Goal: Answer question/provide support

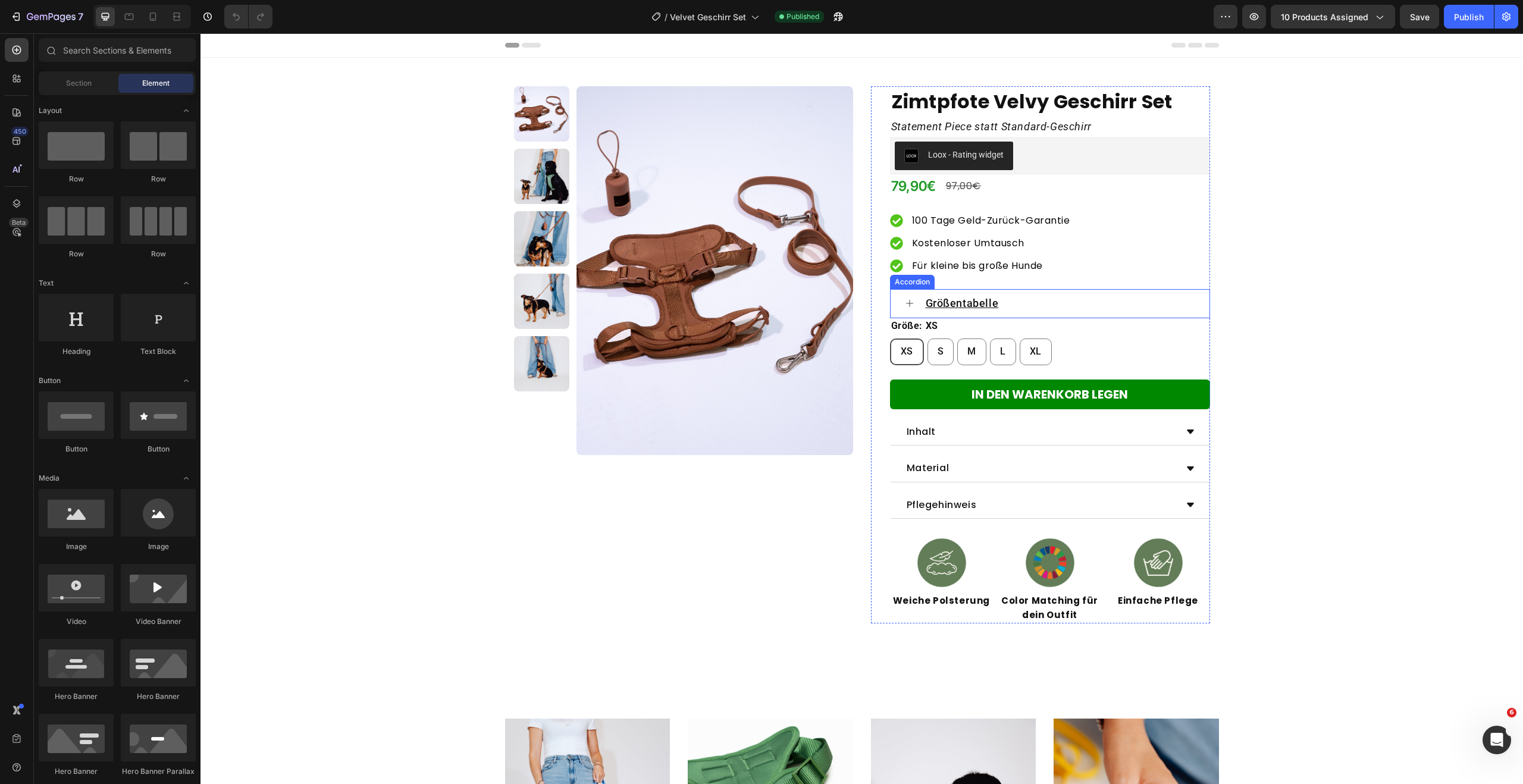
click at [905, 296] on div "Größentabelle" at bounding box center [1050, 303] width 319 height 29
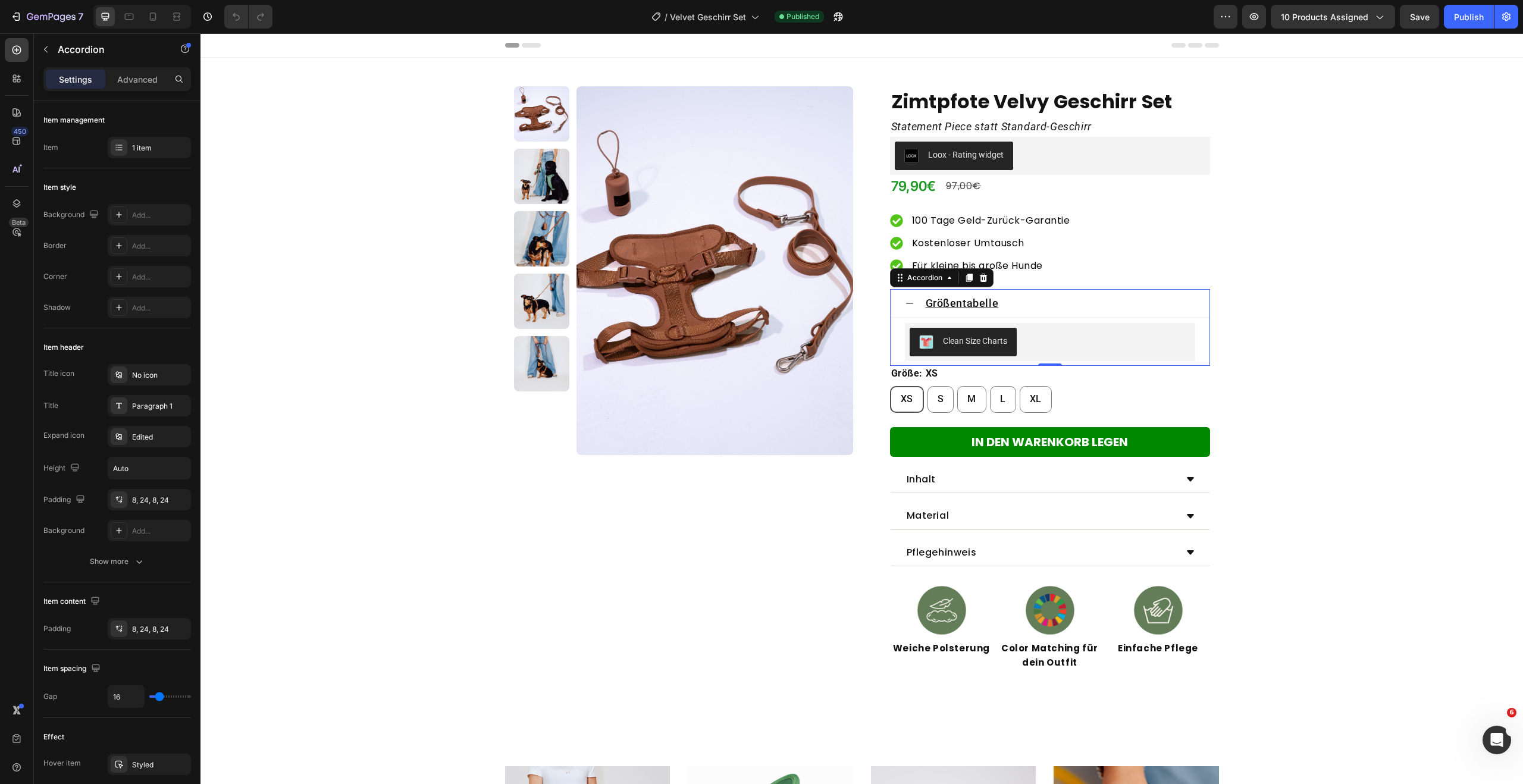
click at [1017, 307] on div "Größentabelle" at bounding box center [1060, 303] width 271 height 18
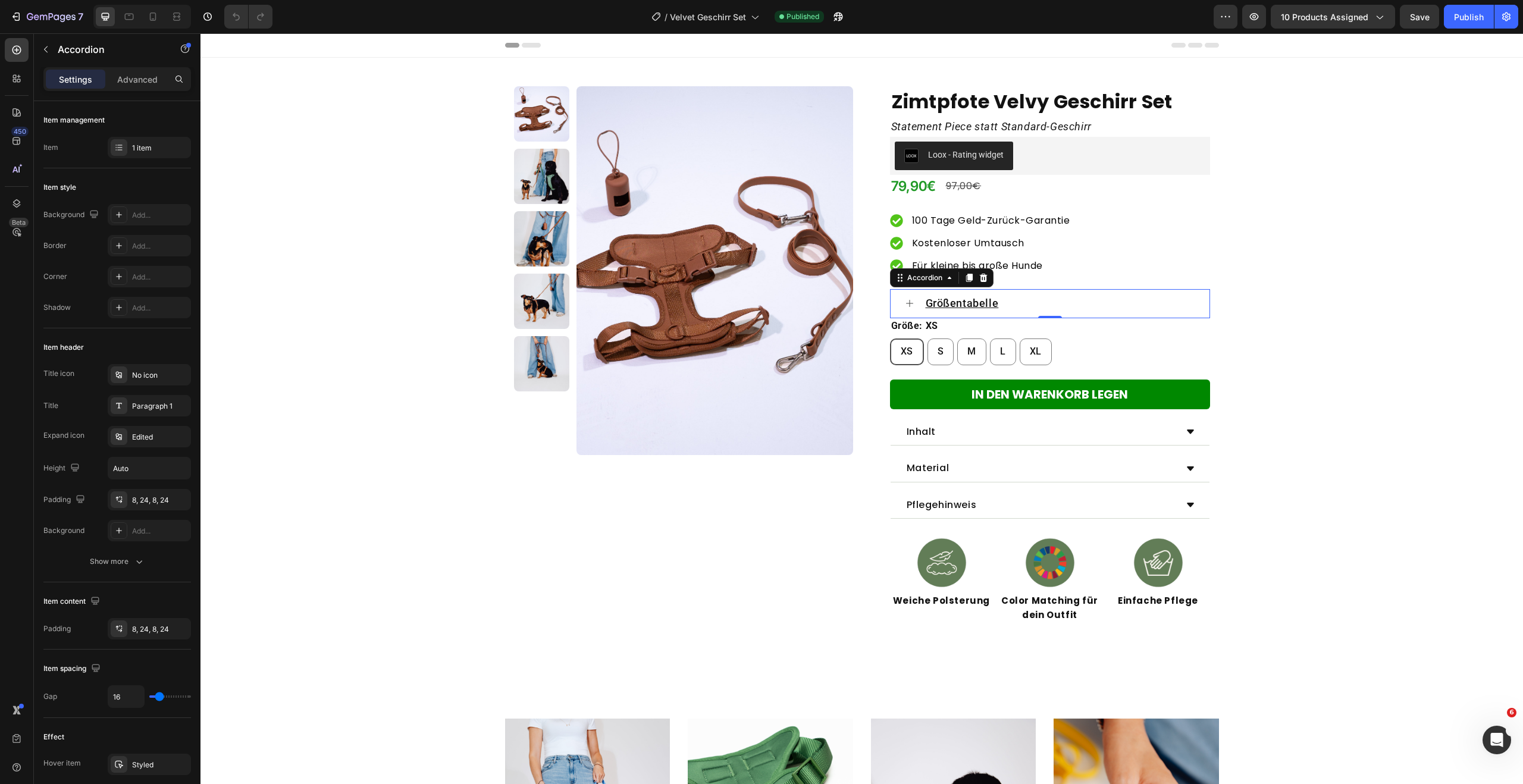
click at [1009, 307] on div "Größentabelle" at bounding box center [1060, 303] width 271 height 18
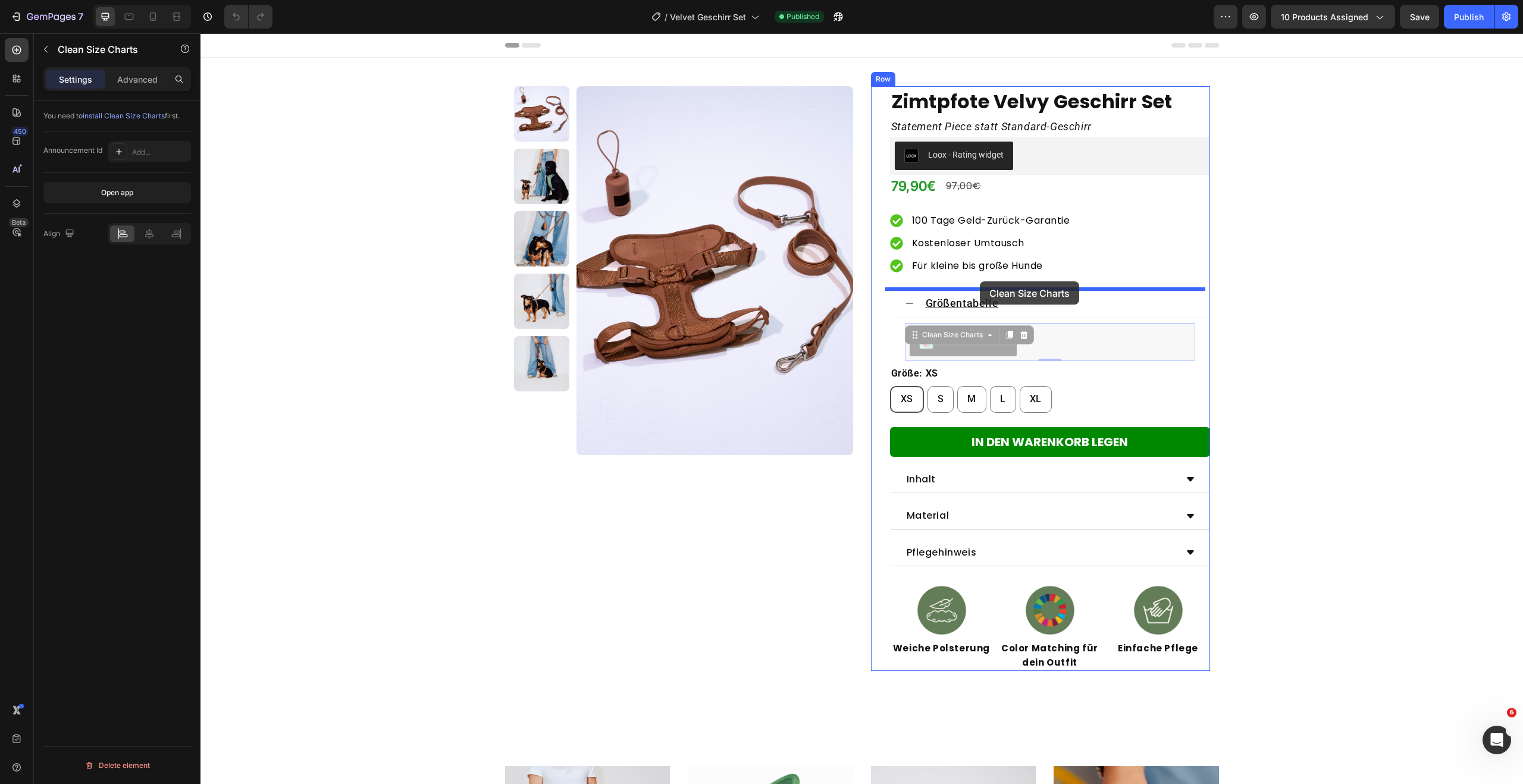
drag, startPoint x: 975, startPoint y: 346, endPoint x: 980, endPoint y: 281, distance: 65.2
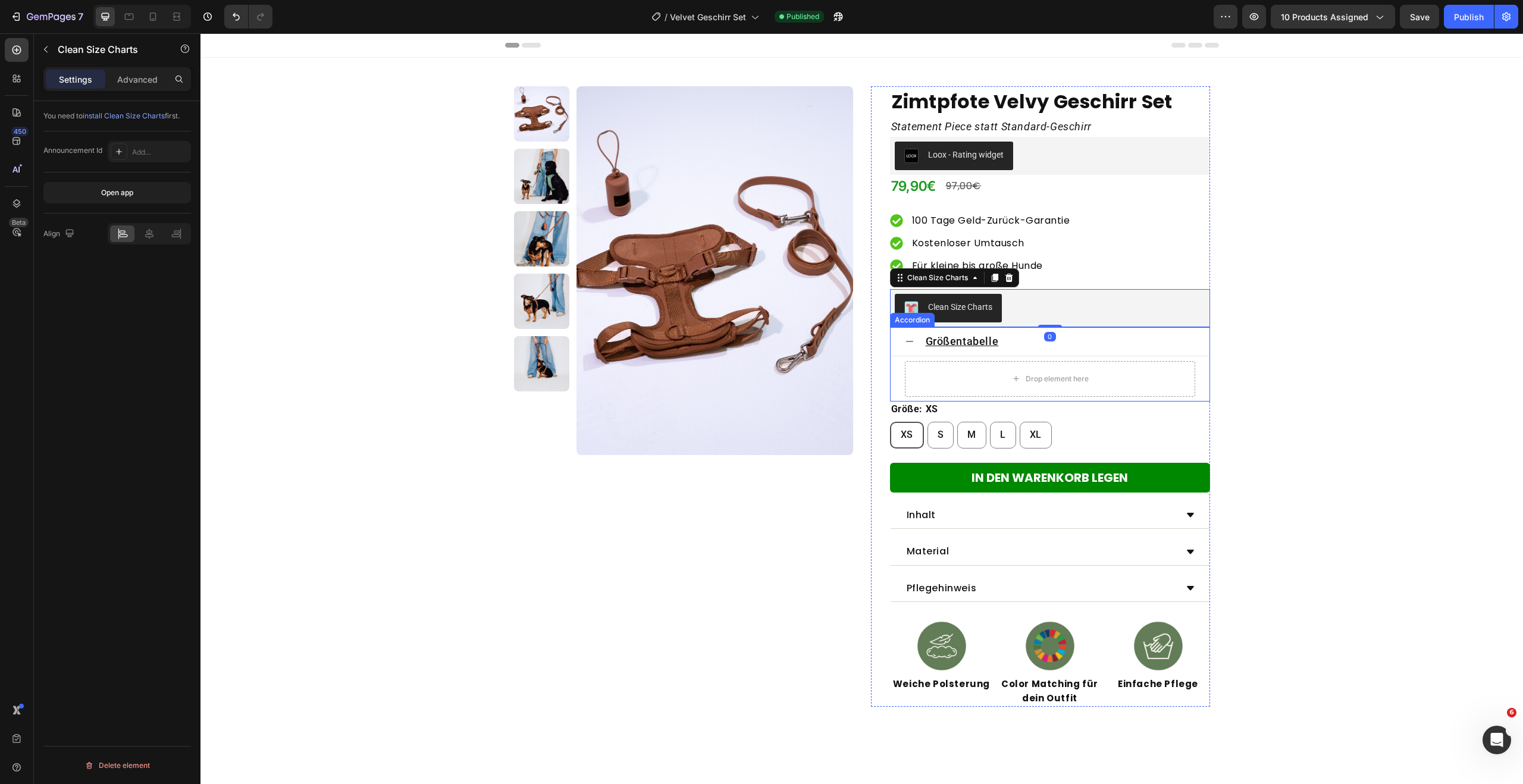
click at [999, 349] on div "Größentabelle" at bounding box center [1060, 341] width 271 height 18
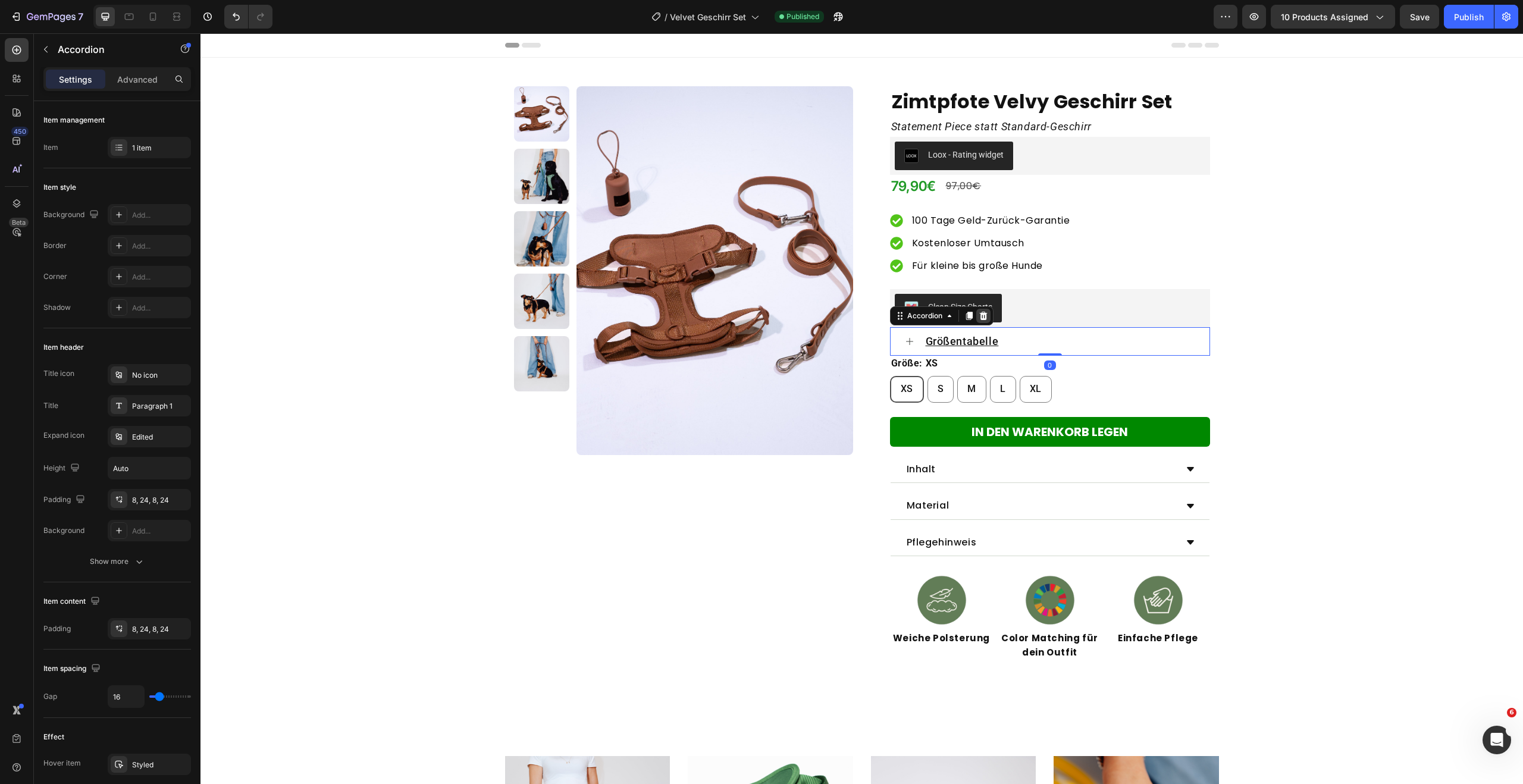
click at [979, 320] on icon at bounding box center [984, 316] width 10 height 10
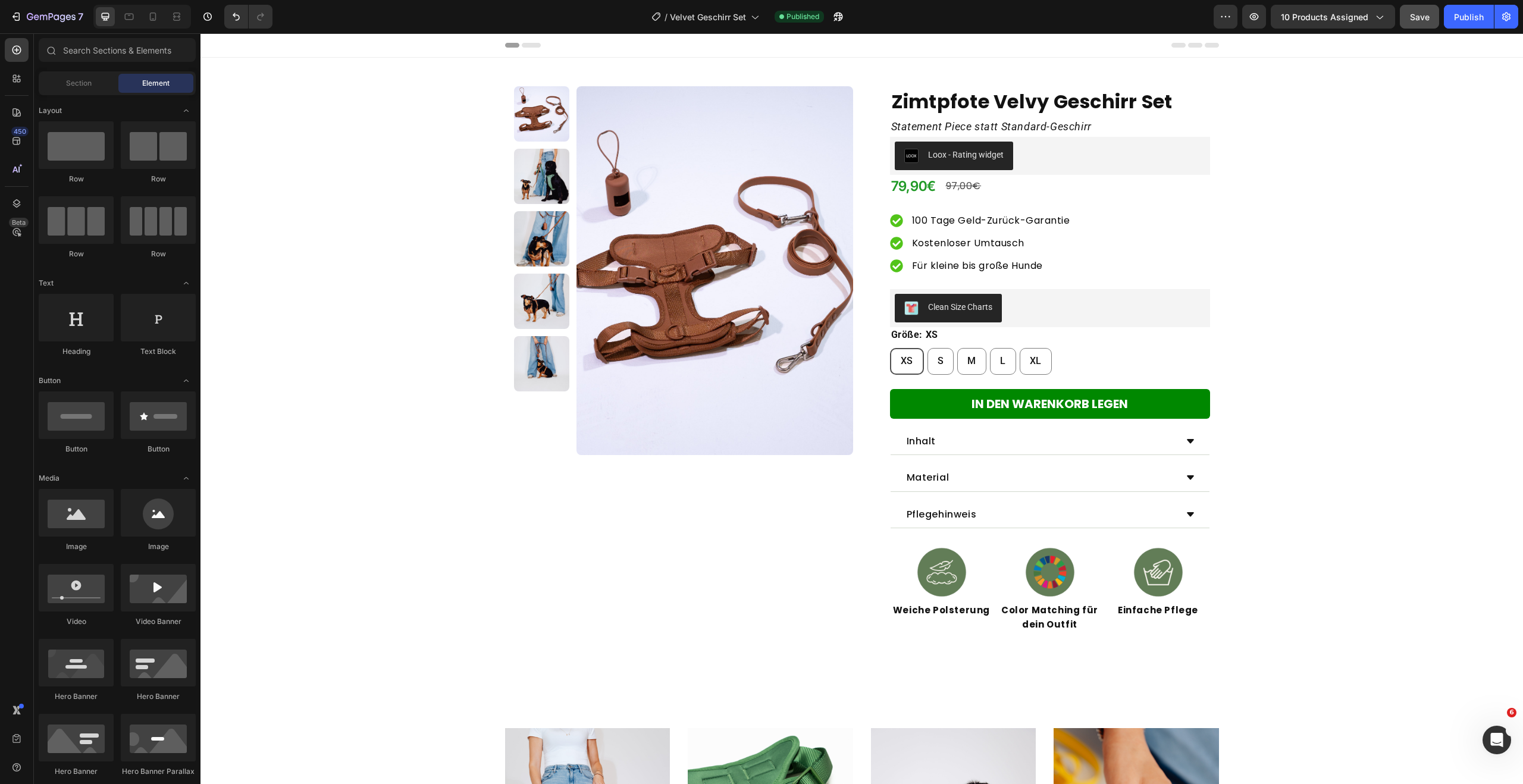
drag, startPoint x: 1470, startPoint y: 18, endPoint x: 1431, endPoint y: 10, distance: 39.8
click at [1470, 18] on div "Publish" at bounding box center [1469, 17] width 30 height 13
click at [156, 18] on icon at bounding box center [153, 17] width 12 height 12
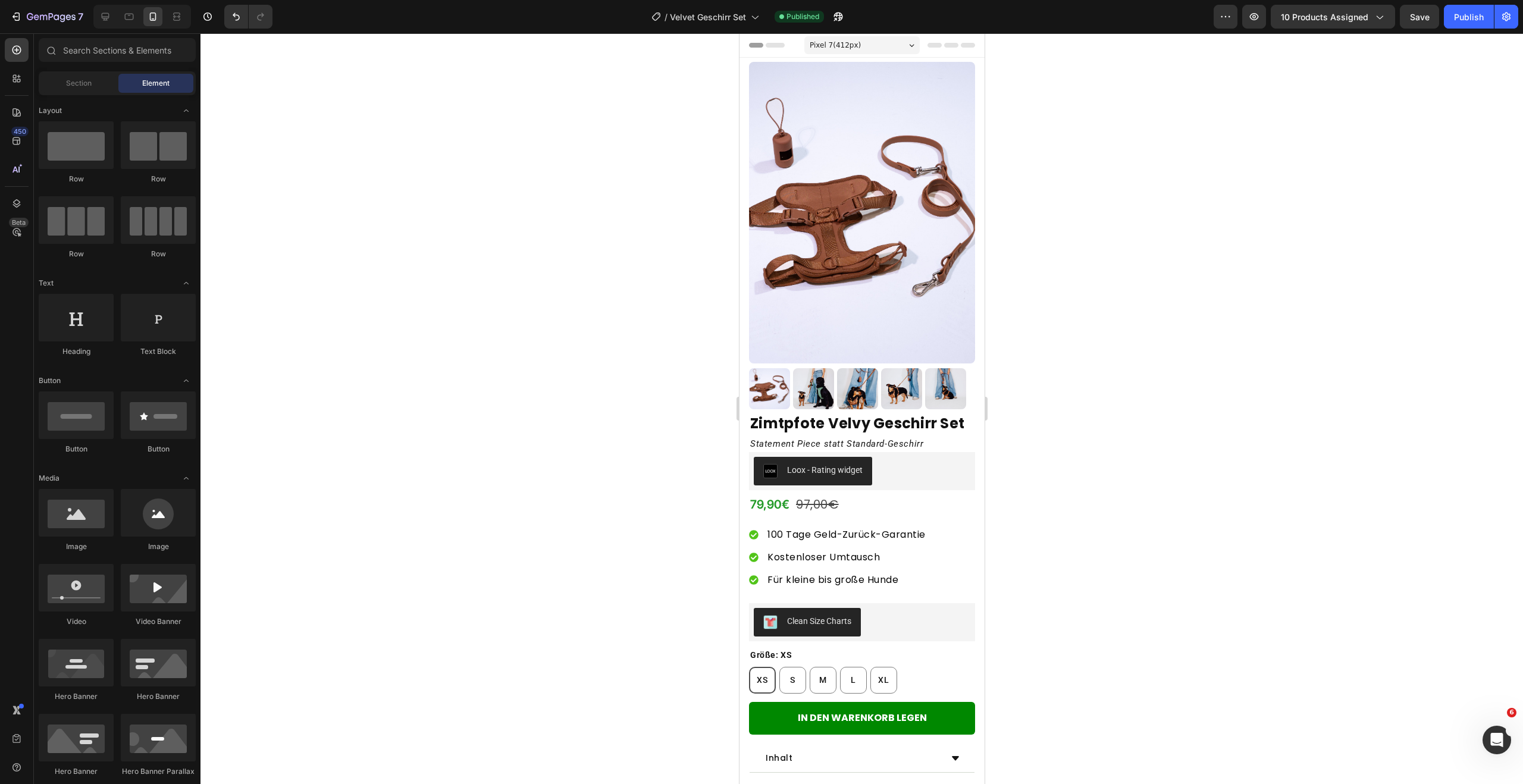
click at [863, 42] on div "Pixel 7 ( 412 px)" at bounding box center [861, 45] width 116 height 18
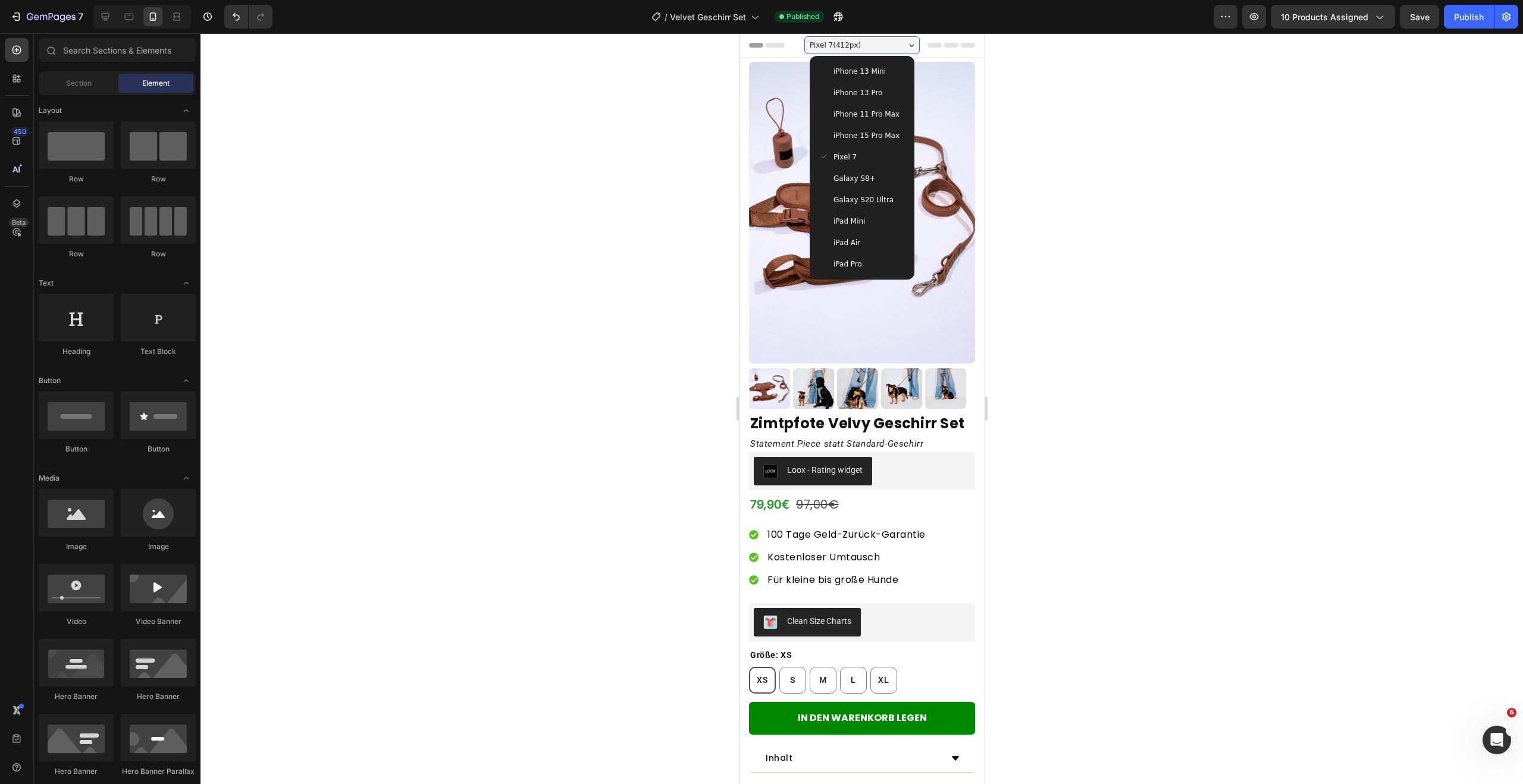
click at [867, 130] on span "iPhone 15 Pro Max" at bounding box center [866, 136] width 66 height 12
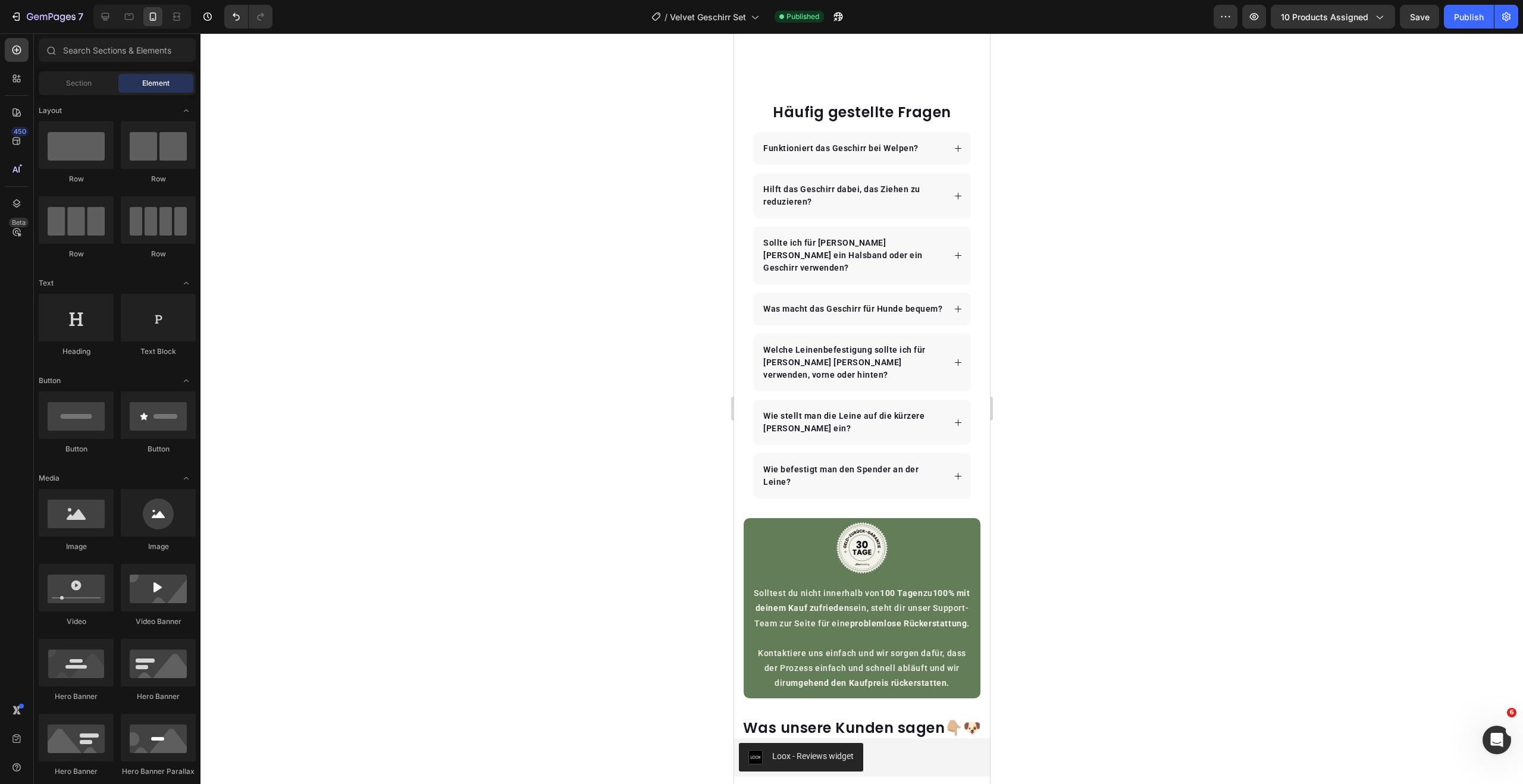
scroll to position [2182, 0]
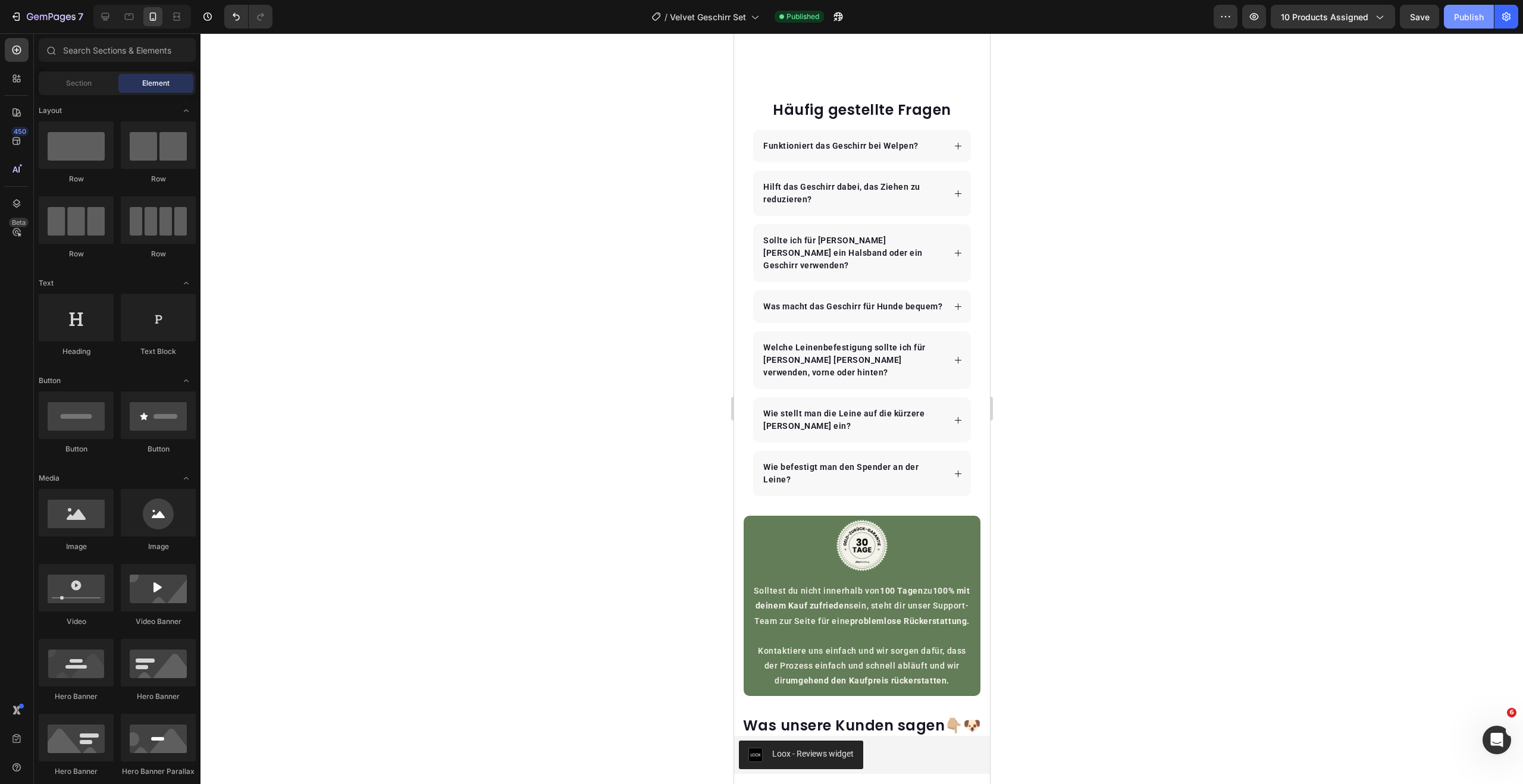
click at [1462, 21] on div "Publish" at bounding box center [1469, 17] width 30 height 13
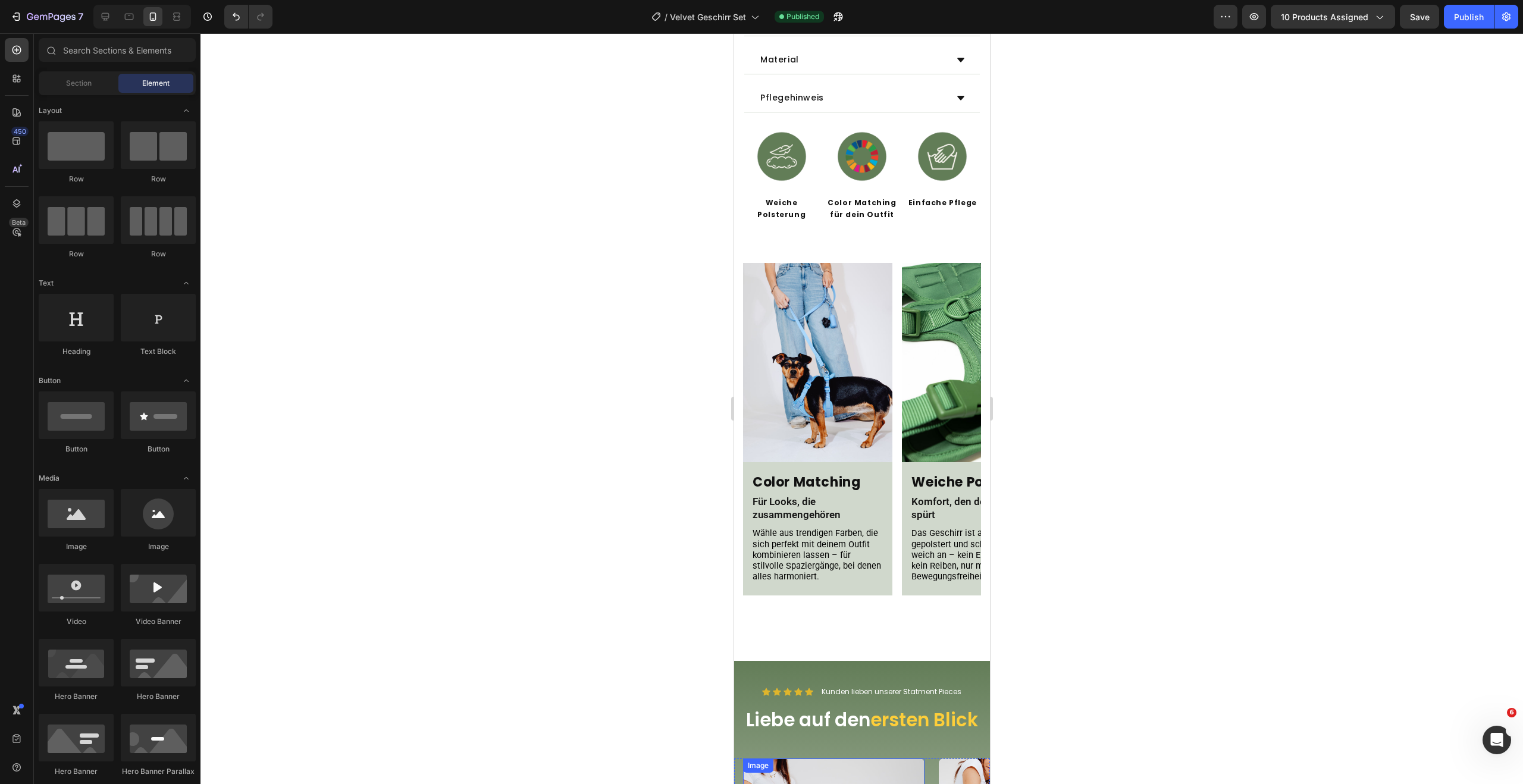
scroll to position [642, 0]
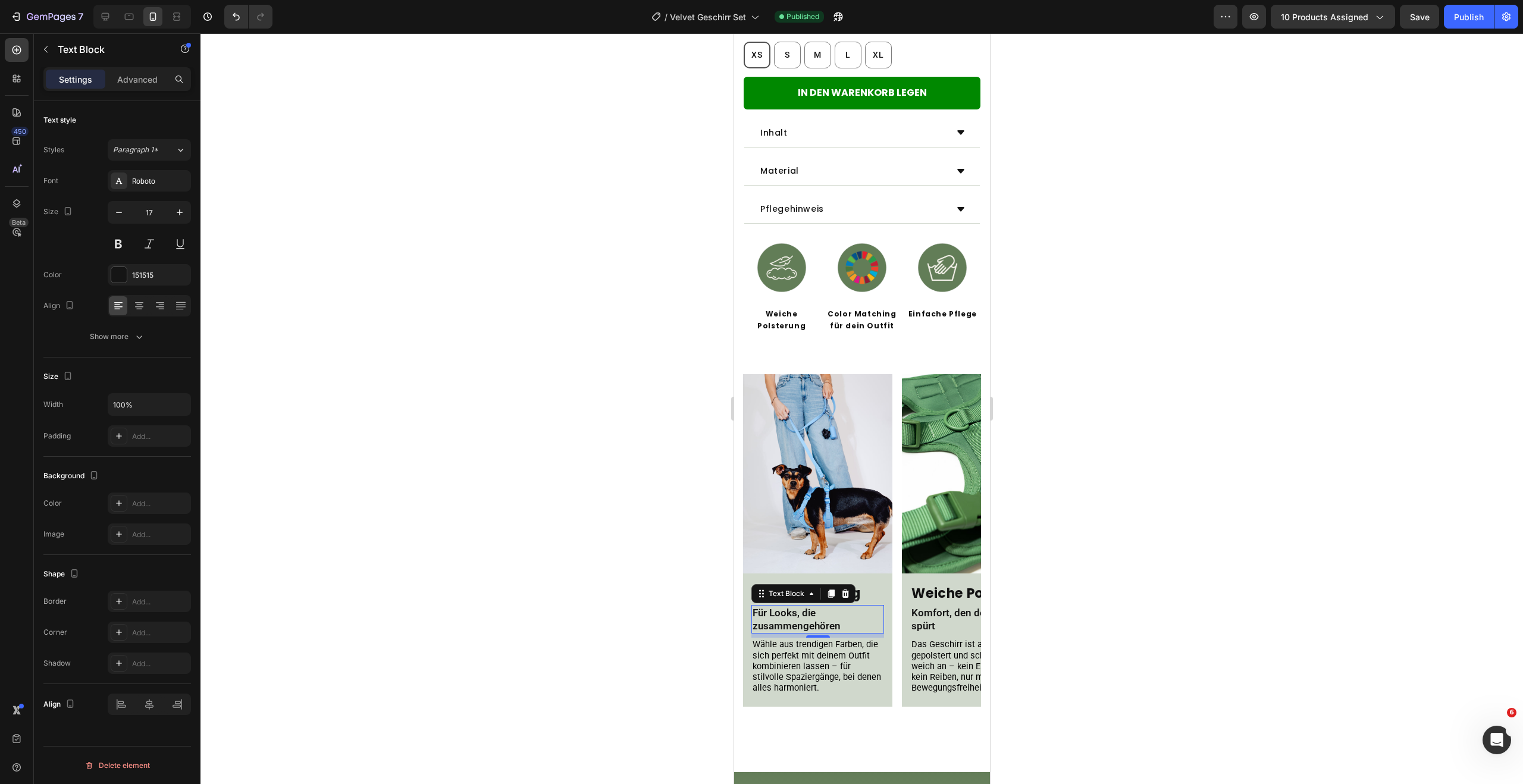
click at [841, 607] on p "Für Looks, die zusammengehören" at bounding box center [817, 619] width 130 height 26
click at [156, 77] on p "Advanced" at bounding box center [138, 79] width 40 height 13
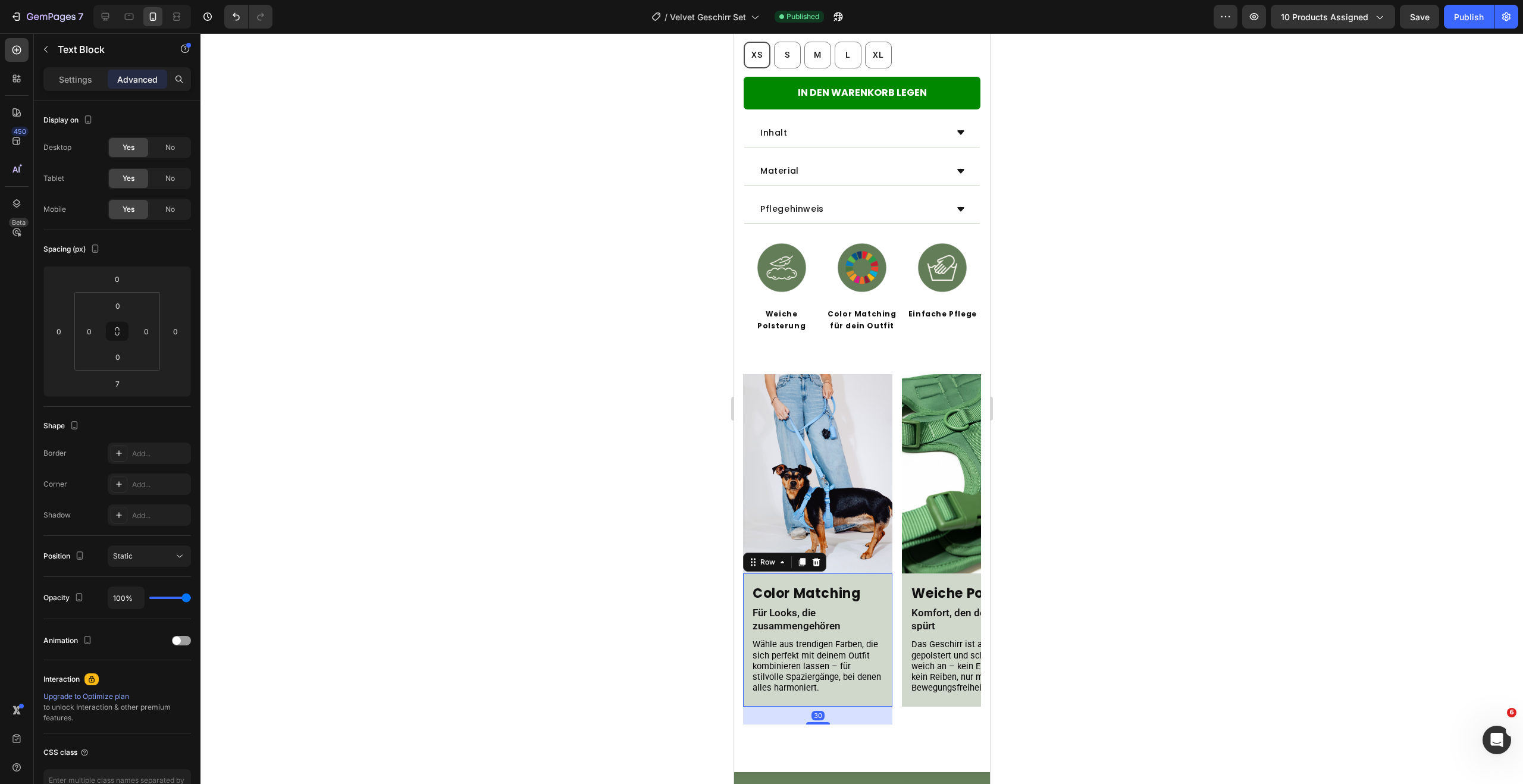
click at [867, 573] on div "Color Matching Heading Für Looks, die zusammengehören Text Block [PERSON_NAME] …" at bounding box center [817, 640] width 149 height 133
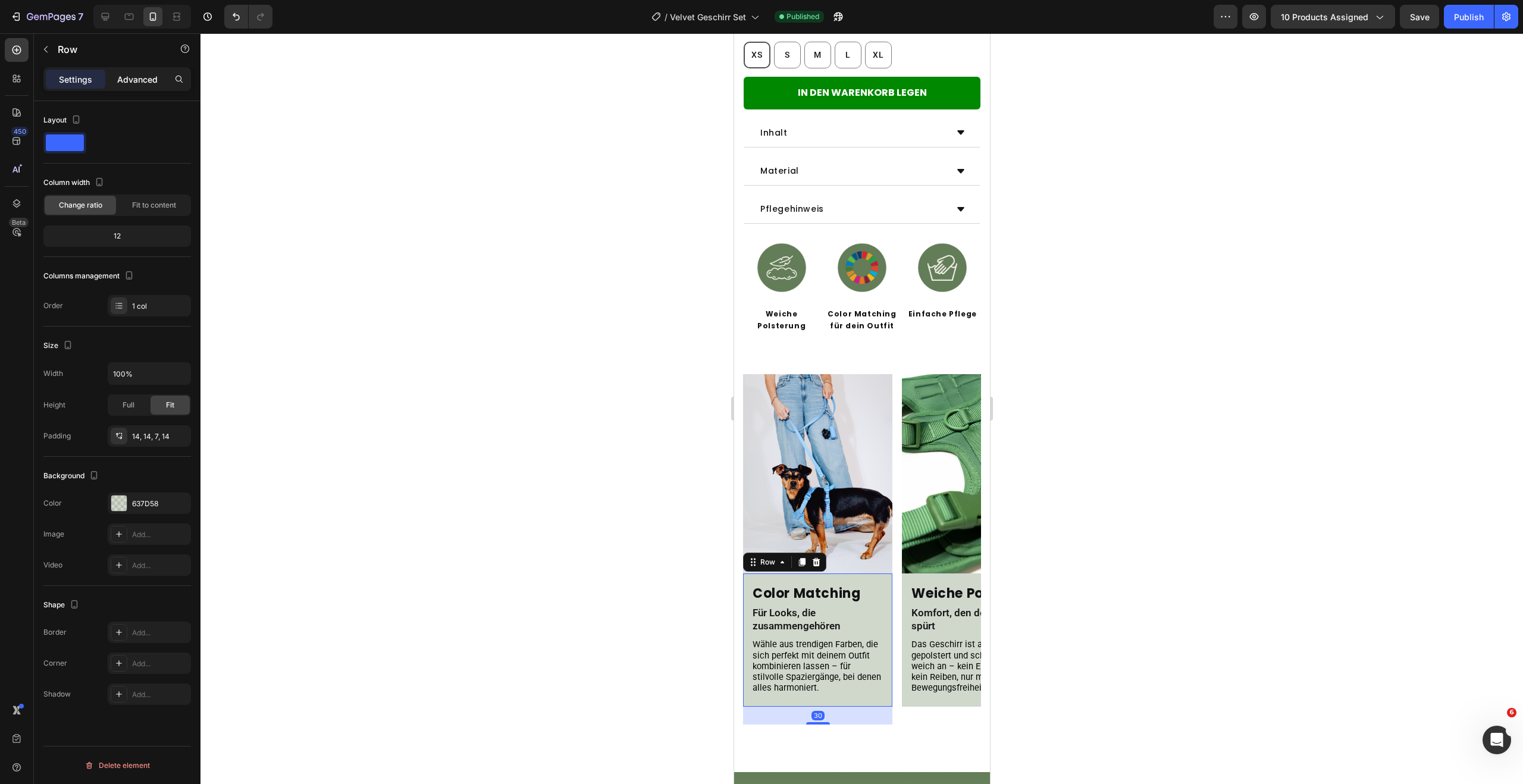
click at [138, 77] on p "Advanced" at bounding box center [138, 79] width 40 height 13
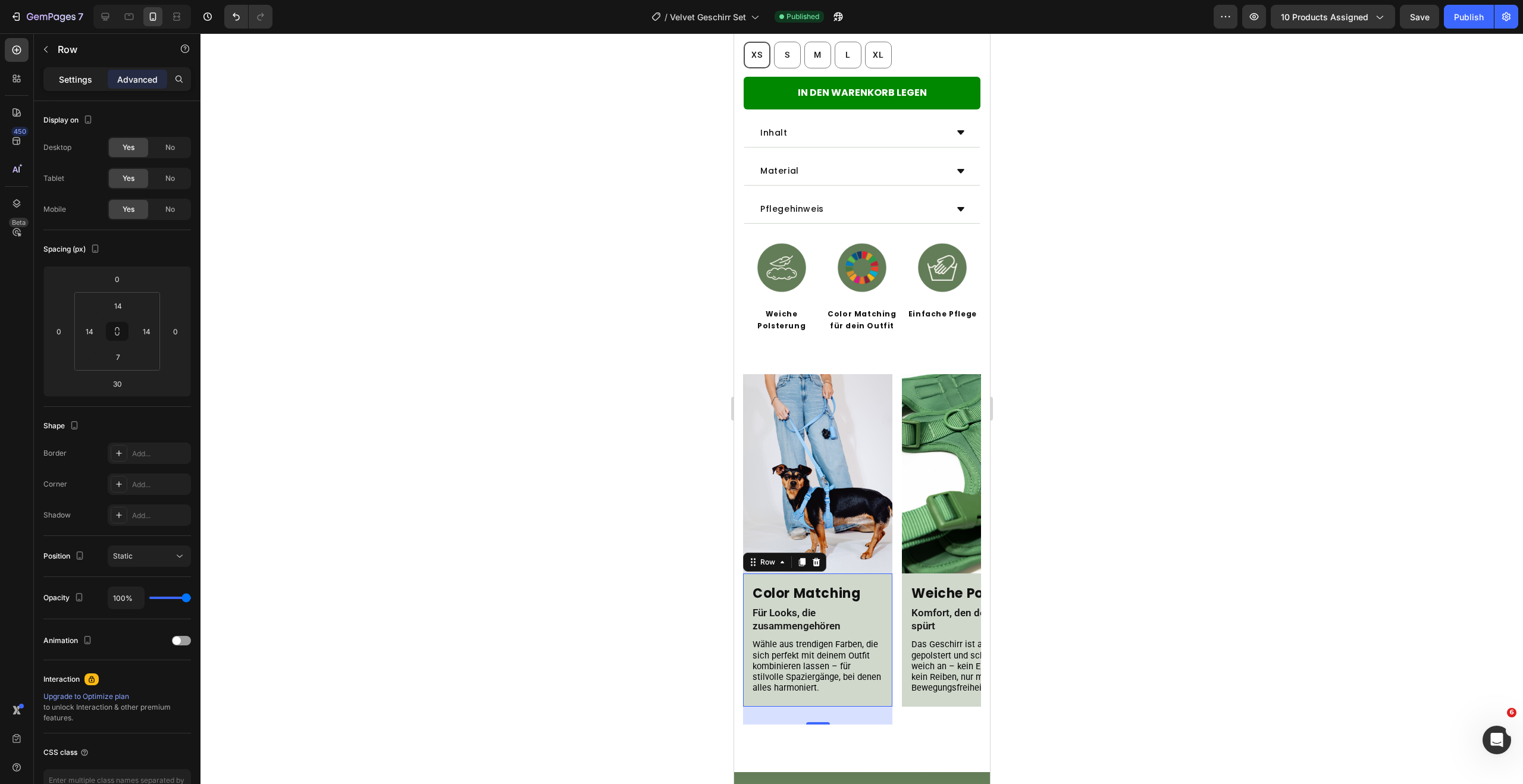
click at [80, 83] on p "Settings" at bounding box center [75, 79] width 33 height 13
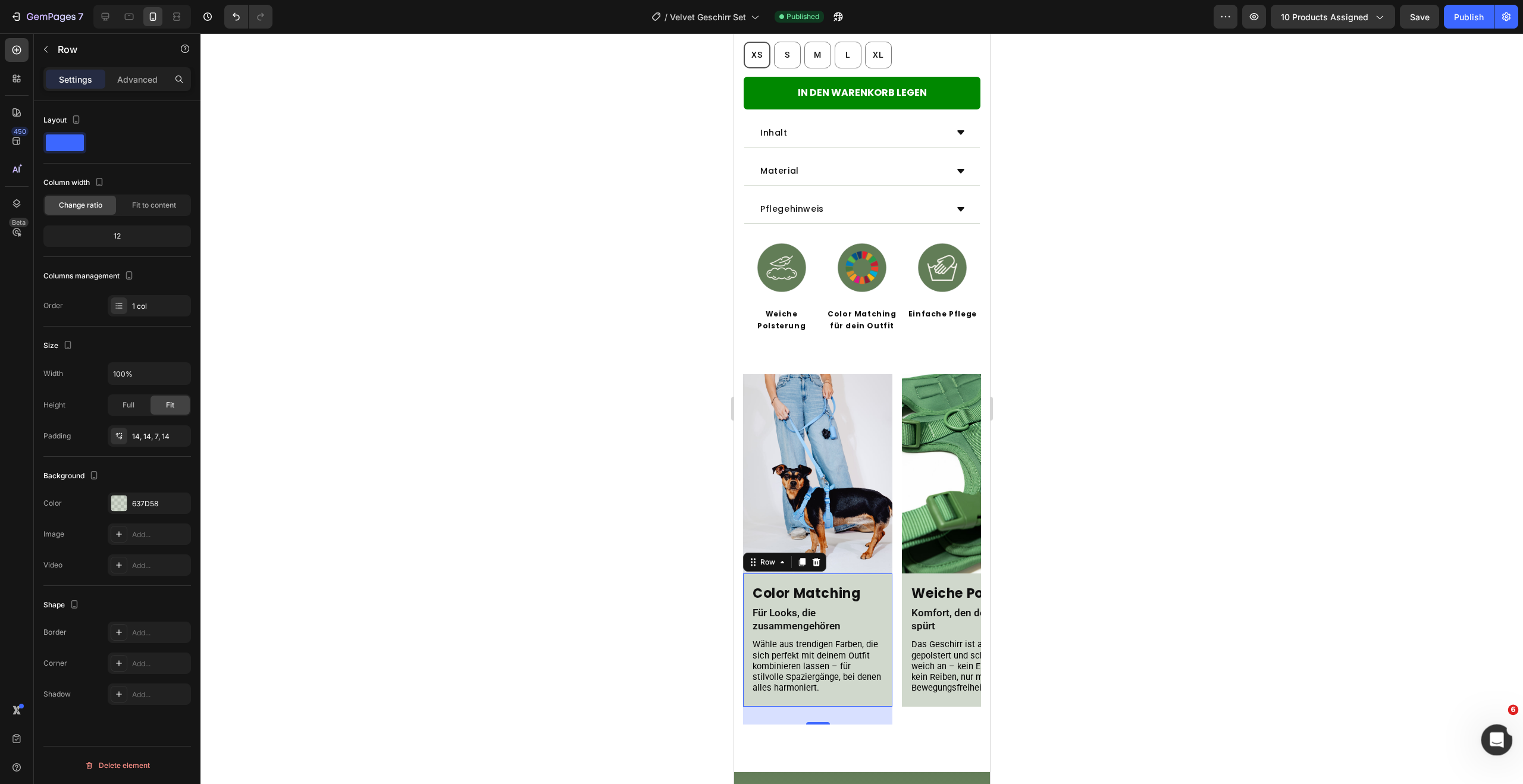
click at [1489, 732] on icon "Intercom-Nachrichtendienst öffnen" at bounding box center [1496, 738] width 19 height 19
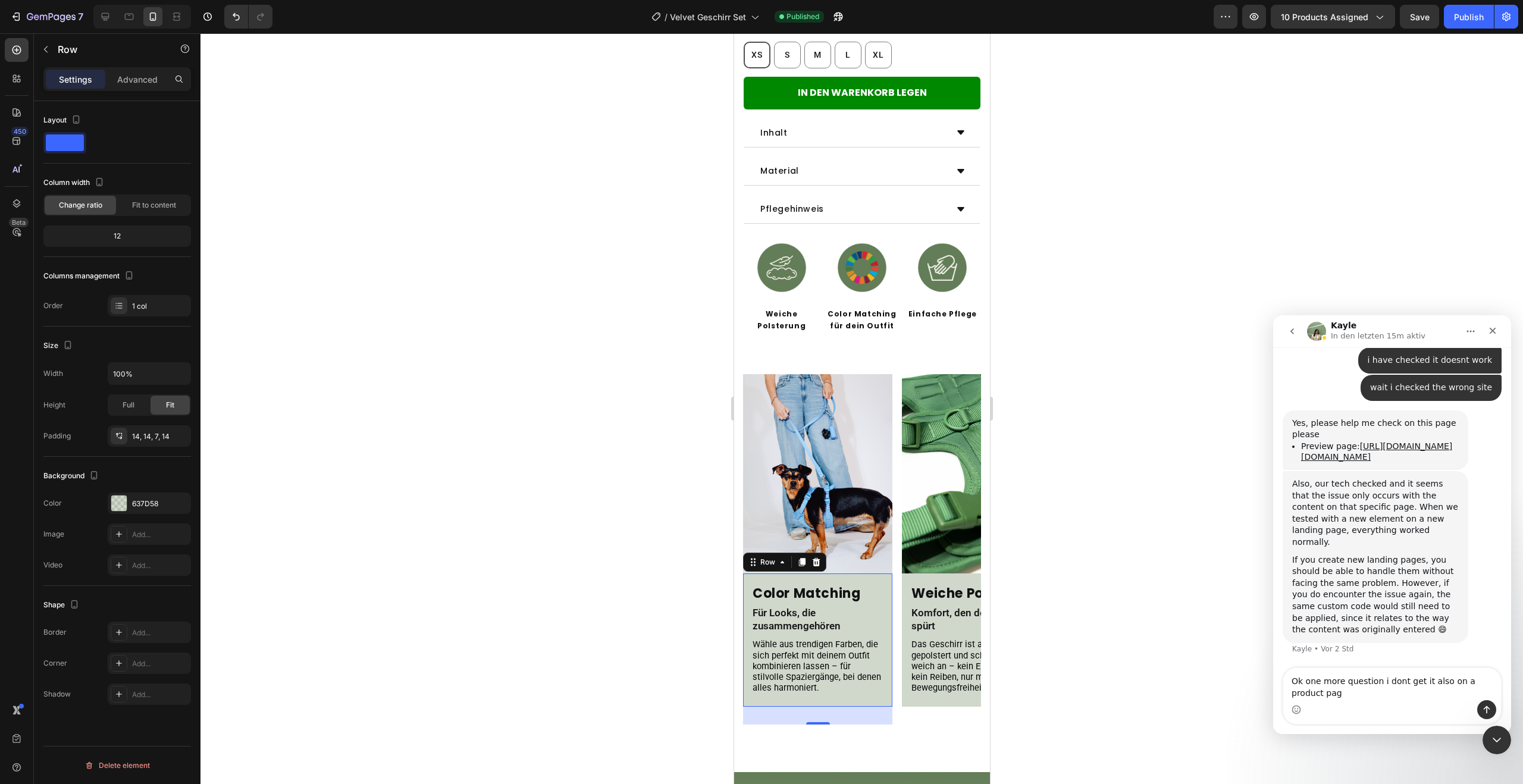
scroll to position [2927, 0]
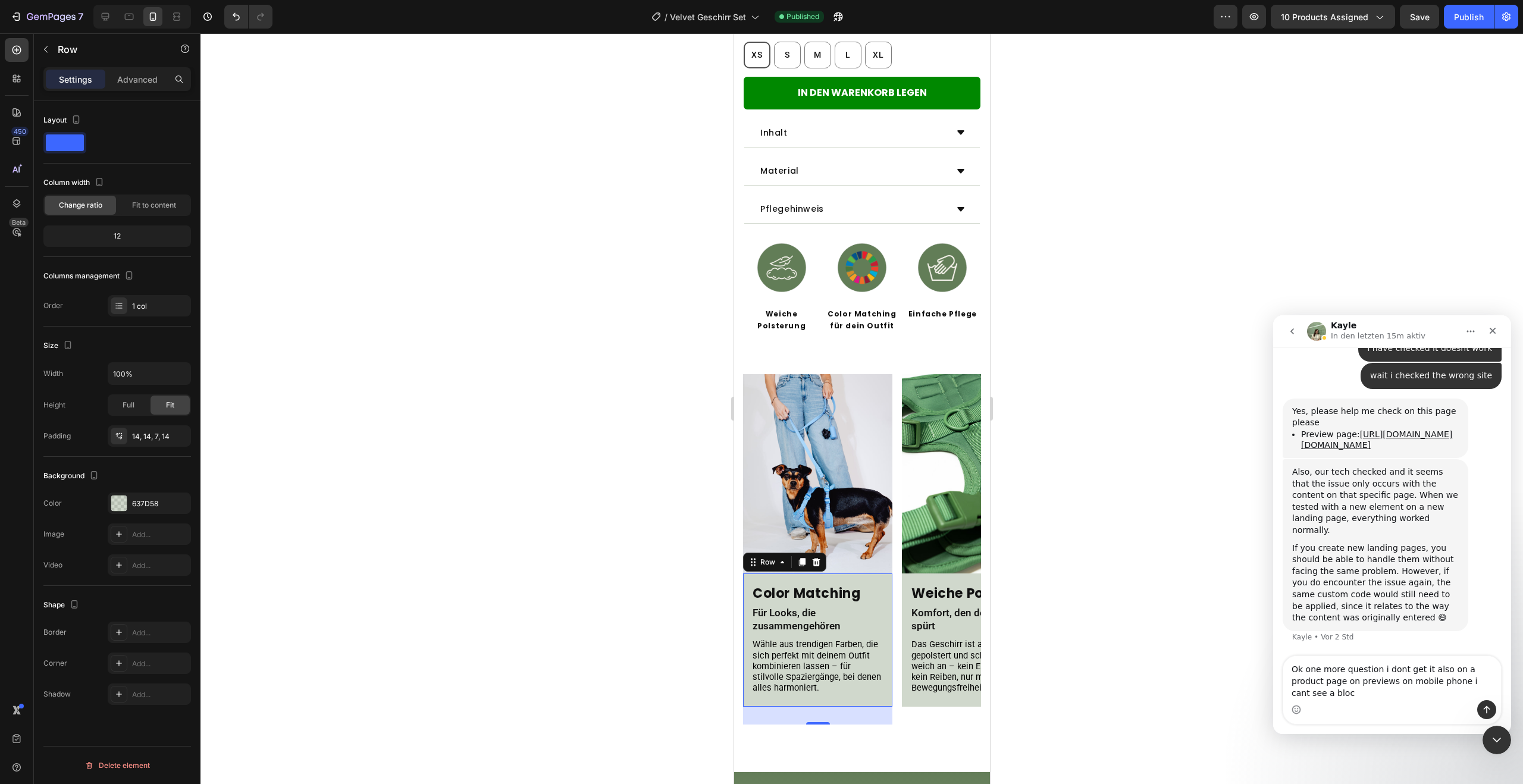
type textarea "Ok one more question i dont get it also on a product page on previews on mobile…"
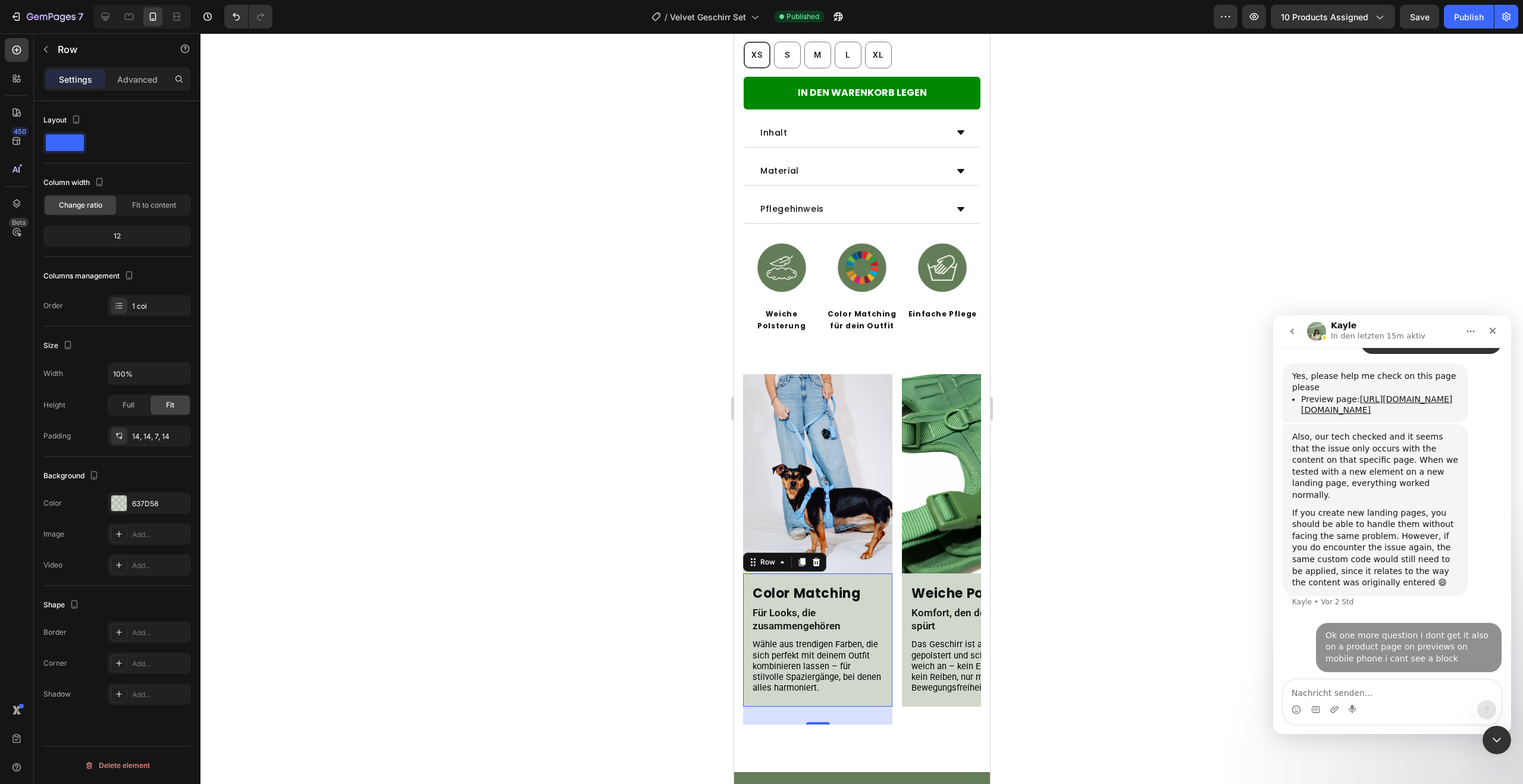
scroll to position [2973, 0]
click at [1252, 18] on icon "button" at bounding box center [1255, 17] width 12 height 12
click at [1383, 692] on textarea "Nachricht senden..." at bounding box center [1392, 690] width 218 height 20
paste textarea "about:blank"
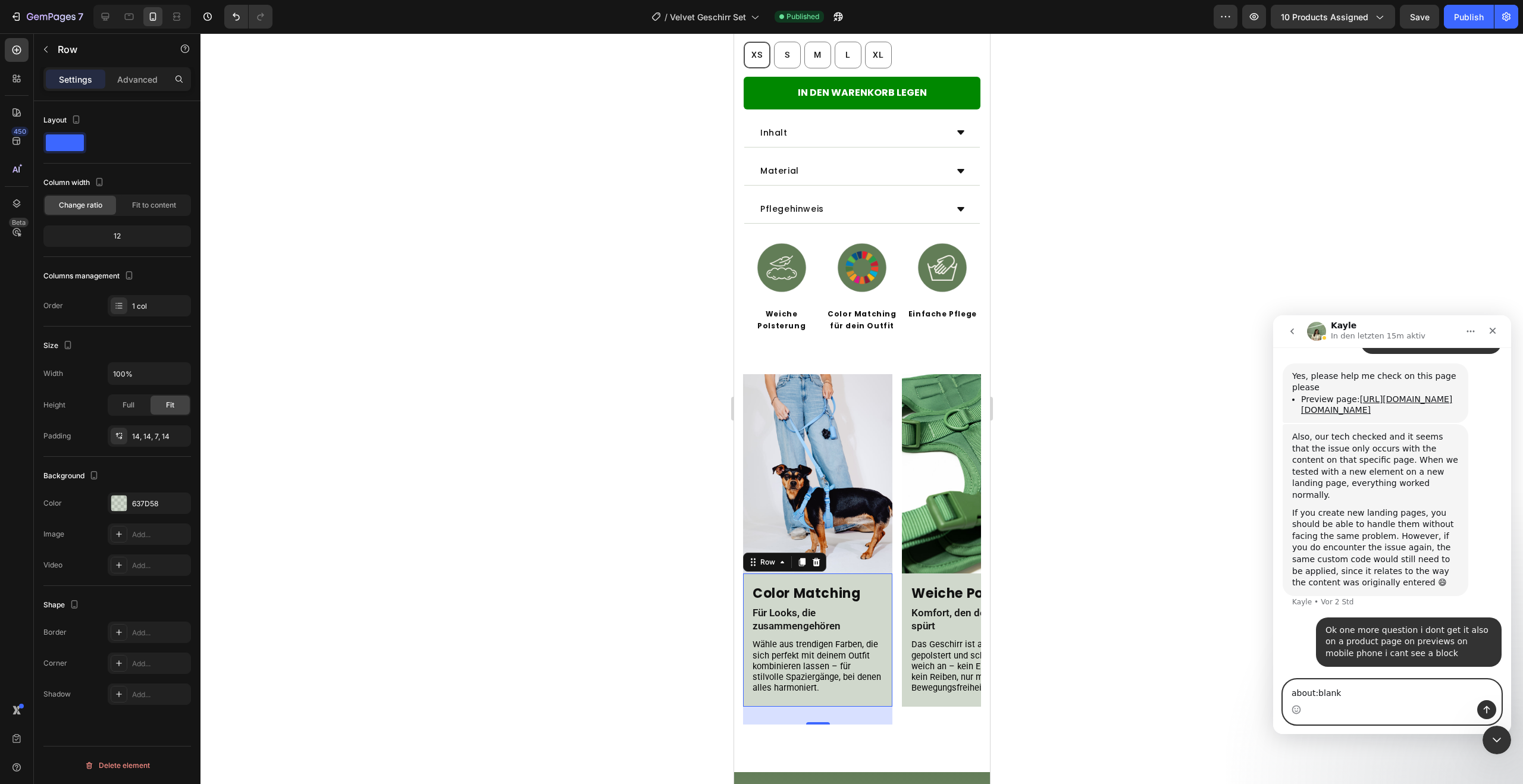
paste textarea "[URL][DOMAIN_NAME]"
type textarea "[URL][DOMAIN_NAME]"
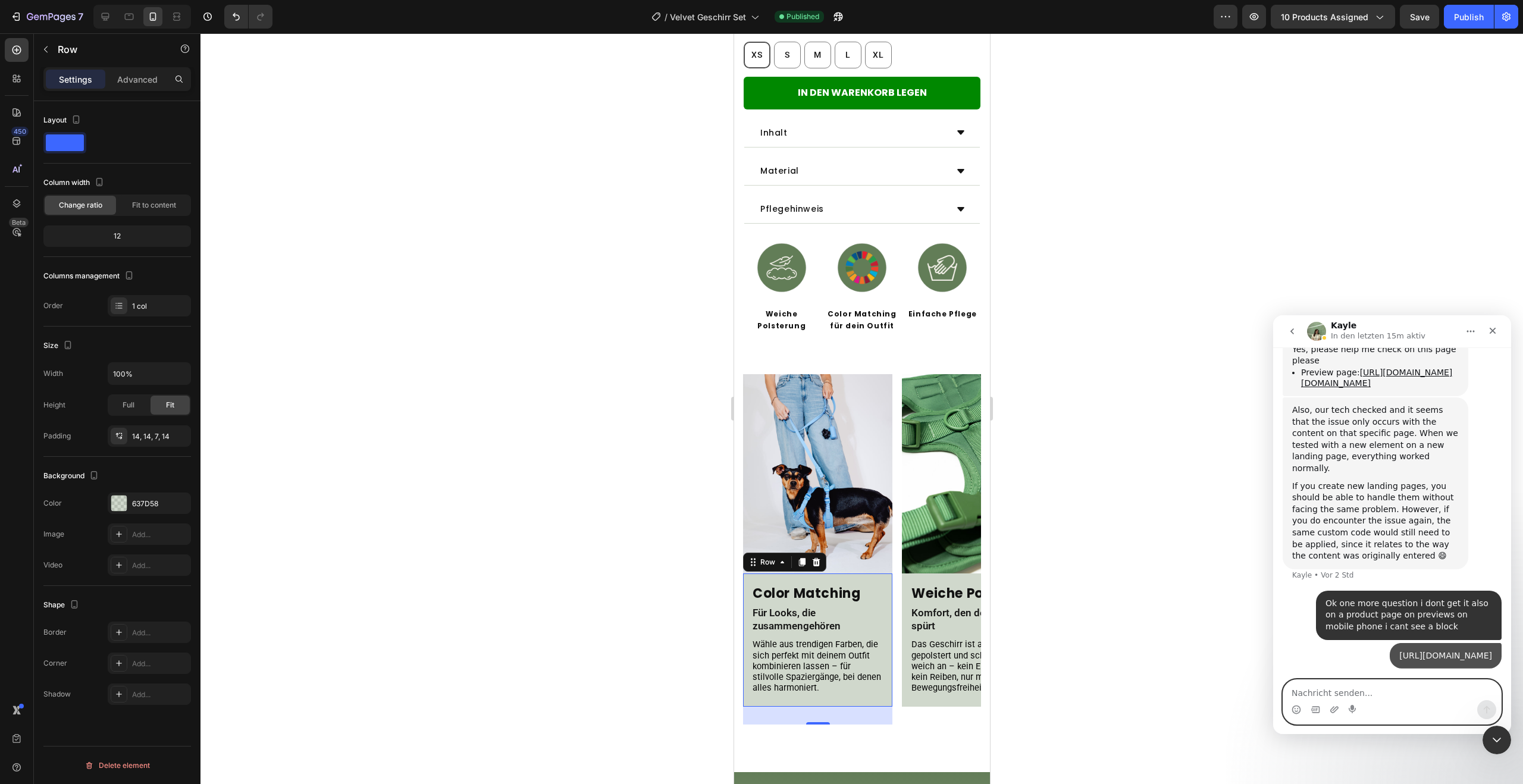
scroll to position [3036, 0]
type textarea "The carousel is not working but on desktop yes"
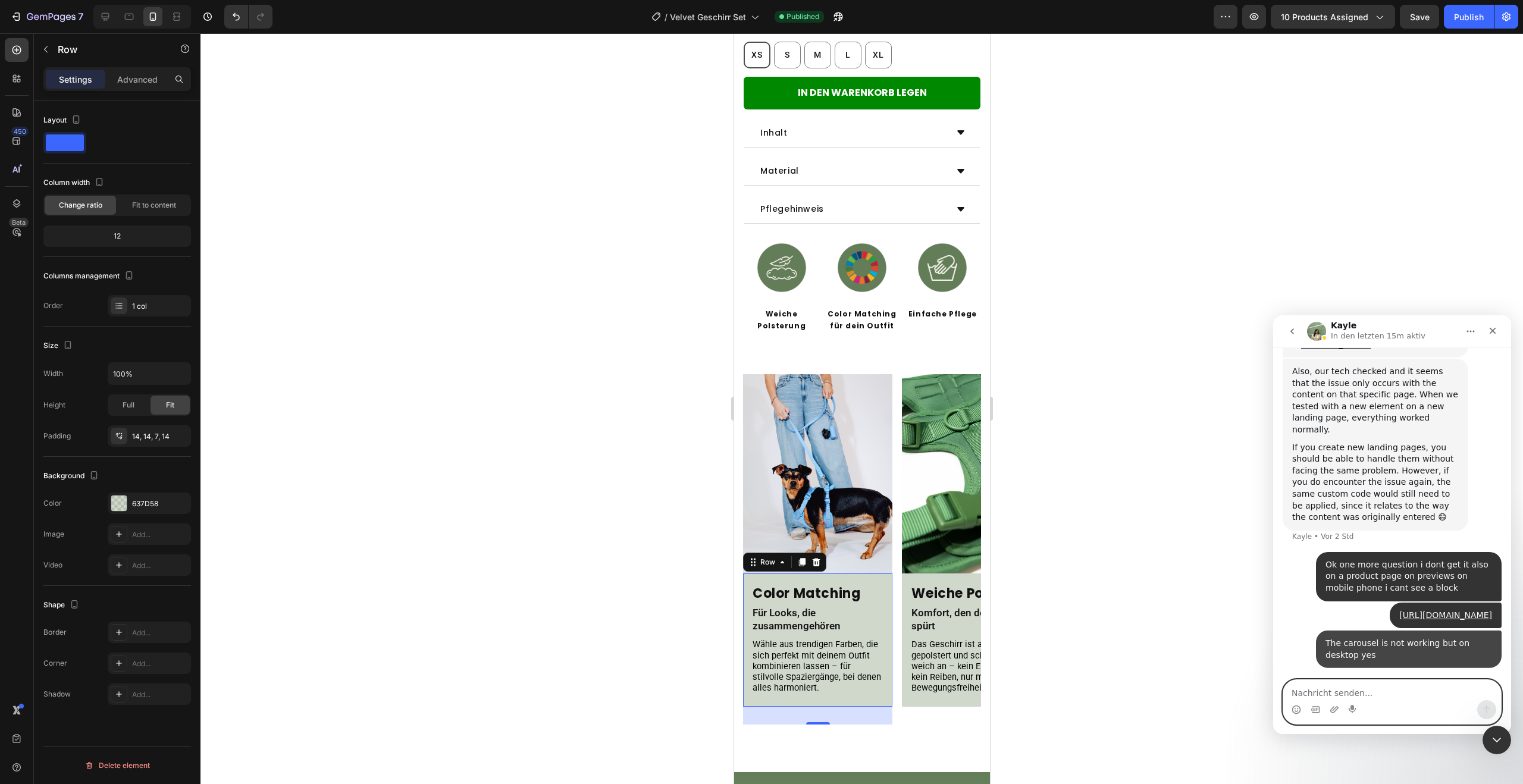
scroll to position [3075, 0]
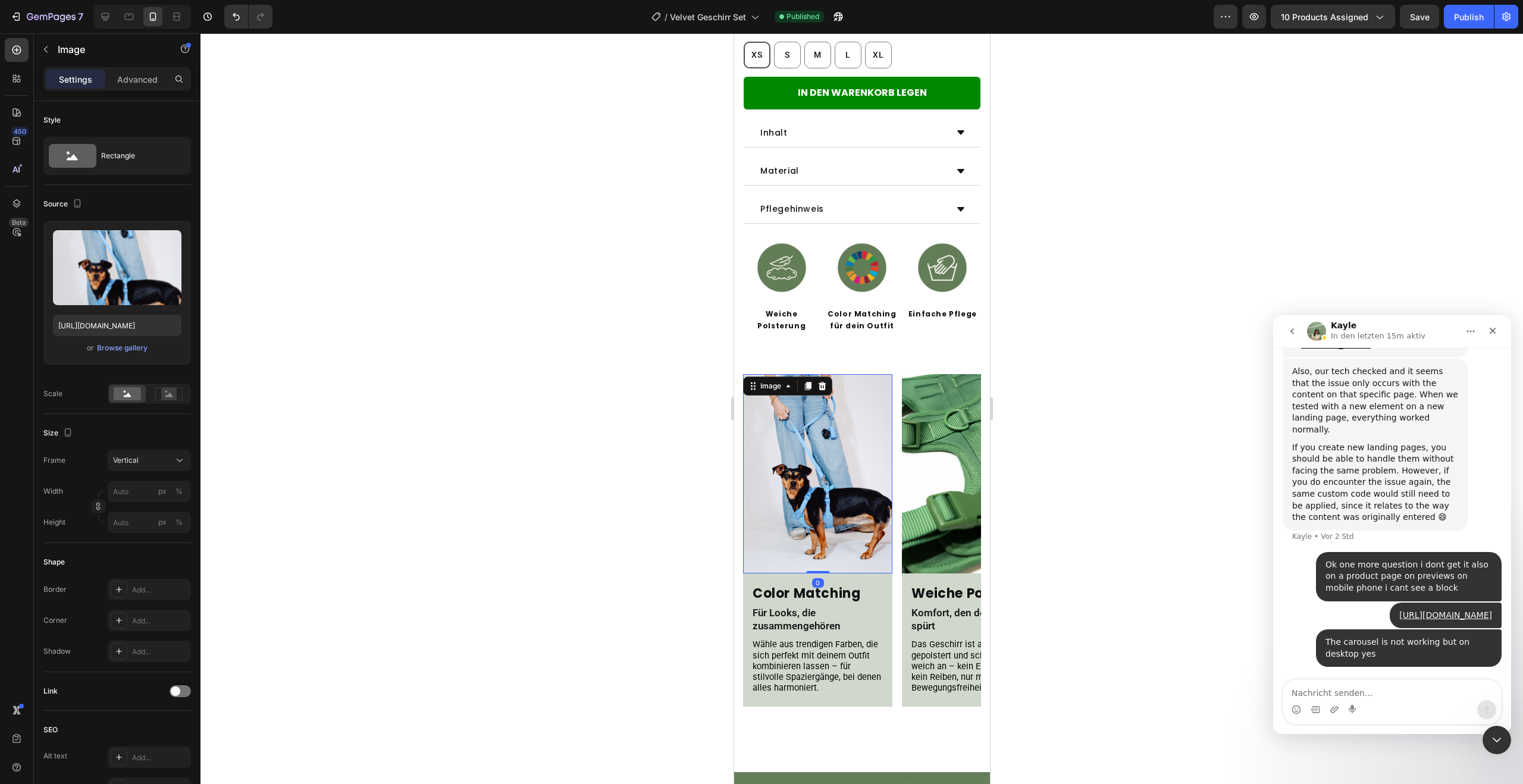
click at [848, 374] on img at bounding box center [817, 474] width 149 height 199
click at [786, 382] on icon at bounding box center [788, 387] width 10 height 10
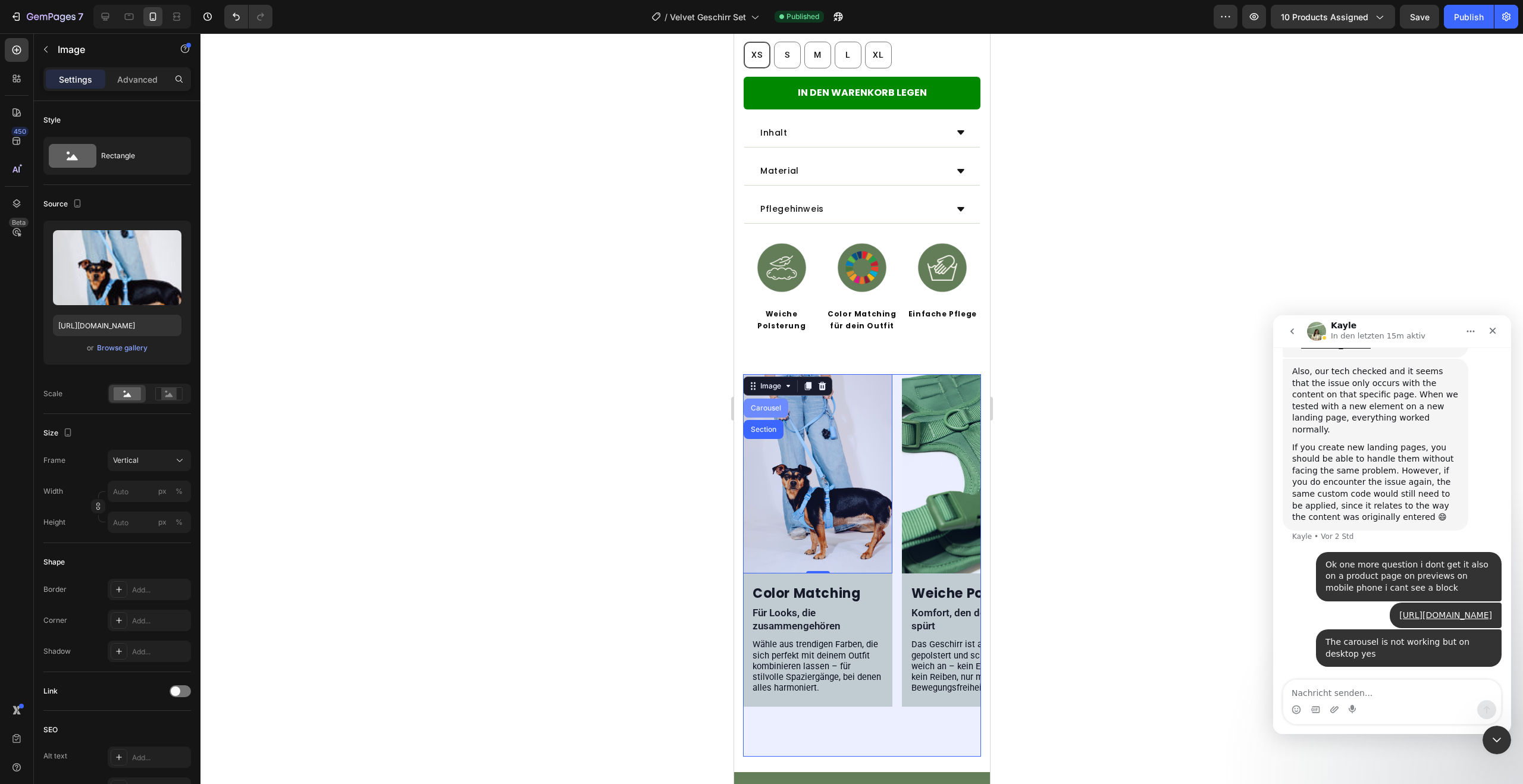
click at [779, 405] on div "Carousel" at bounding box center [766, 408] width 35 height 7
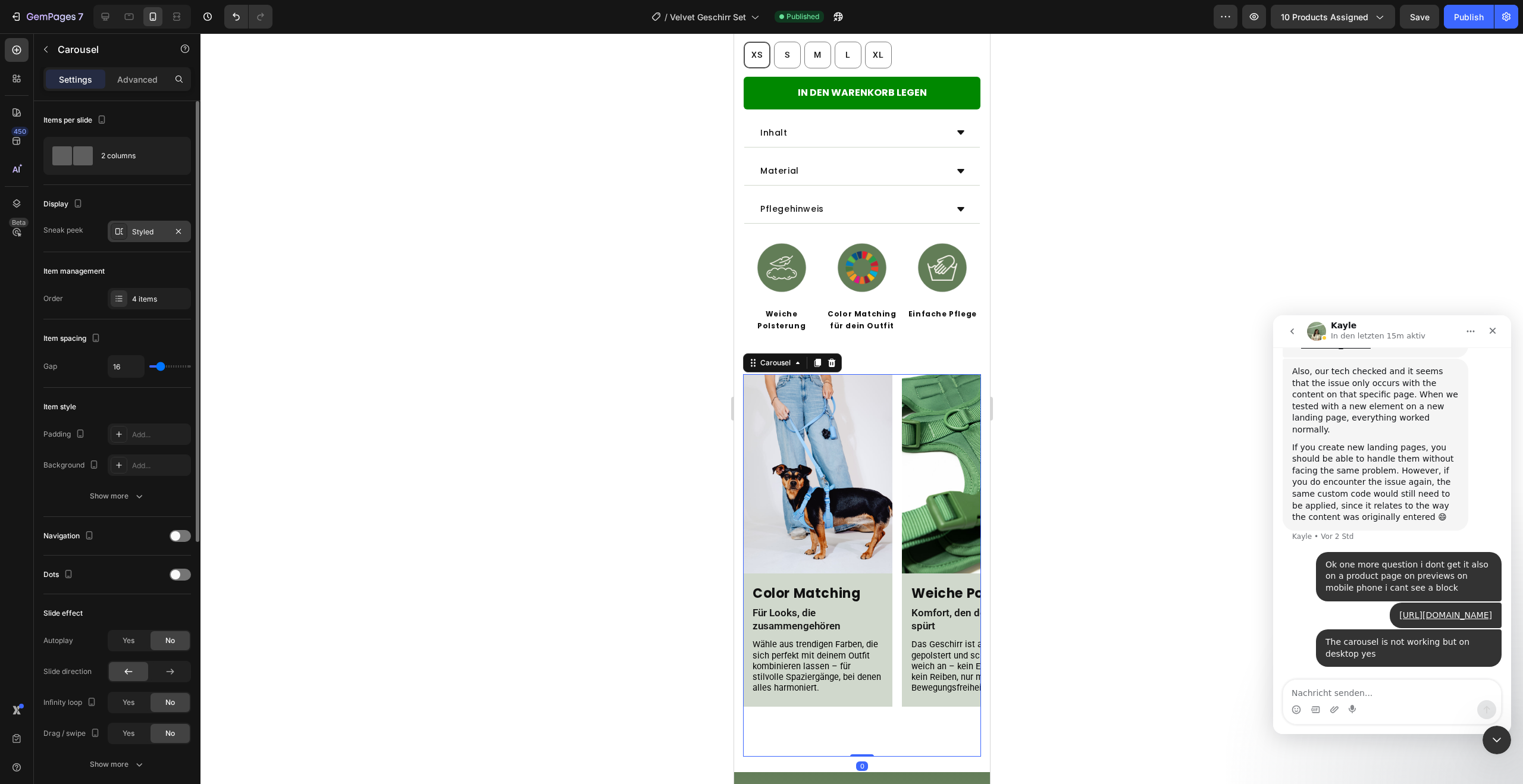
click at [154, 226] on div "Styled" at bounding box center [149, 232] width 35 height 11
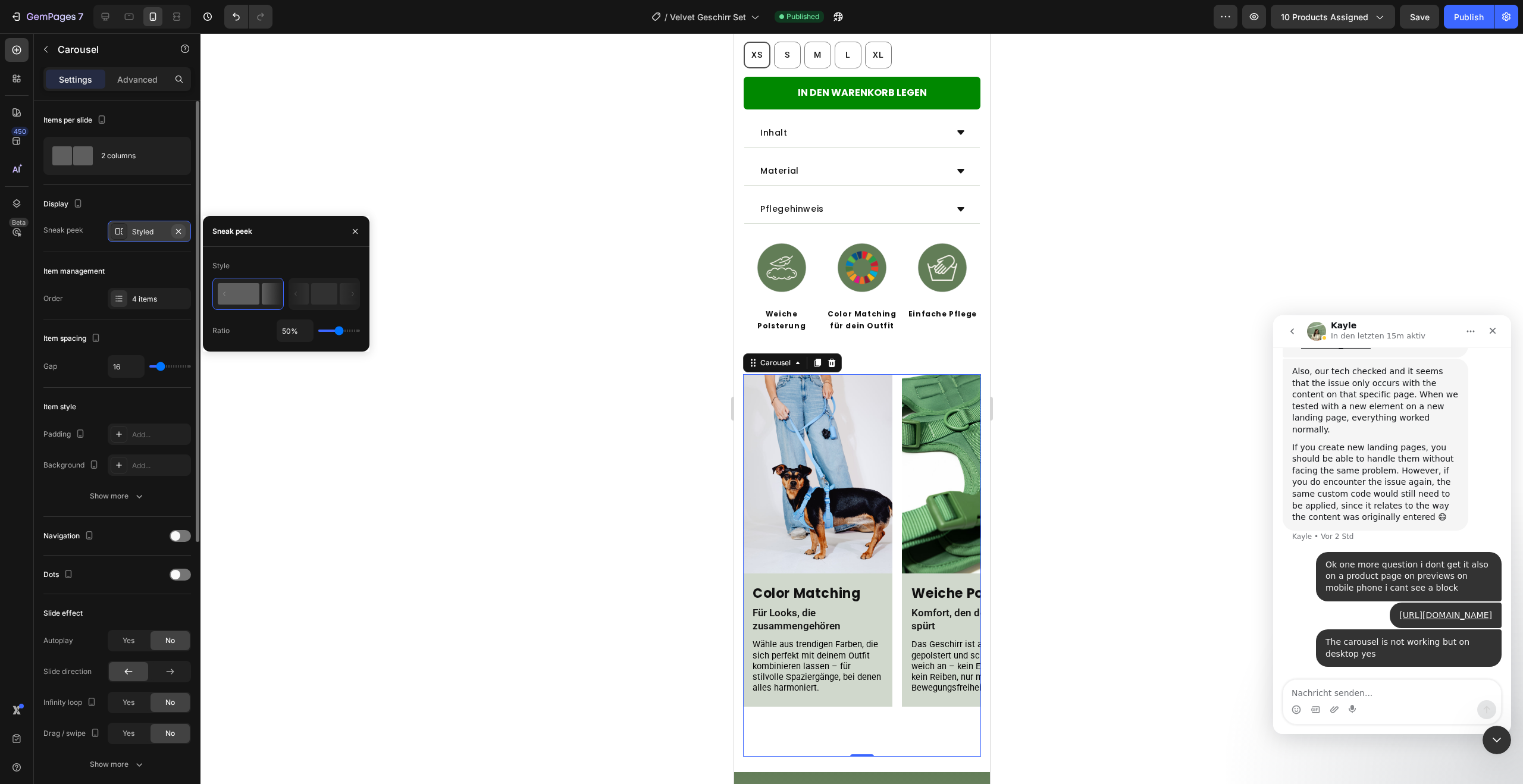
click at [178, 228] on icon "button" at bounding box center [178, 231] width 10 height 10
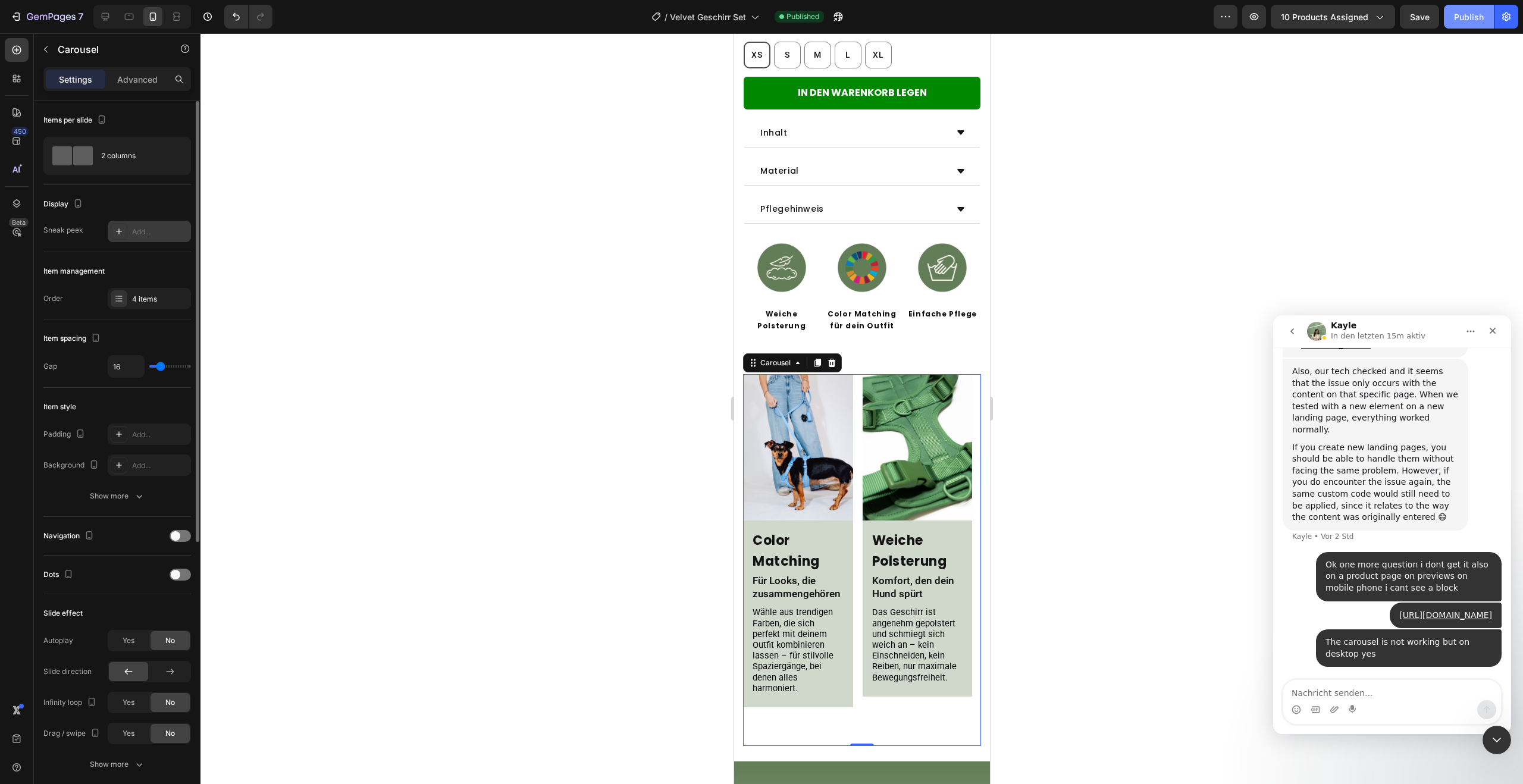
click at [1462, 27] on button "Publish" at bounding box center [1469, 16] width 50 height 24
click at [180, 540] on div at bounding box center [180, 536] width 21 height 12
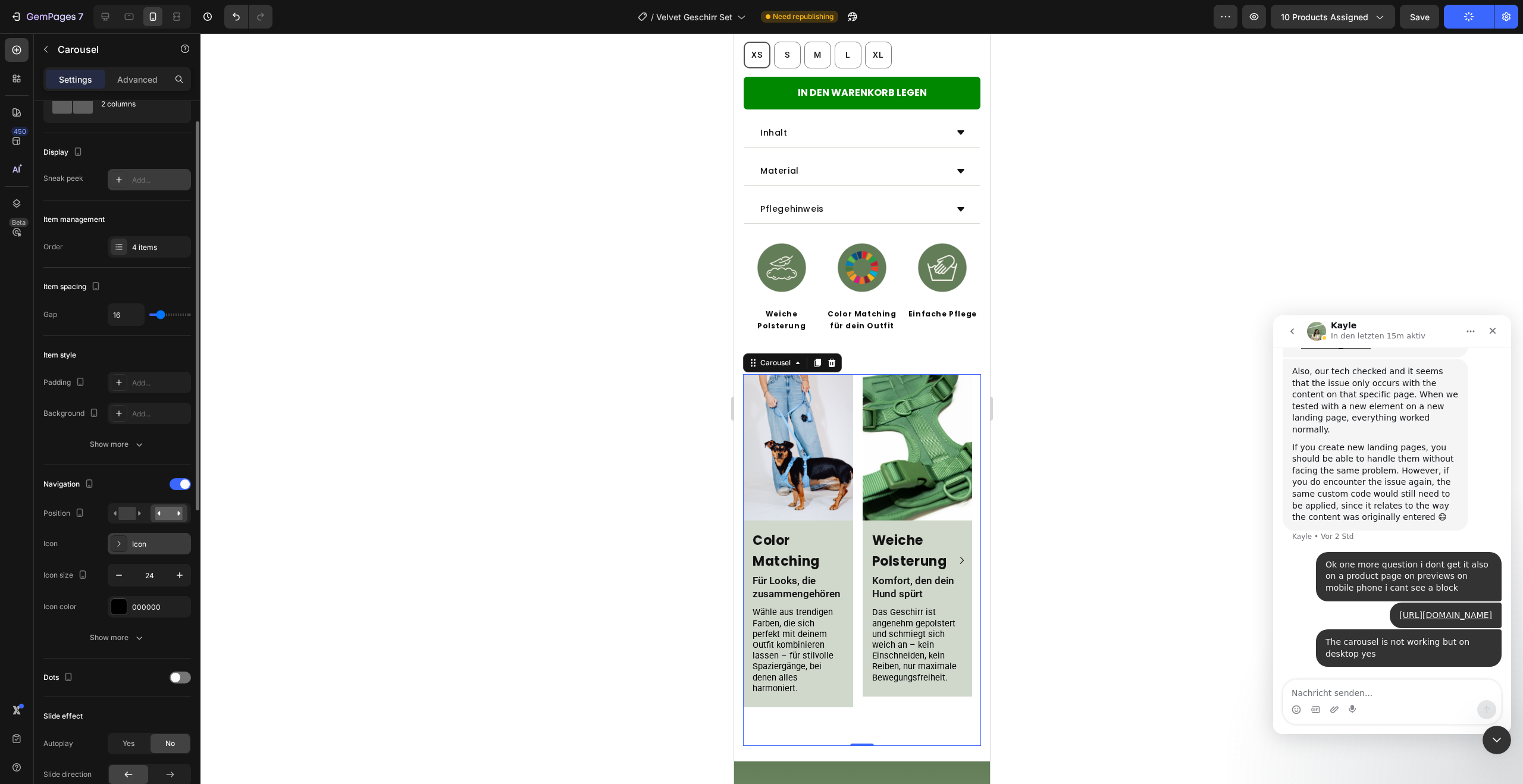
scroll to position [66, 0]
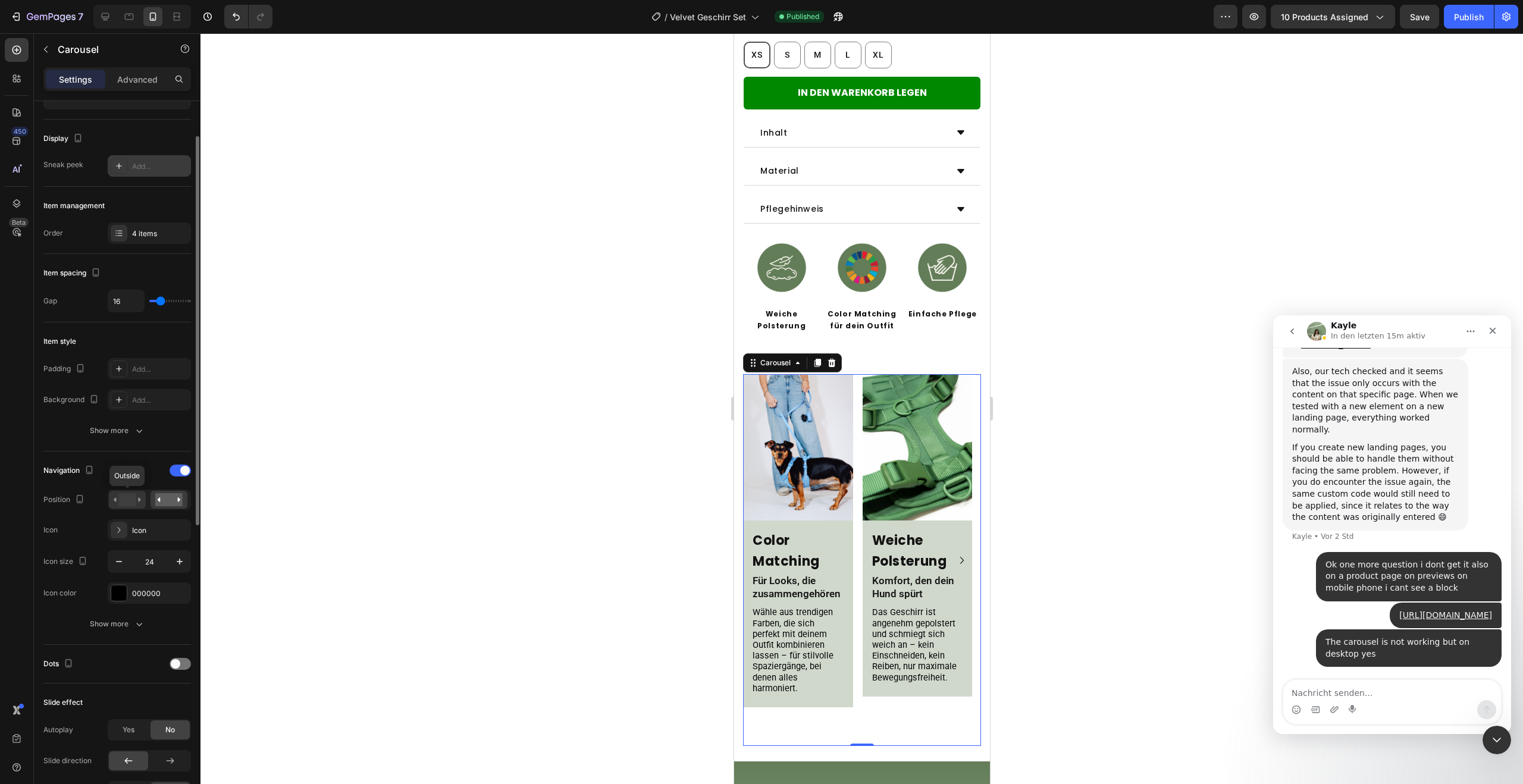
click at [125, 497] on rect at bounding box center [127, 500] width 17 height 13
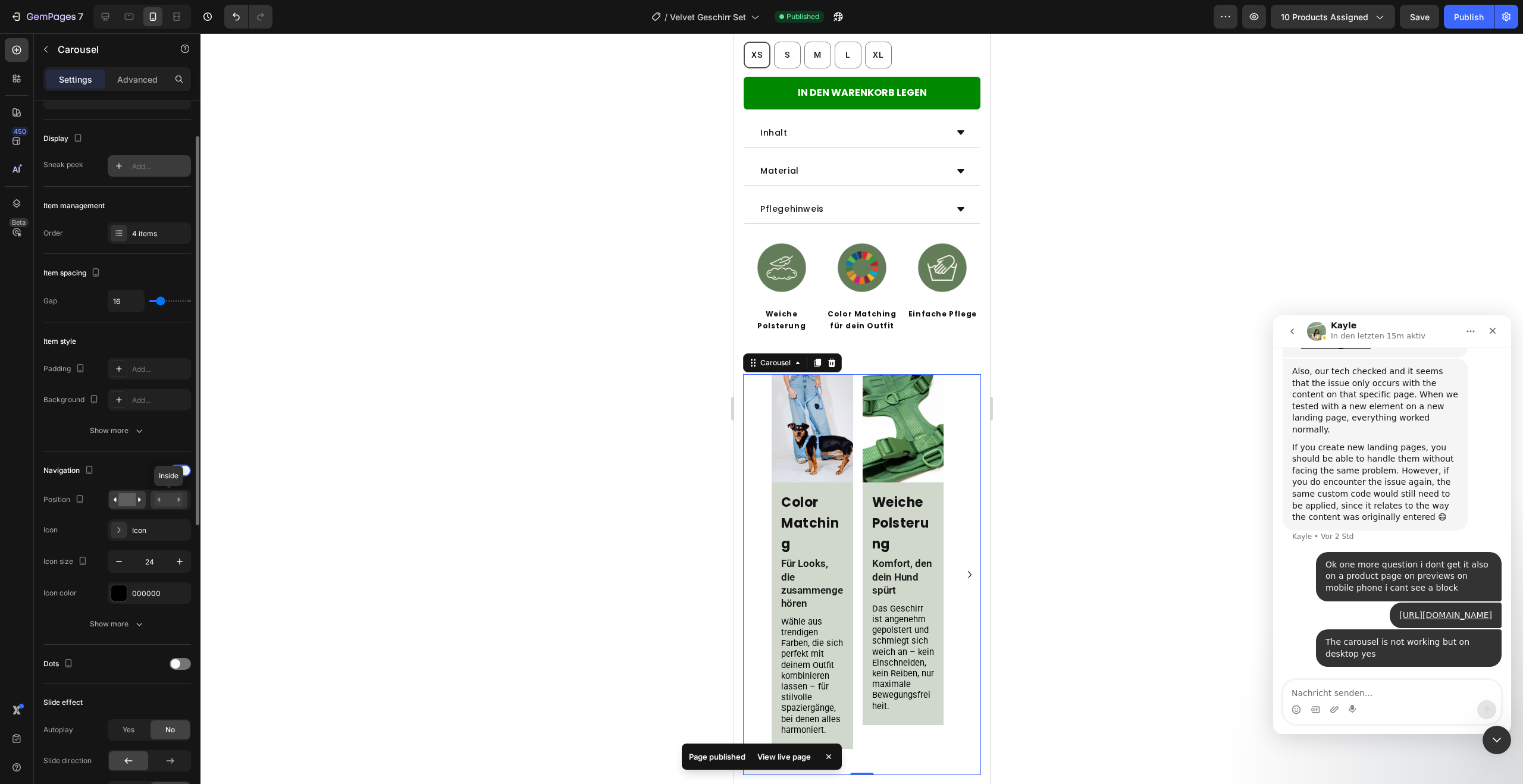
click at [155, 495] on icon at bounding box center [169, 500] width 27 height 13
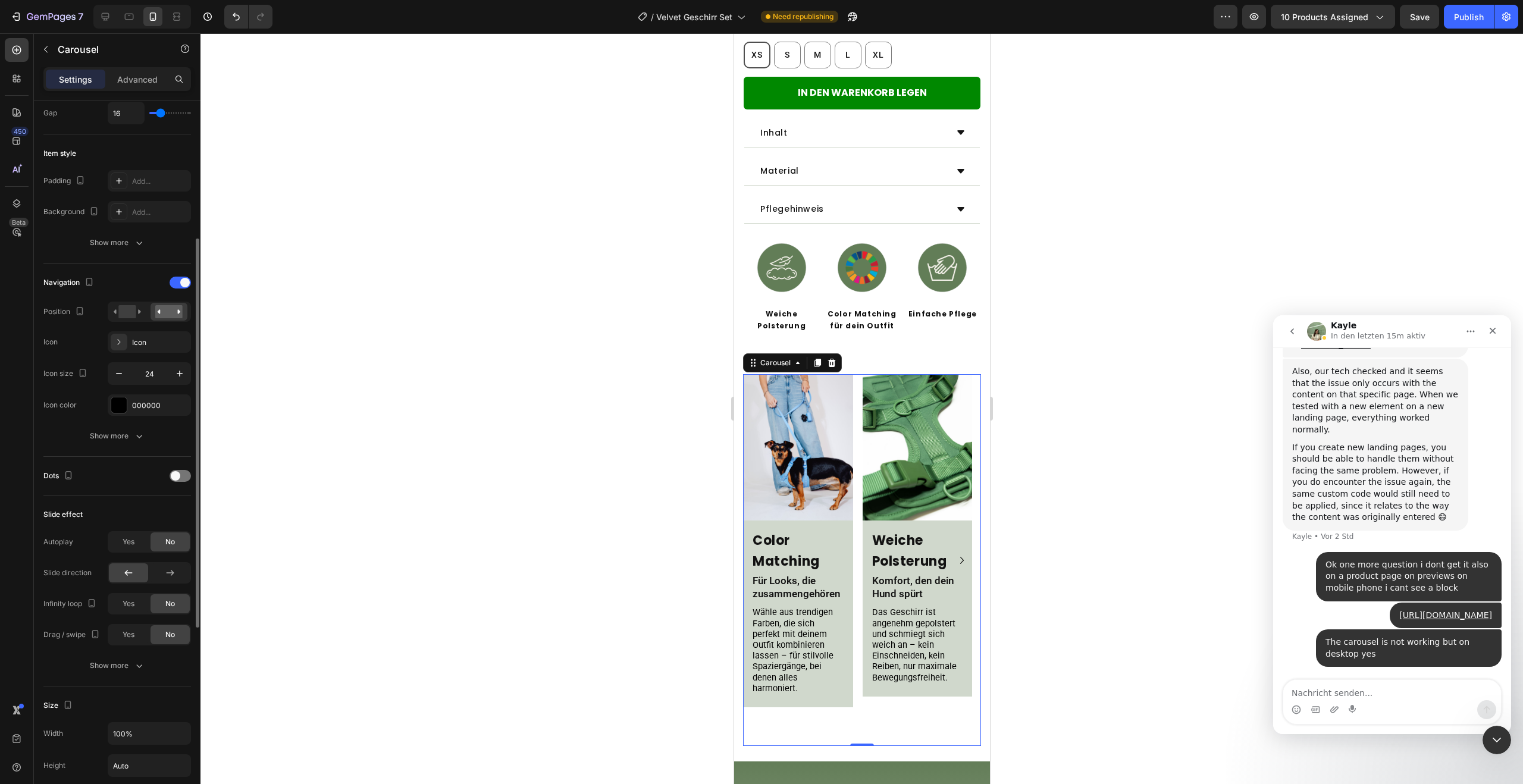
scroll to position [254, 0]
click at [128, 639] on span "Yes" at bounding box center [128, 634] width 12 height 11
drag, startPoint x: 132, startPoint y: 609, endPoint x: 124, endPoint y: 636, distance: 28.2
click at [132, 609] on div "Yes" at bounding box center [128, 603] width 40 height 19
click at [130, 666] on div "Show more" at bounding box center [117, 665] width 55 height 12
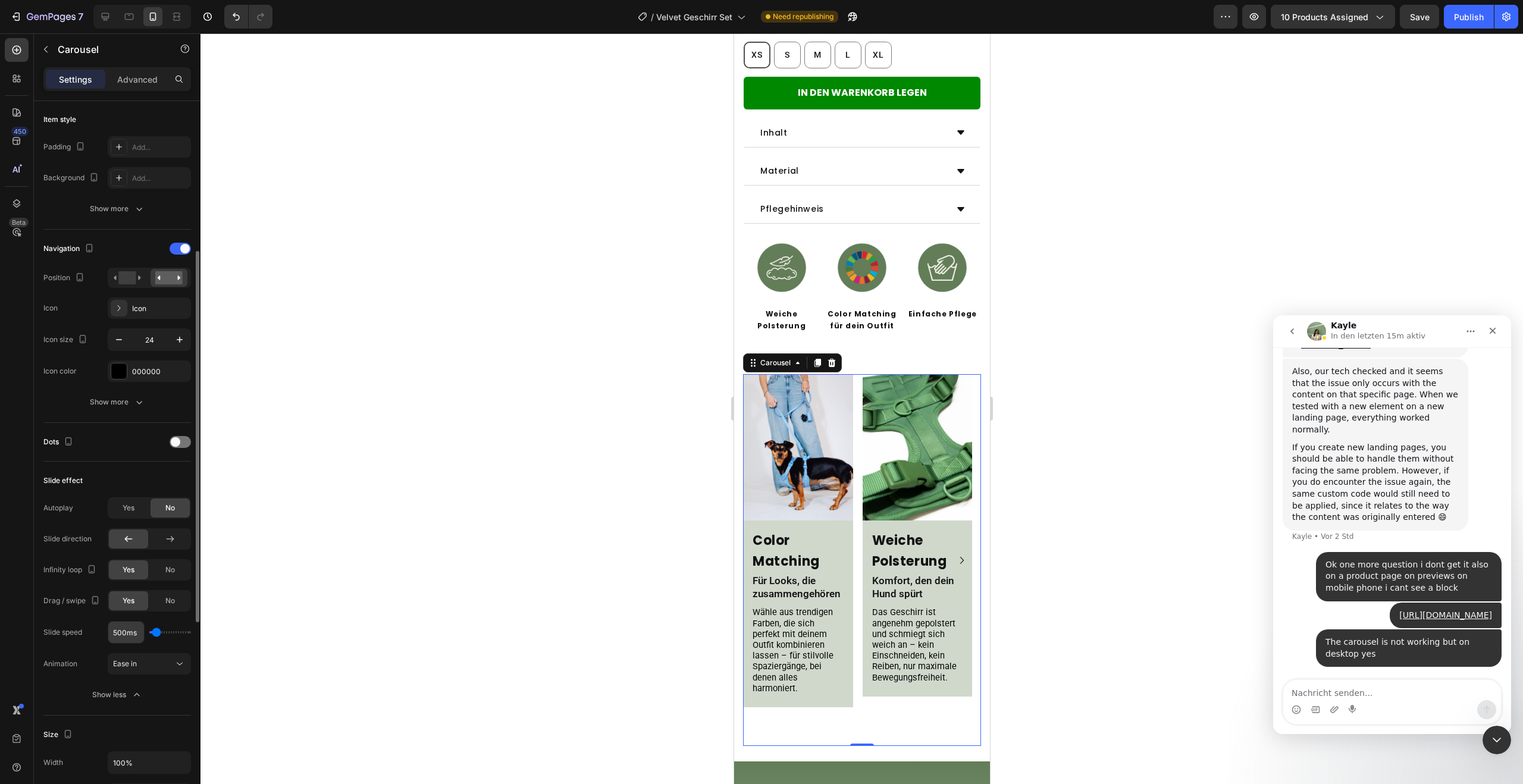
scroll to position [290, 0]
click at [142, 670] on button "Ease in" at bounding box center [149, 661] width 83 height 21
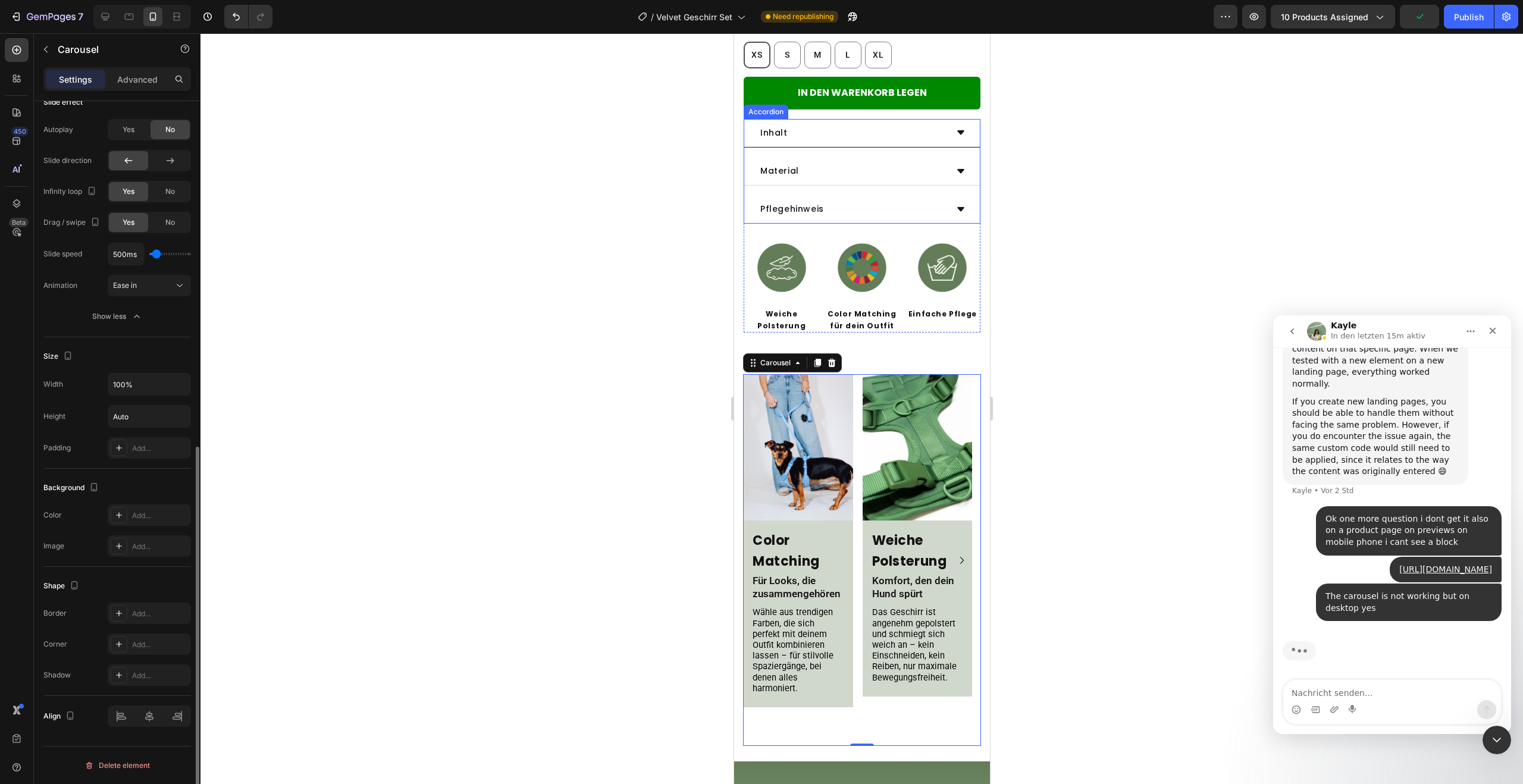
scroll to position [3121, 0]
click at [1462, 18] on div "Publish" at bounding box center [1469, 17] width 30 height 13
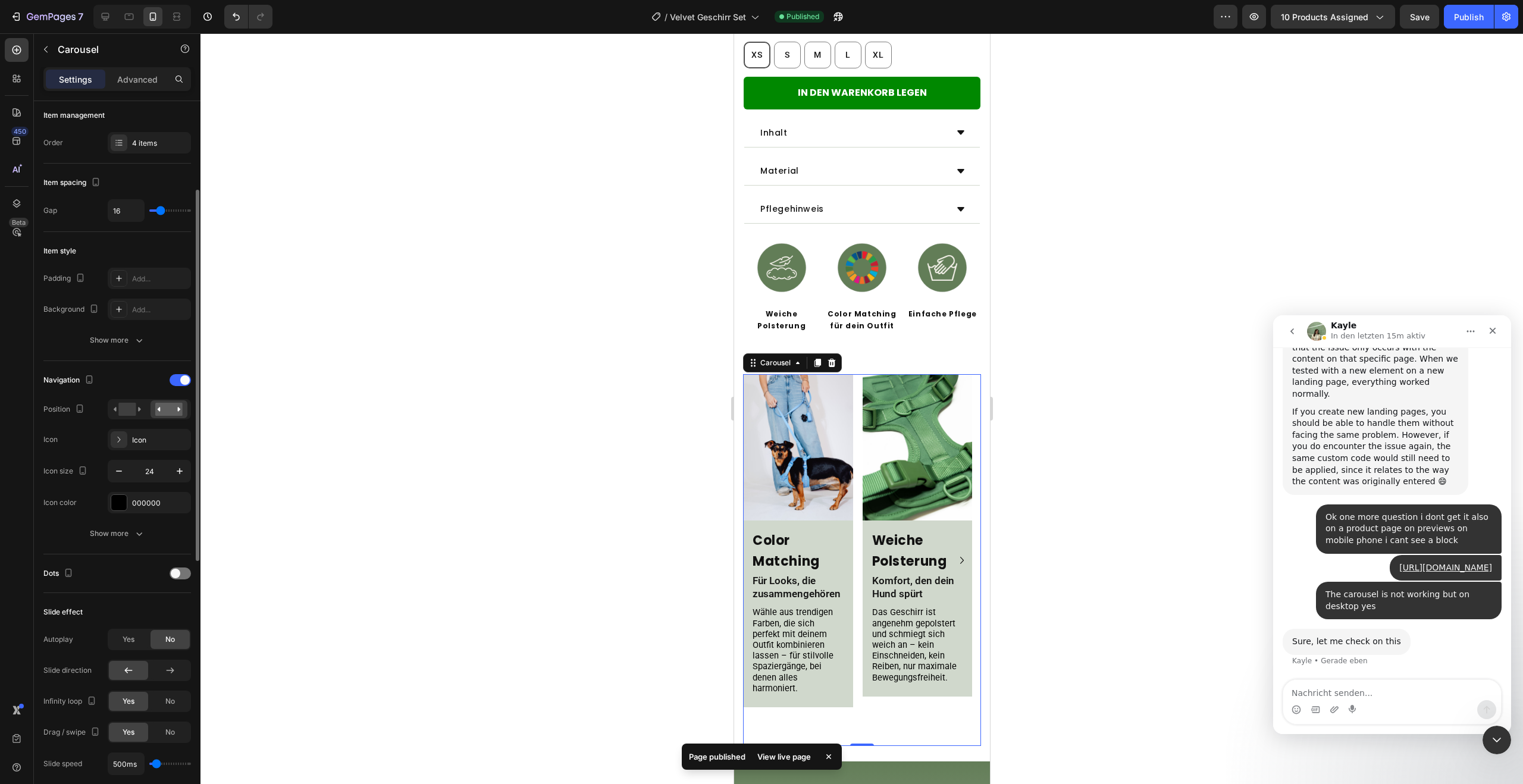
scroll to position [156, 0]
click at [179, 379] on div at bounding box center [180, 380] width 21 height 12
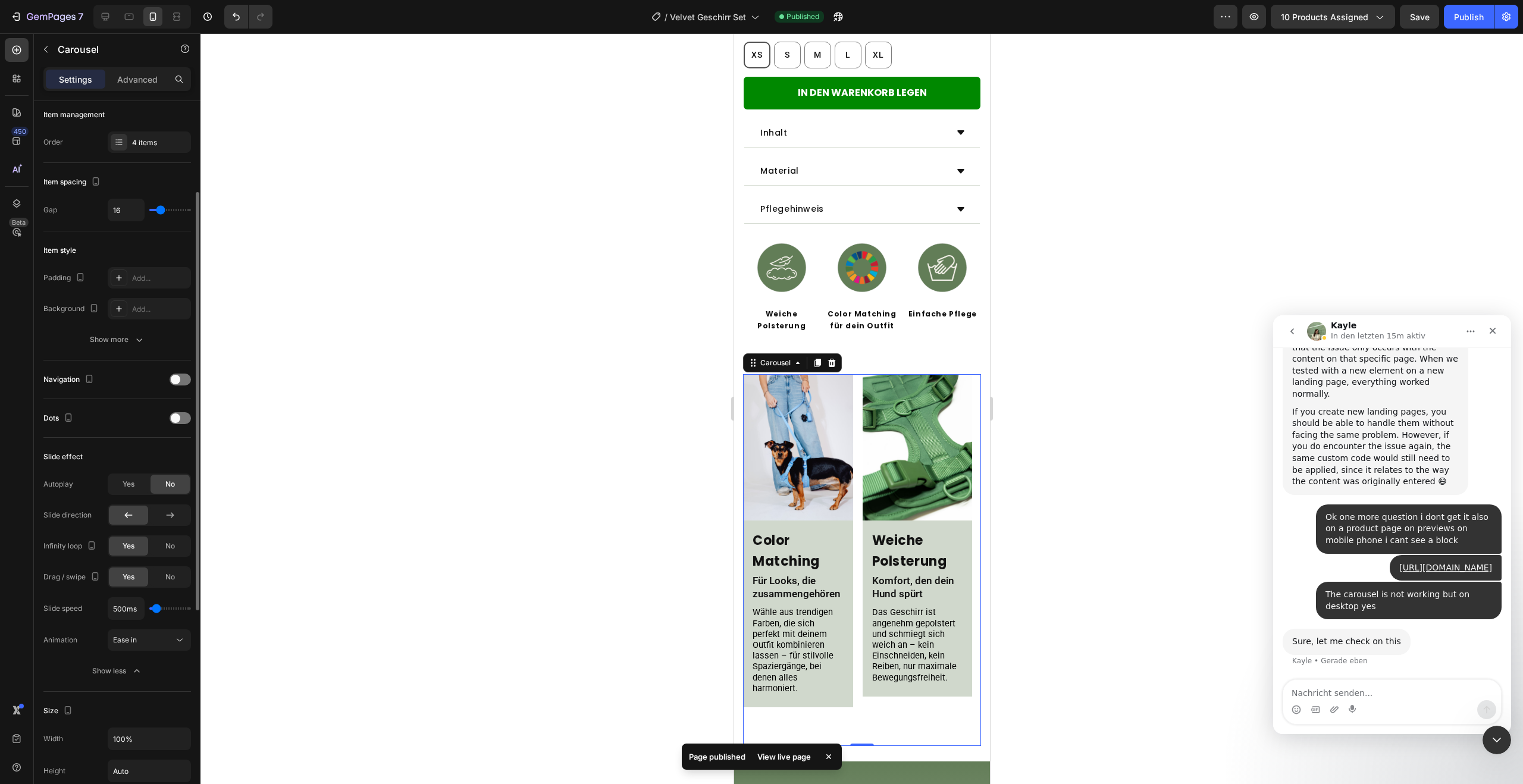
scroll to position [0, 0]
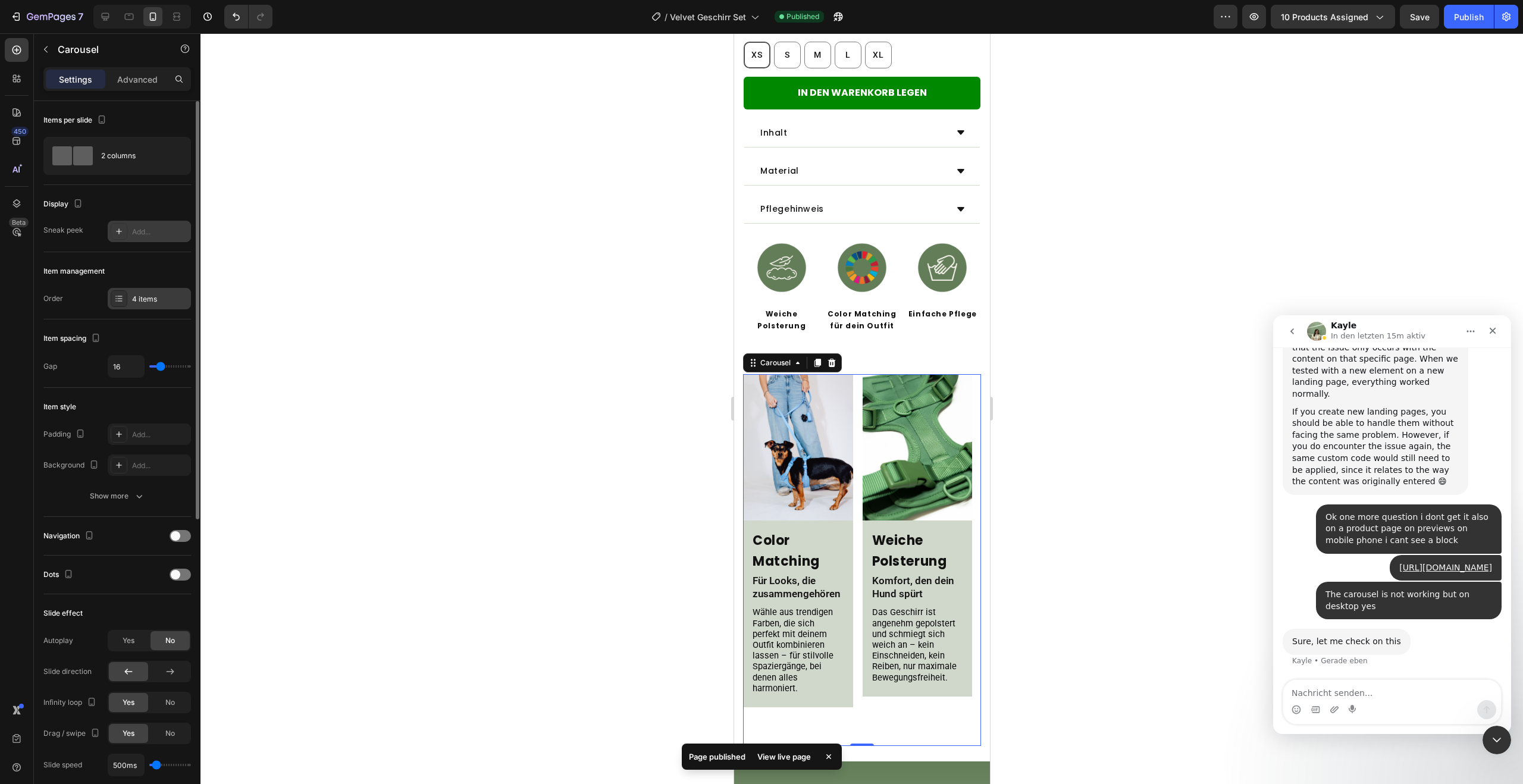
click at [139, 306] on div "4 items" at bounding box center [149, 298] width 83 height 21
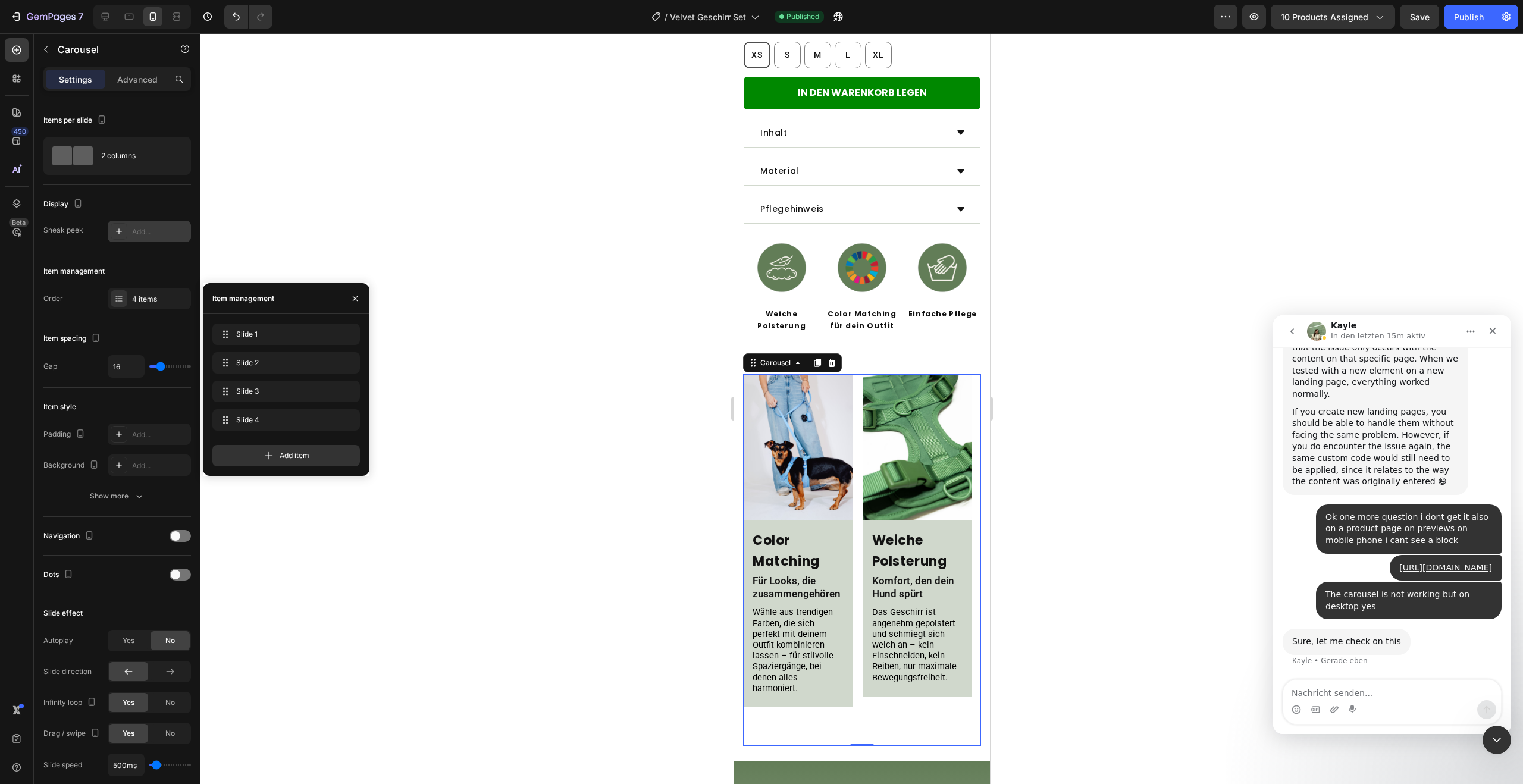
click at [142, 517] on div "Display Sneak peek Add..." at bounding box center [117, 536] width 147 height 39
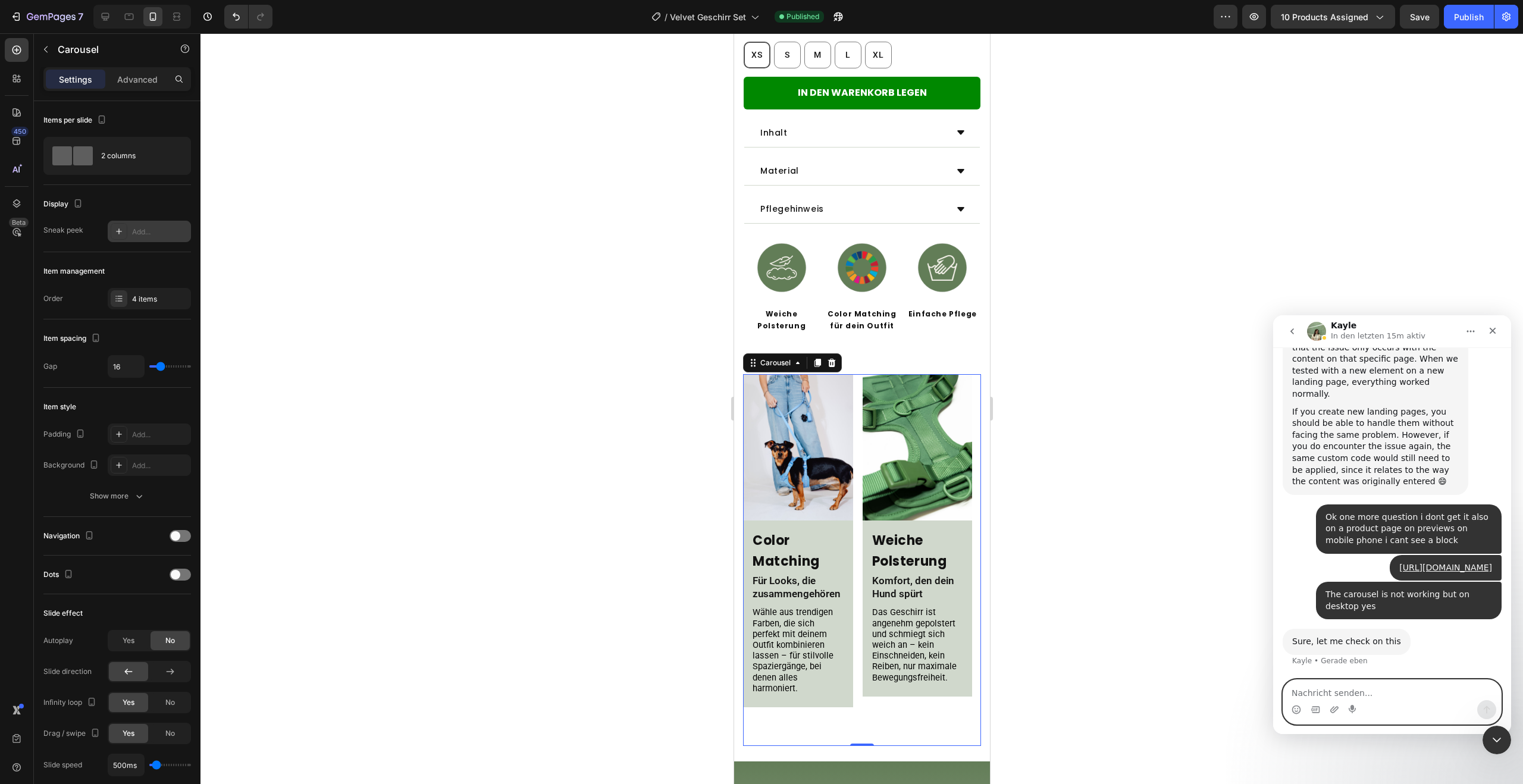
click at [1409, 695] on textarea "Nachricht senden..." at bounding box center [1392, 690] width 218 height 20
type textarea "thanks"
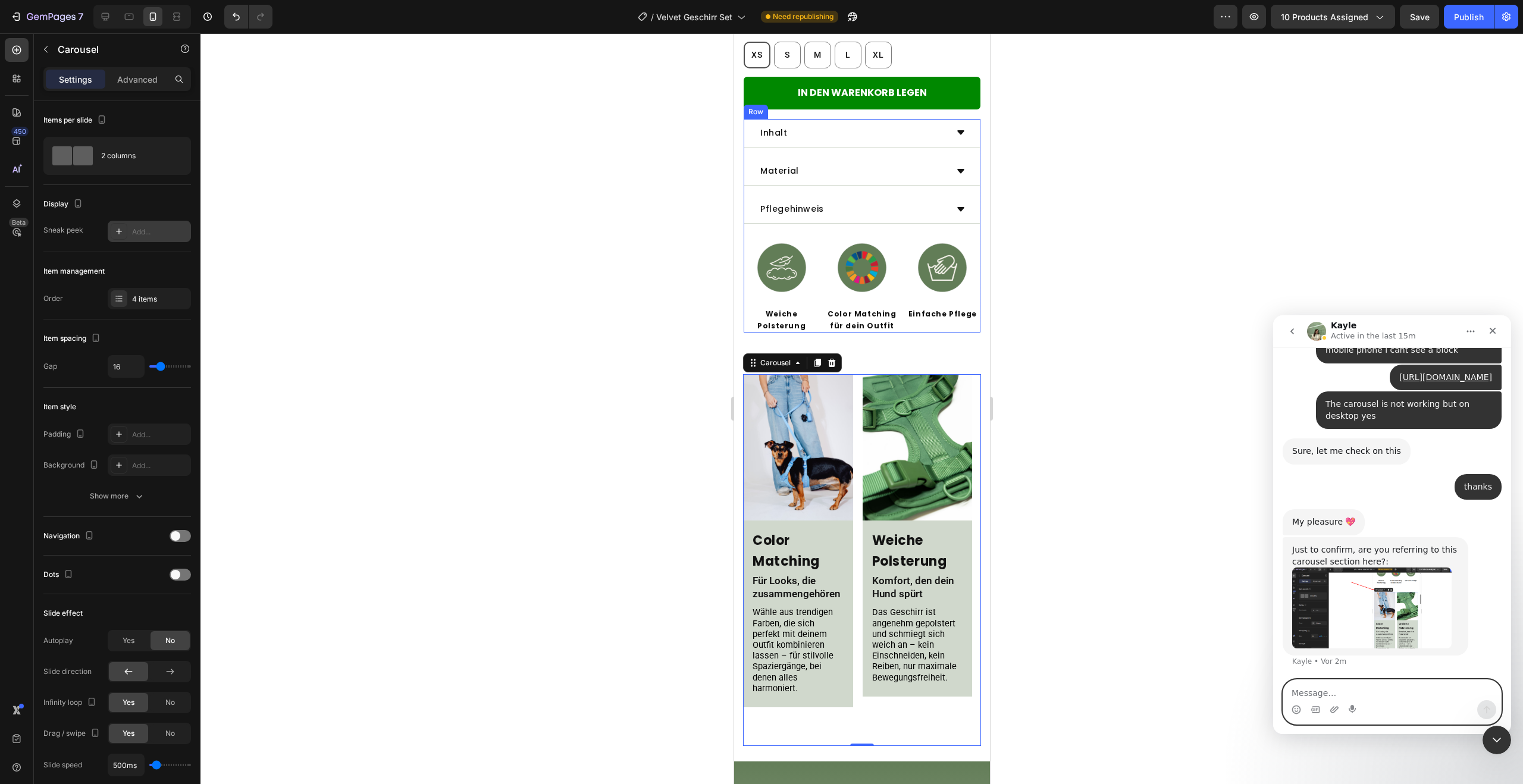
scroll to position [3347, 0]
click at [1383, 607] on img "Kayle sagt…" at bounding box center [1372, 607] width 159 height 80
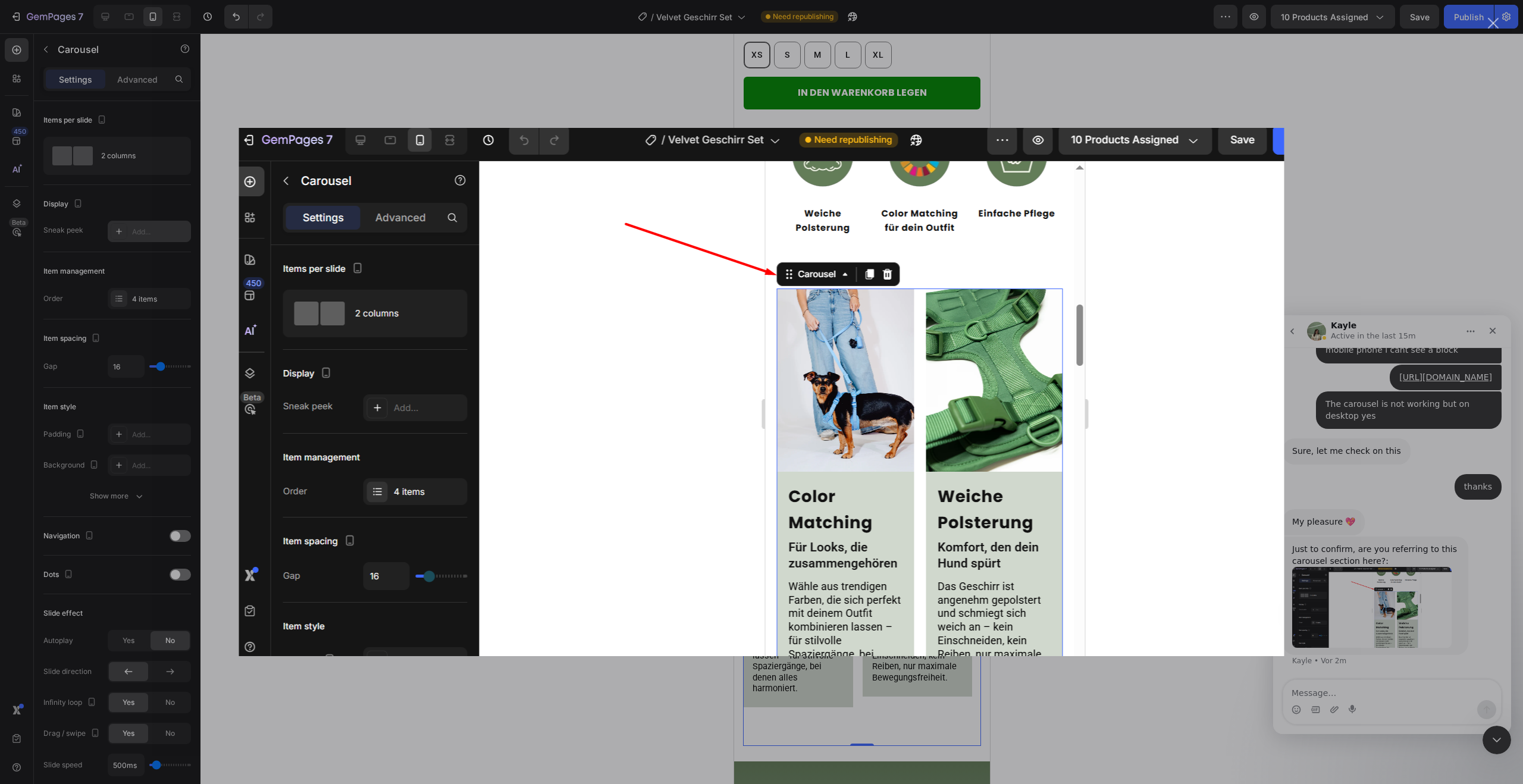
drag, startPoint x: 1397, startPoint y: 724, endPoint x: 1392, endPoint y: 716, distance: 9.4
click at [1392, 716] on div "Intercom Messenger" at bounding box center [761, 392] width 1523 height 784
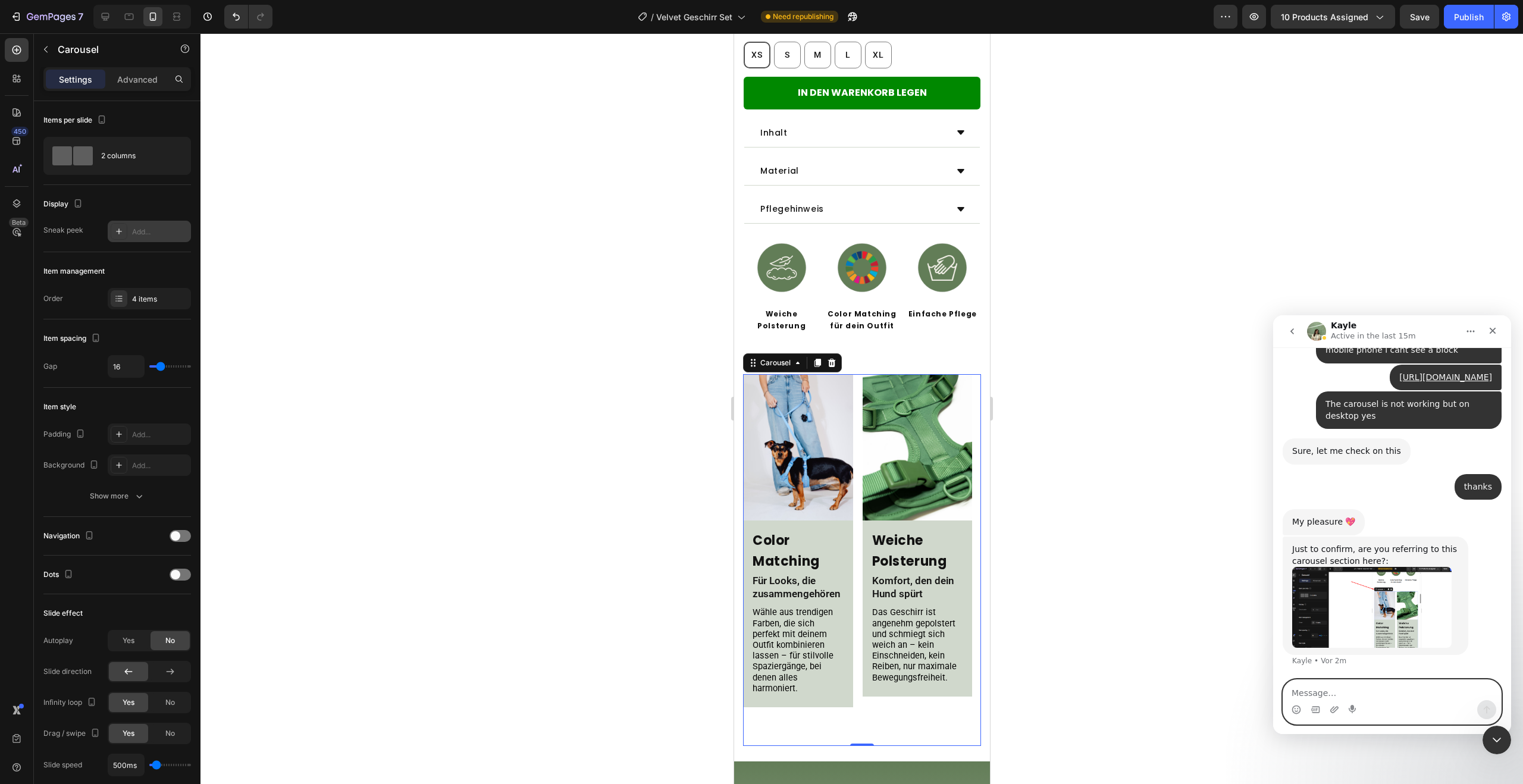
click at [1378, 697] on textarea "Message…" at bounding box center [1392, 690] width 218 height 20
type textarea "yes"
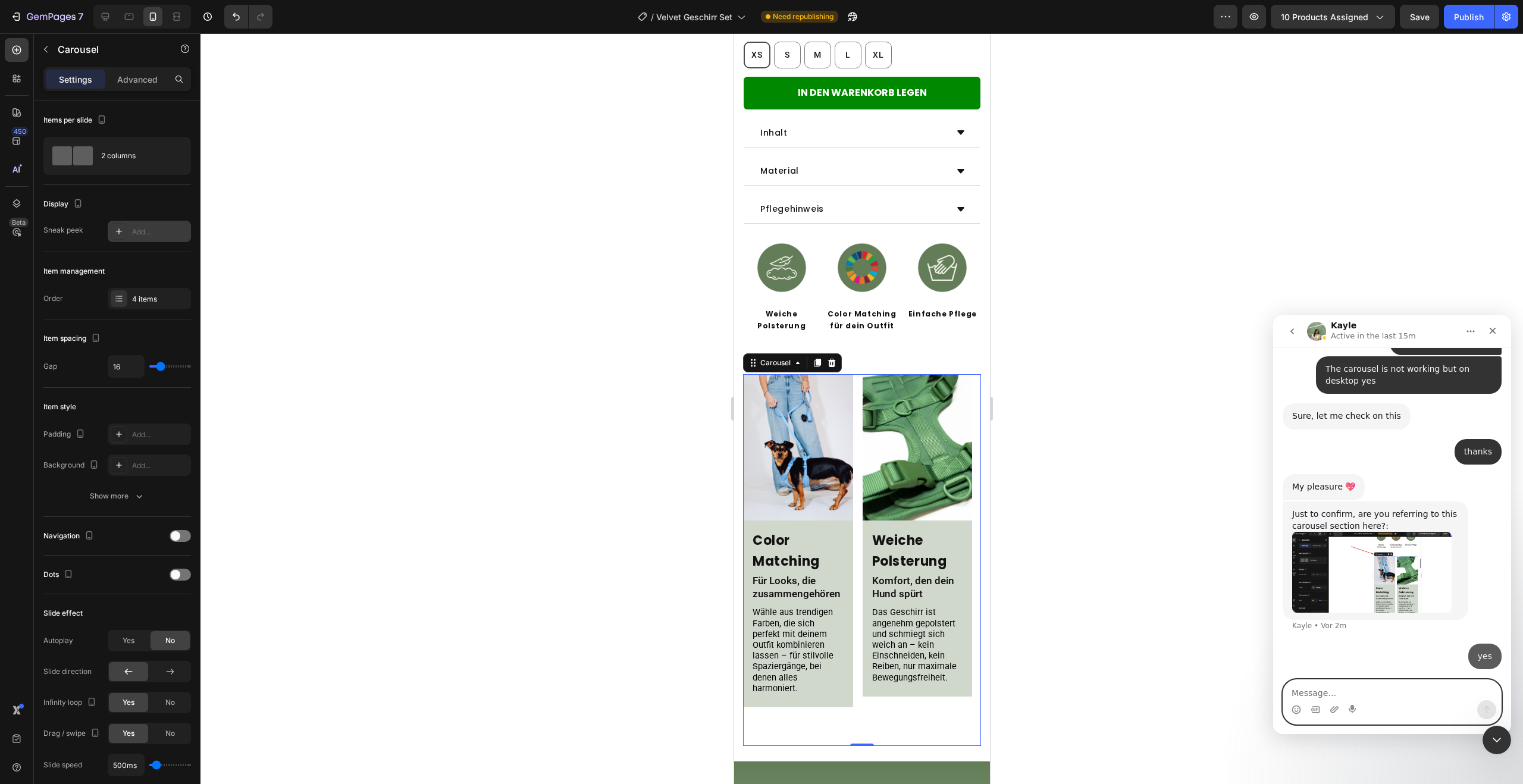
scroll to position [3383, 0]
type textarea "And the text dissapear on mobile"
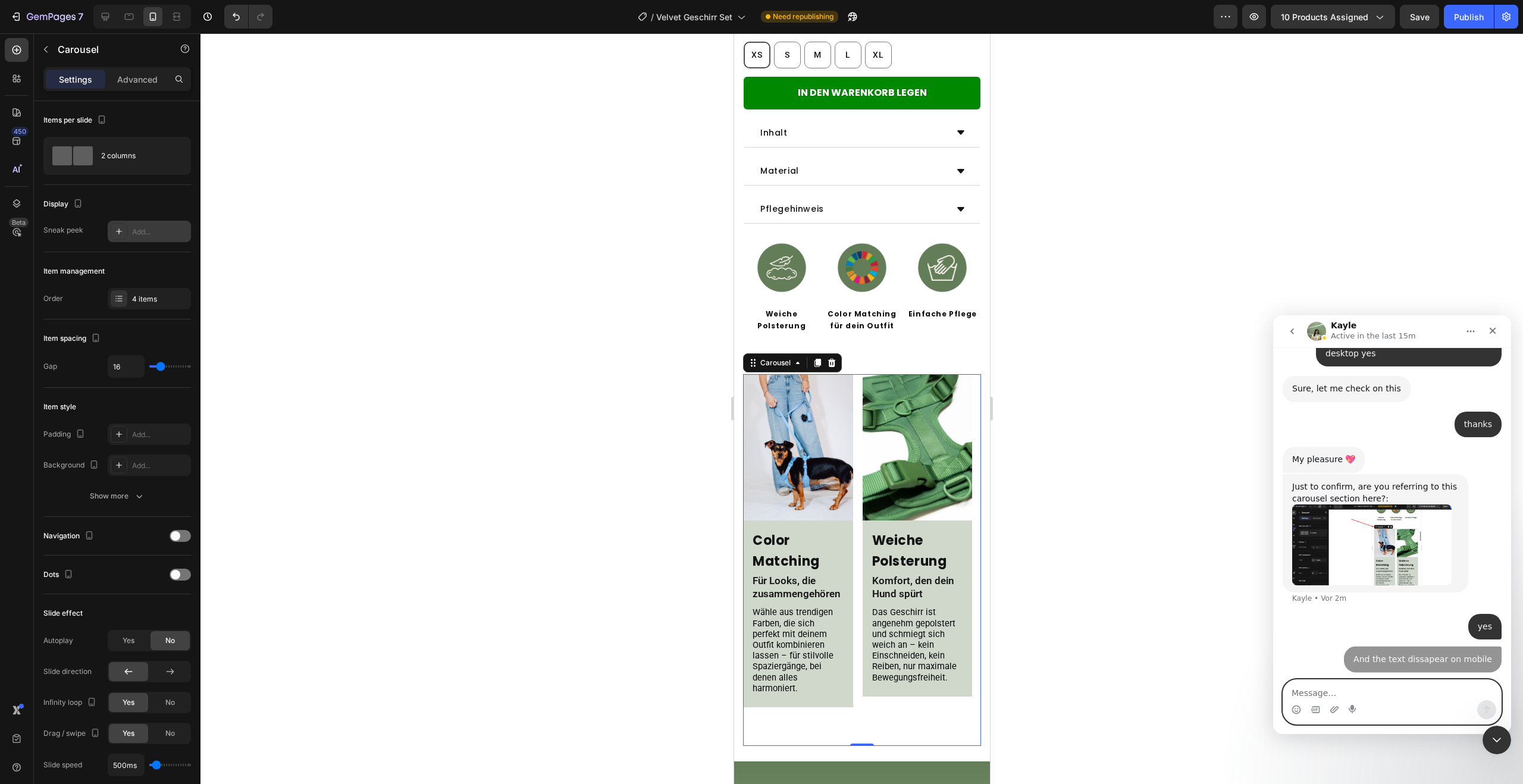
scroll to position [3410, 0]
type textarea "but i dont know why"
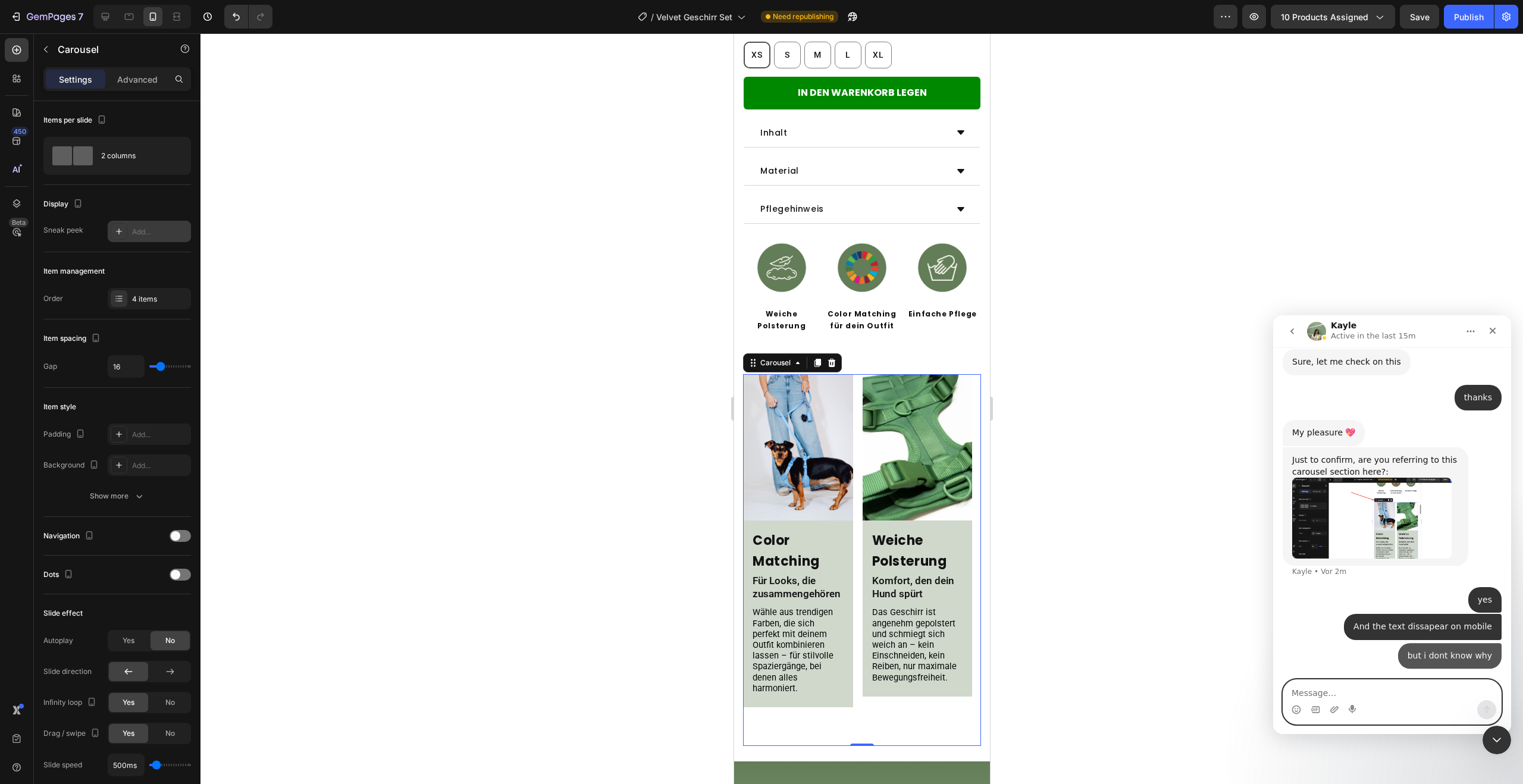
scroll to position [3437, 0]
type textarea "i think i have done everything right"
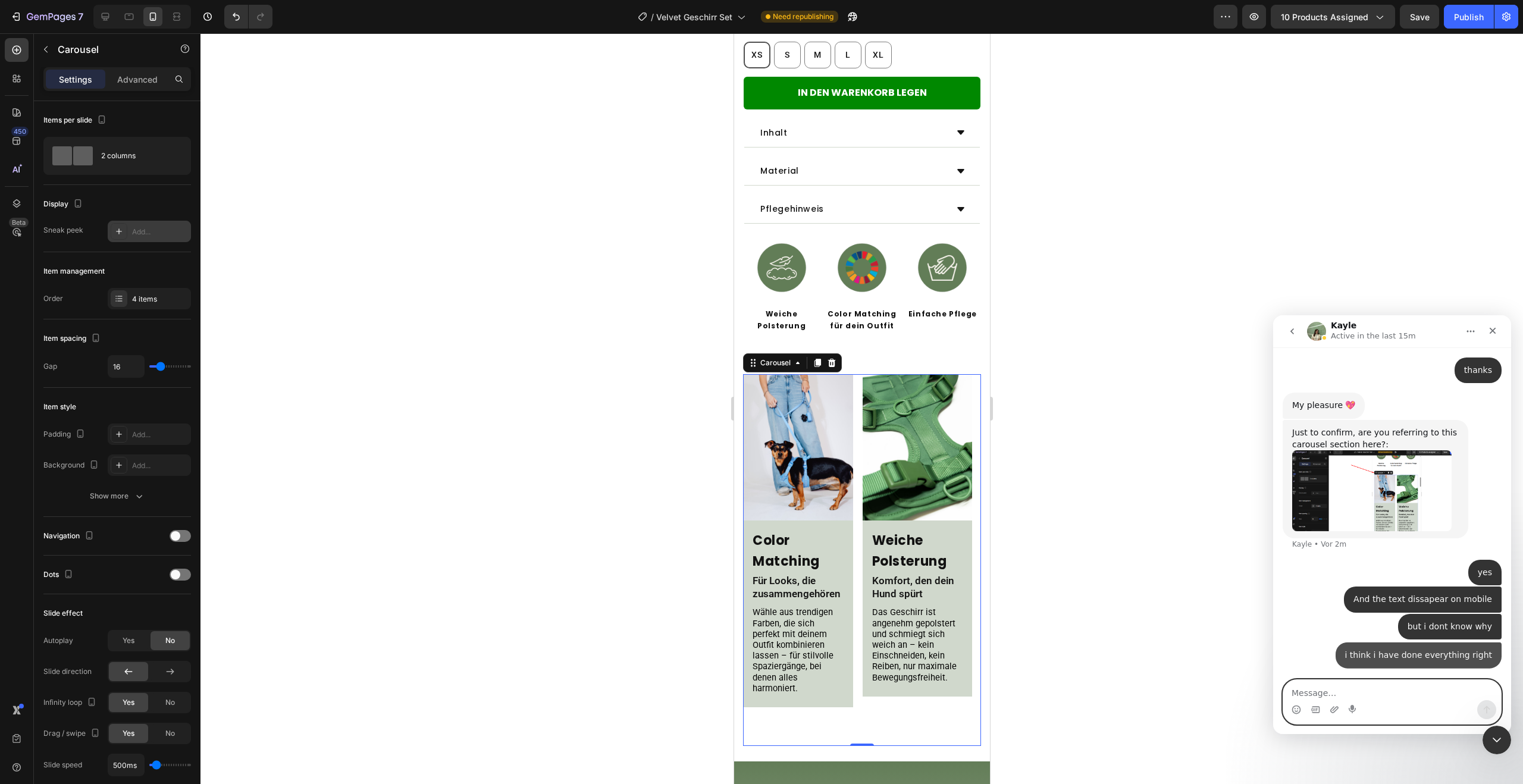
scroll to position [3464, 0]
click at [790, 548] on h2 "Color Matching" at bounding box center [797, 551] width 93 height 44
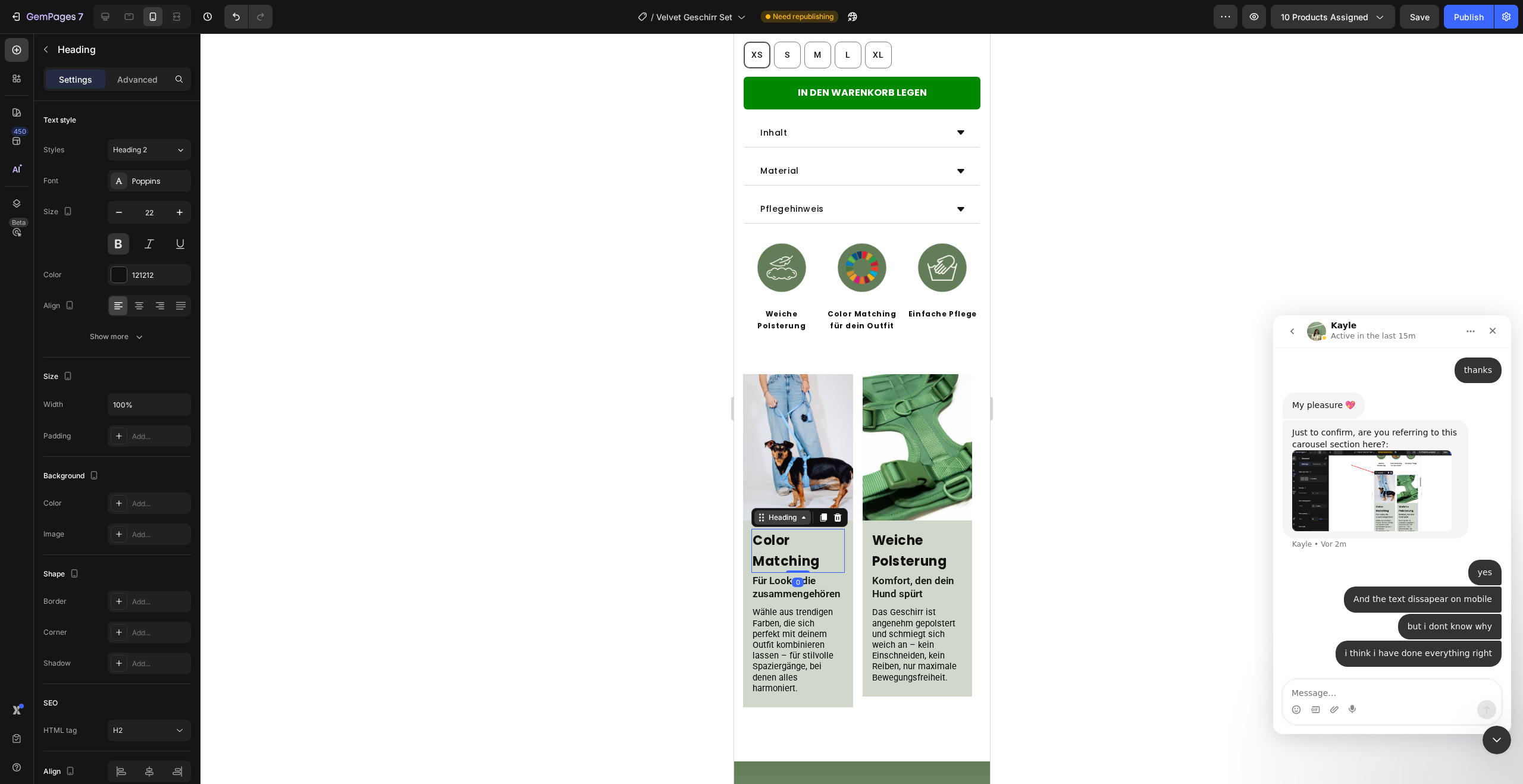
click at [783, 513] on div "Heading" at bounding box center [782, 518] width 33 height 11
click at [14, 203] on icon at bounding box center [17, 203] width 8 height 9
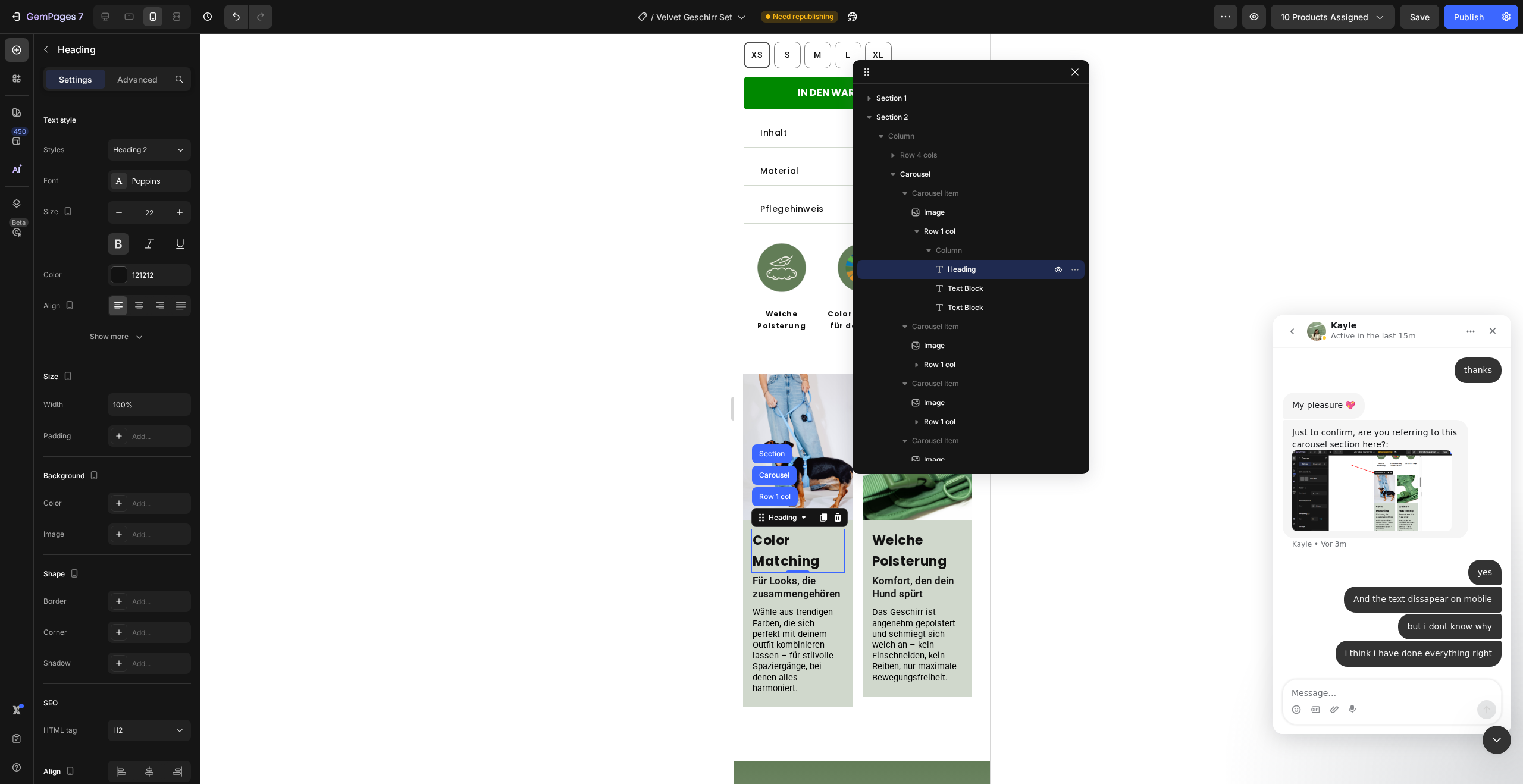
click at [1121, 89] on div at bounding box center [861, 408] width 1323 height 751
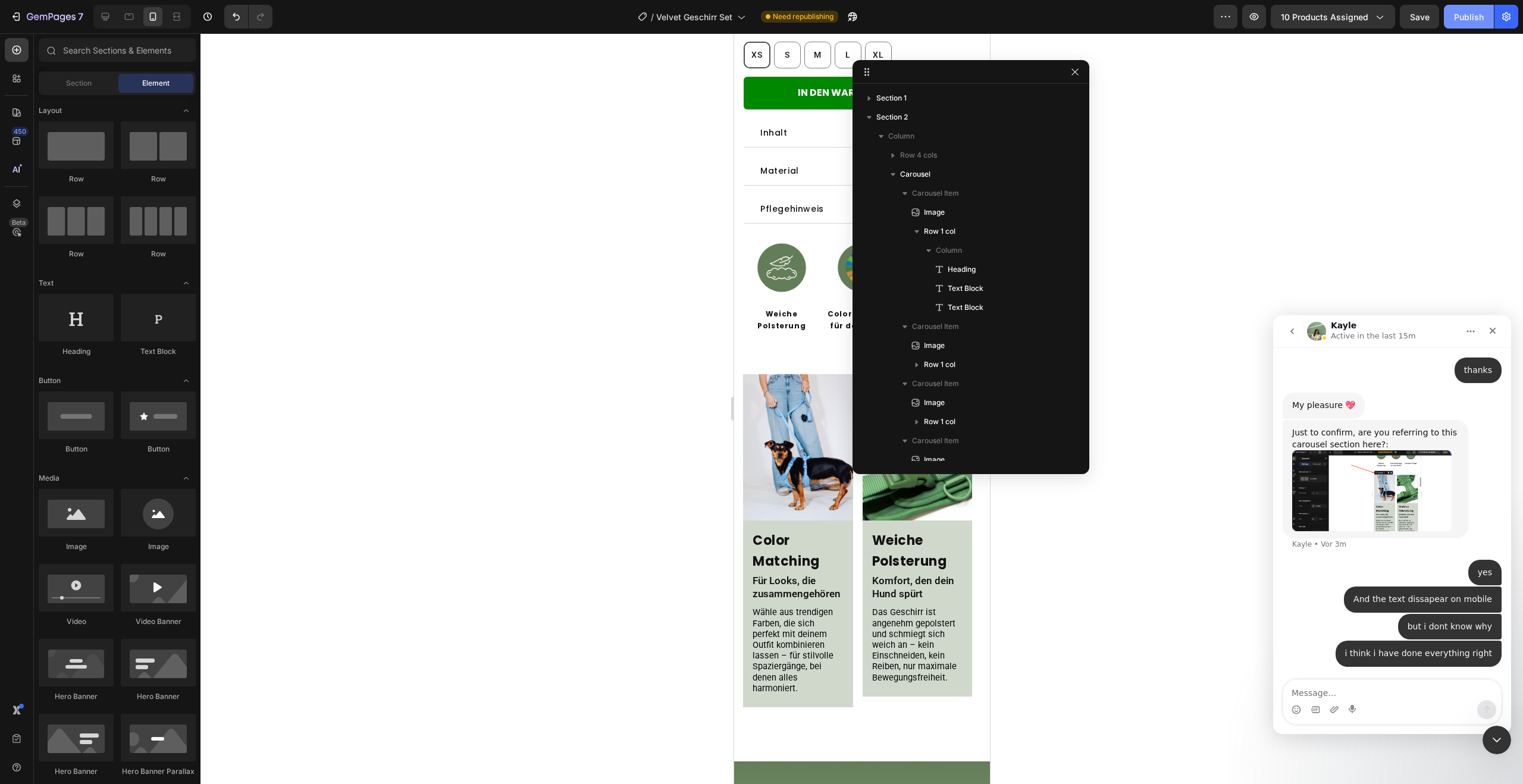
click at [1465, 24] on button "Publish" at bounding box center [1469, 16] width 50 height 24
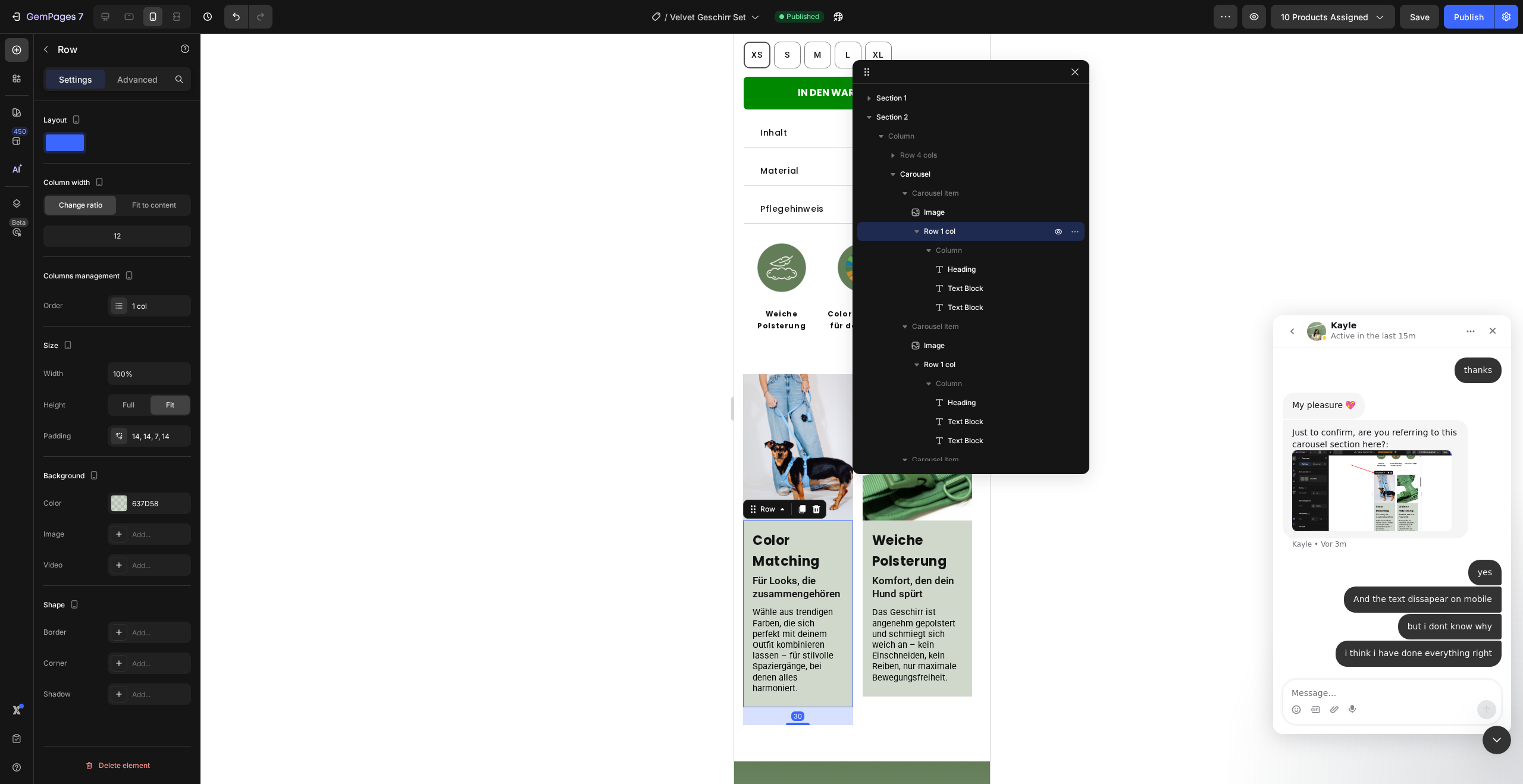
click at [828, 520] on div "Color Matching Heading Für Looks, die zusammengehören Text Block [PERSON_NAME] …" at bounding box center [797, 614] width 110 height 187
click at [131, 81] on p "Advanced" at bounding box center [138, 79] width 40 height 13
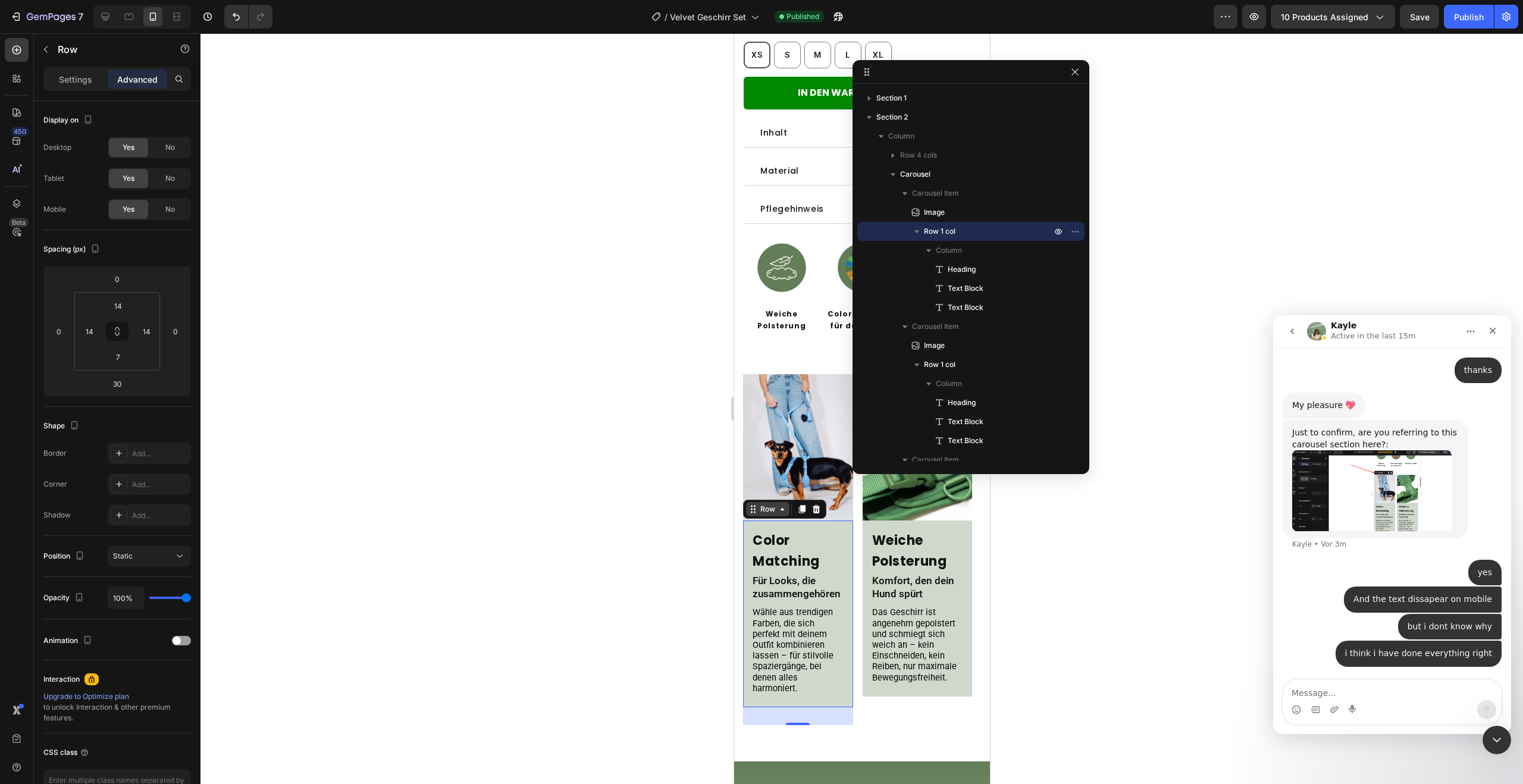
click at [779, 505] on icon at bounding box center [782, 509] width 10 height 10
drag, startPoint x: 962, startPoint y: 270, endPoint x: 962, endPoint y: 247, distance: 23.0
click at [962, 279] on div "Column Heading Text Block Text Block" at bounding box center [970, 288] width 227 height 19
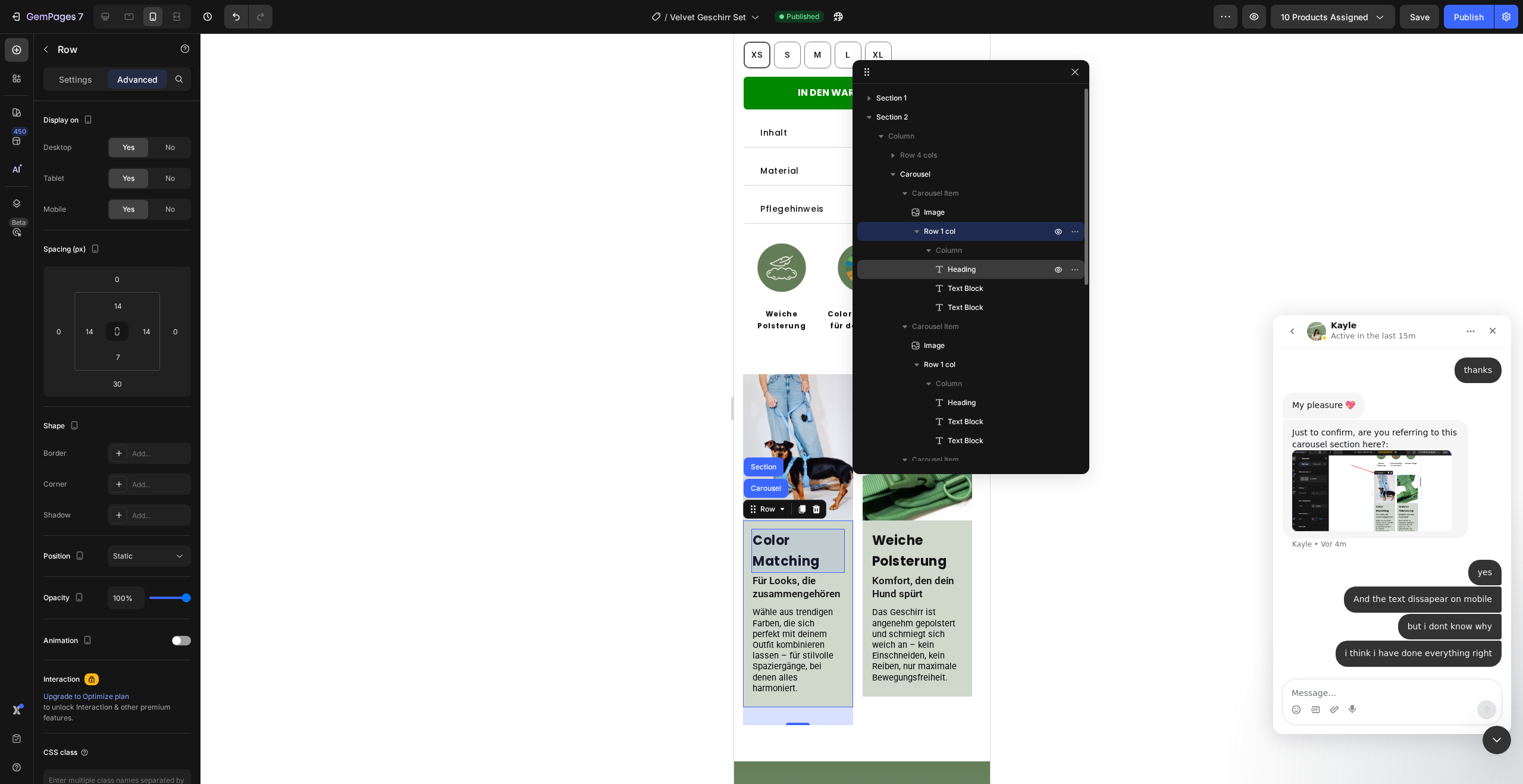
click at [1021, 268] on p "Heading" at bounding box center [987, 270] width 106 height 12
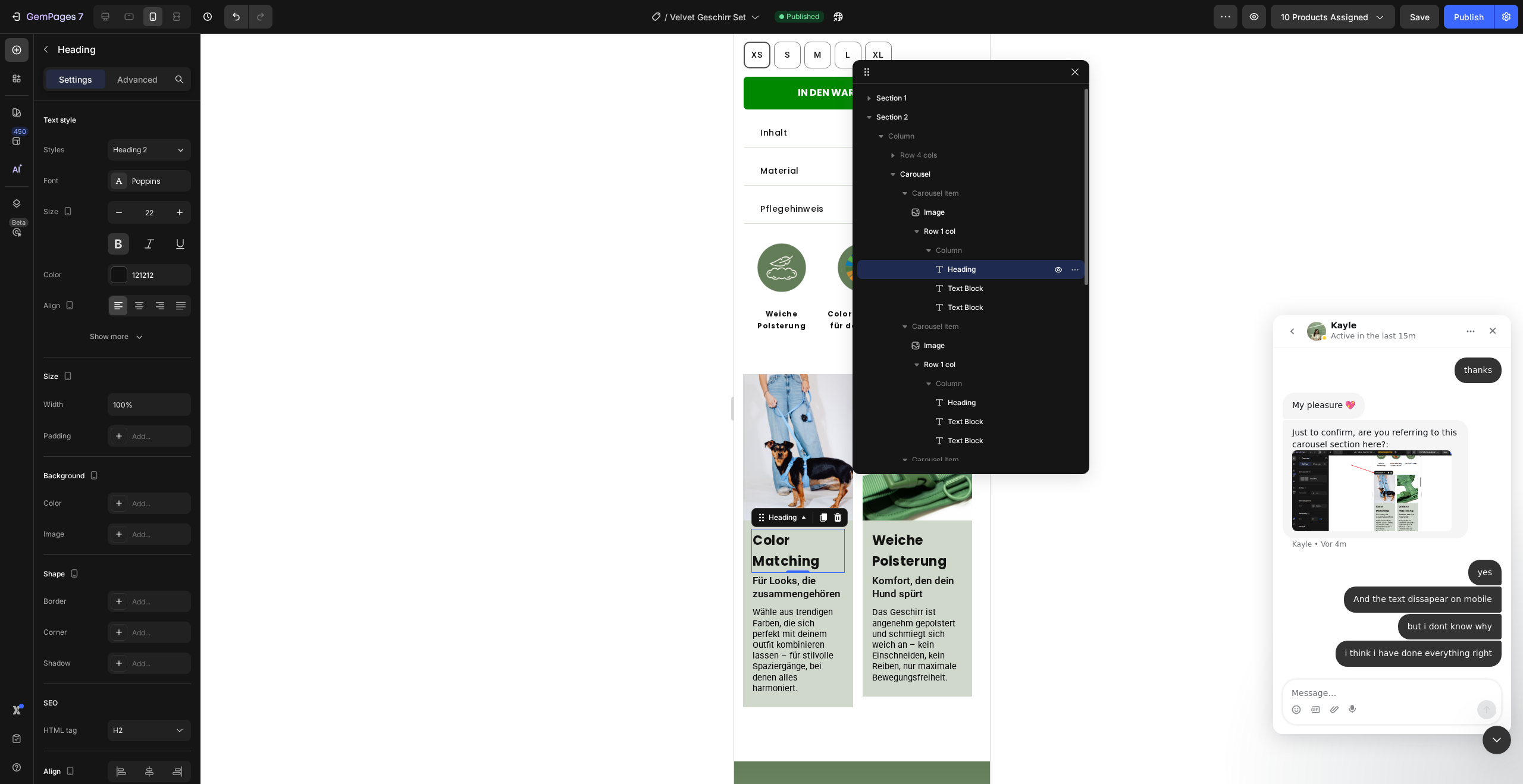
drag, startPoint x: 989, startPoint y: 270, endPoint x: 988, endPoint y: 262, distance: 8.1
click at [988, 262] on div "Heading" at bounding box center [971, 269] width 218 height 19
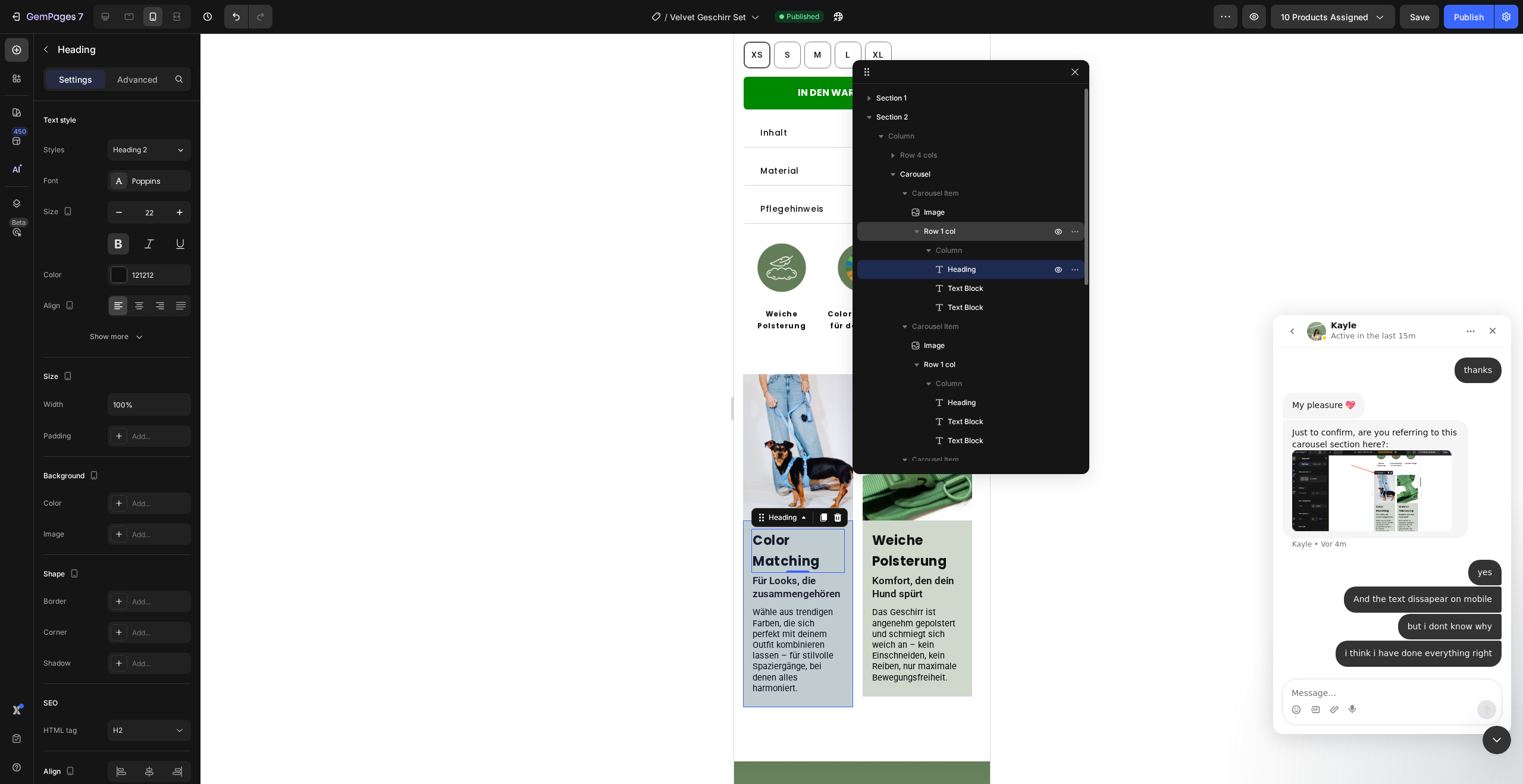
click at [929, 233] on span "Row 1 col" at bounding box center [940, 231] width 32 height 12
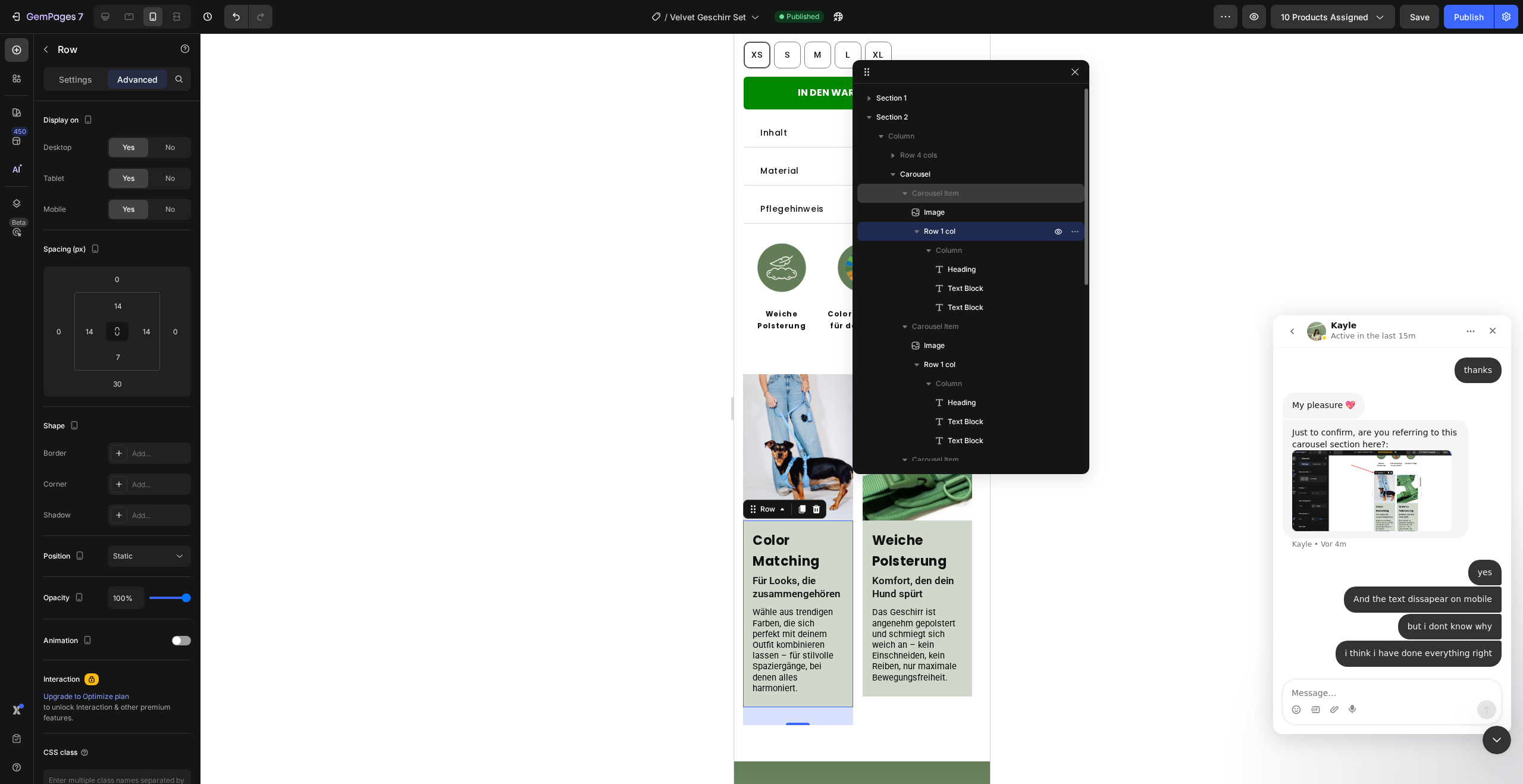
click at [930, 184] on div "Carousel Item" at bounding box center [971, 193] width 218 height 19
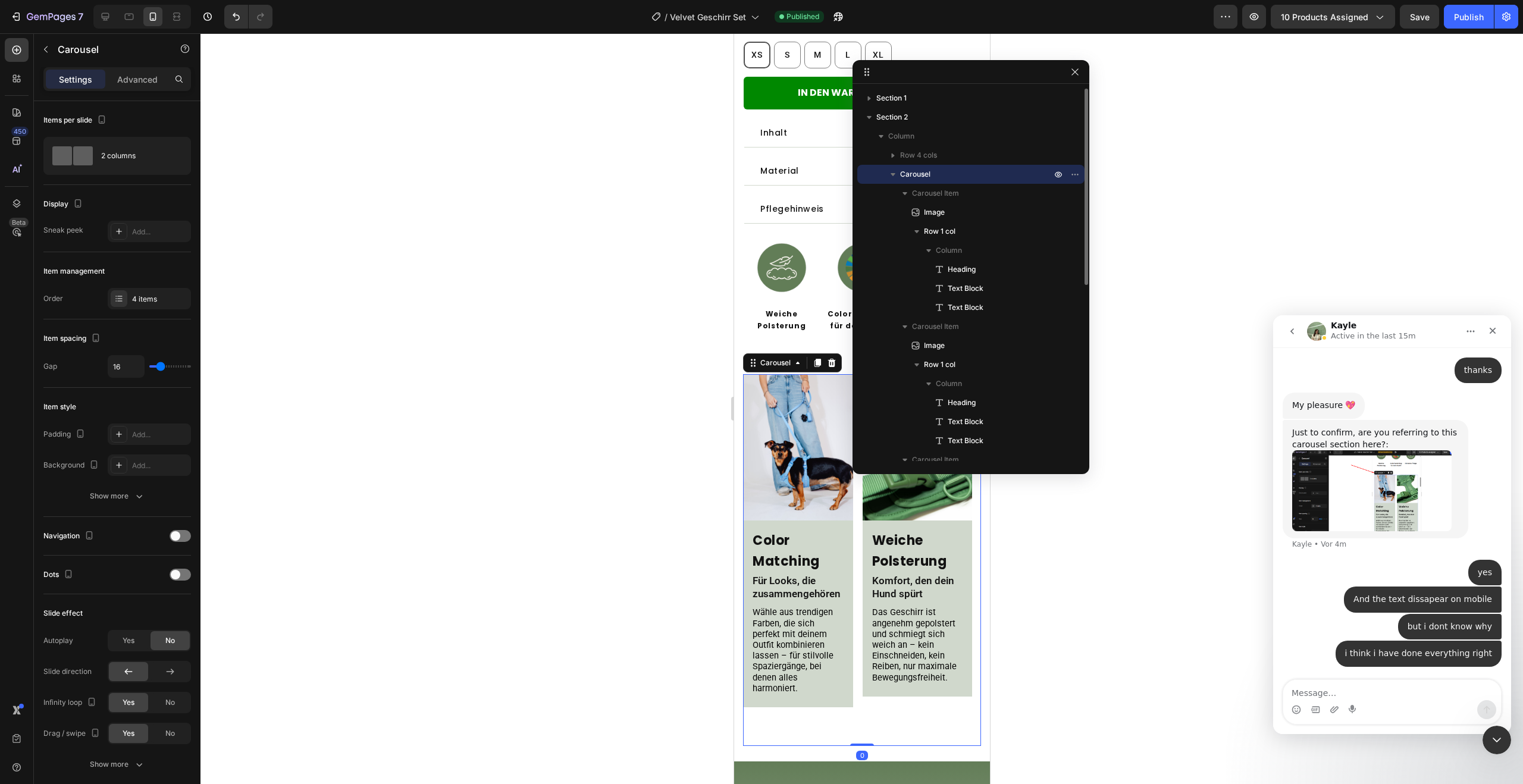
click at [924, 178] on span "Carousel" at bounding box center [916, 175] width 30 height 12
click at [1112, 331] on div at bounding box center [861, 408] width 1323 height 751
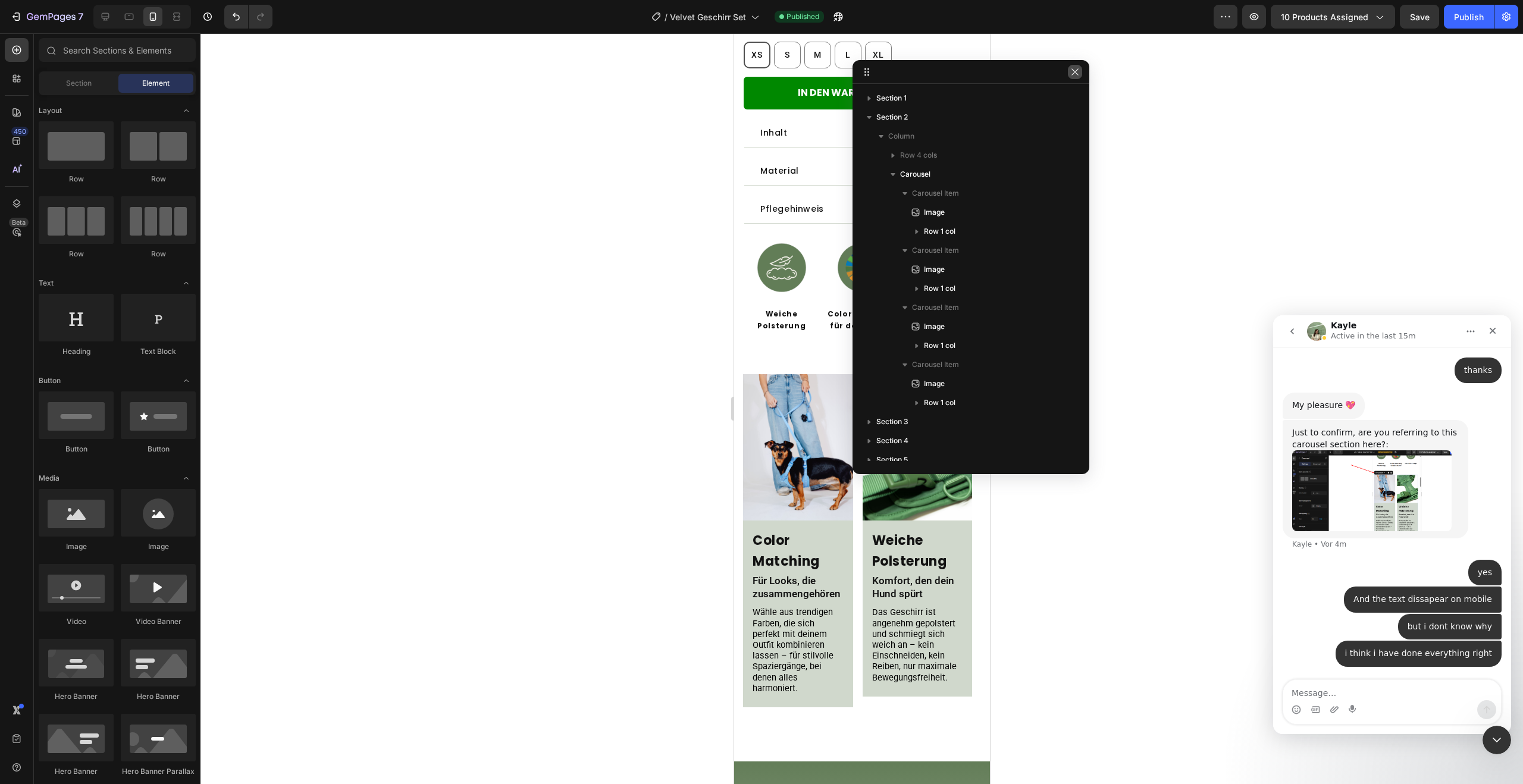
click at [1073, 73] on icon "button" at bounding box center [1075, 72] width 10 height 10
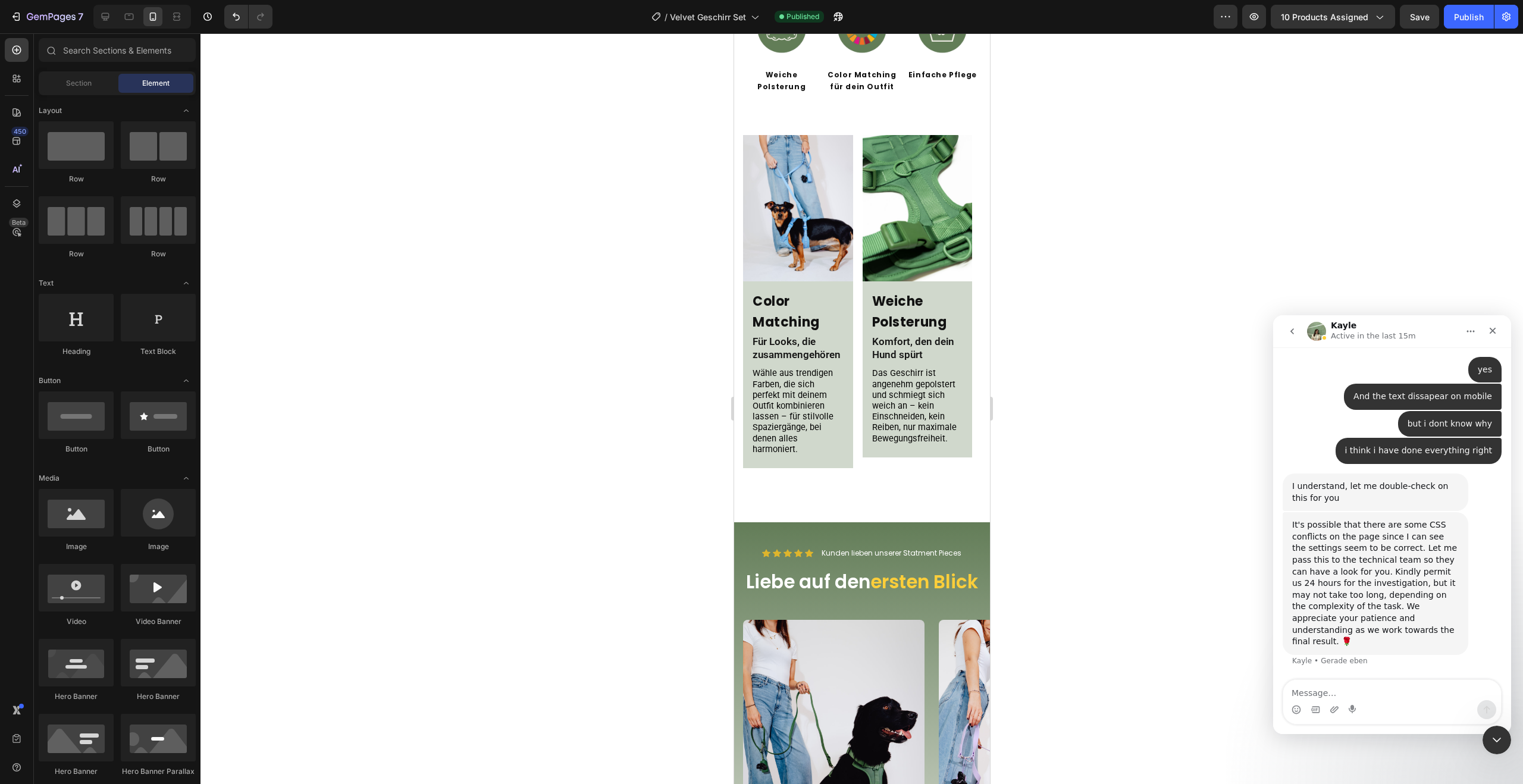
scroll to position [3644, 0]
click at [1340, 691] on textarea "Message…" at bounding box center [1392, 690] width 218 height 20
type textarea "Ok thanks"
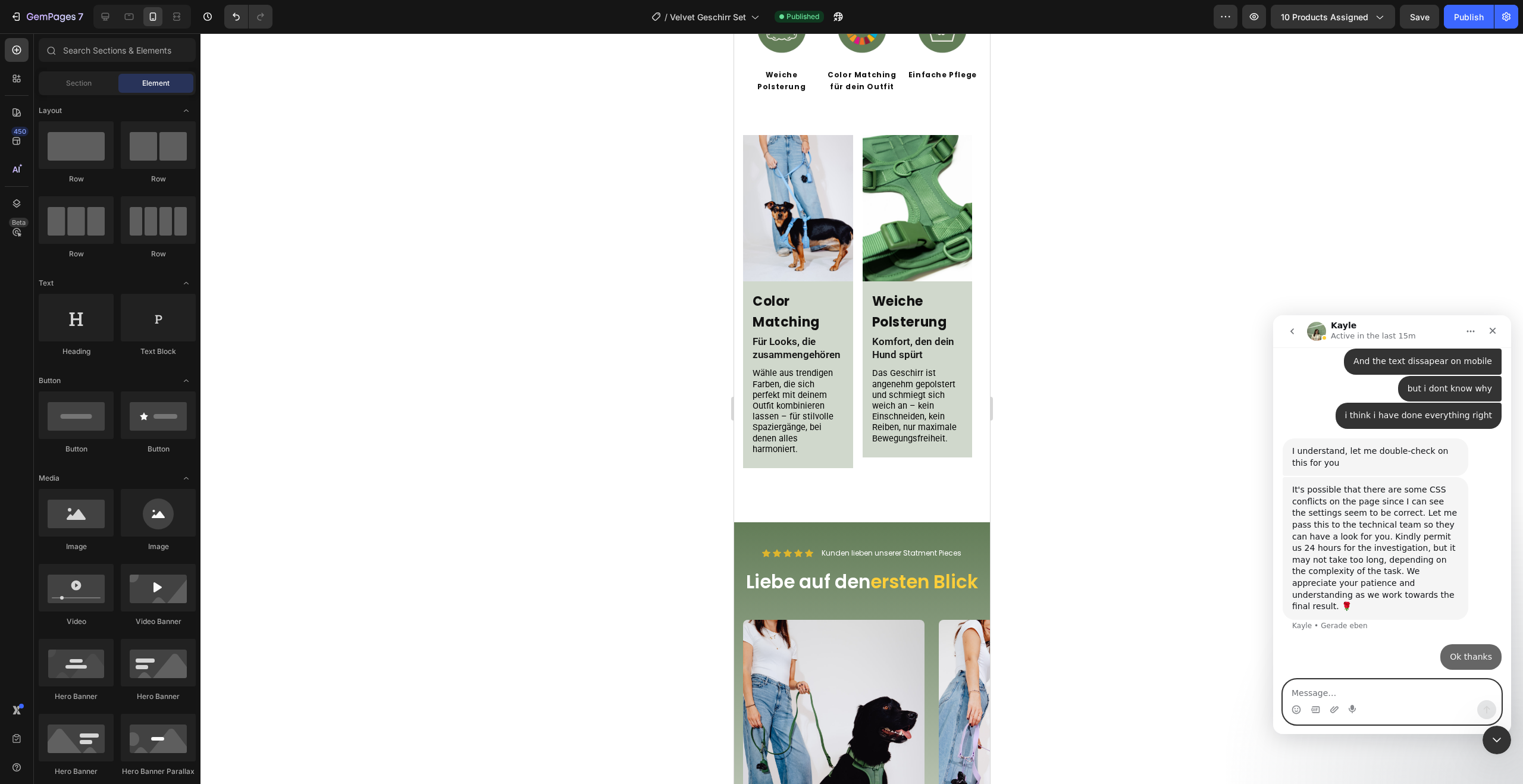
scroll to position [3678, 0]
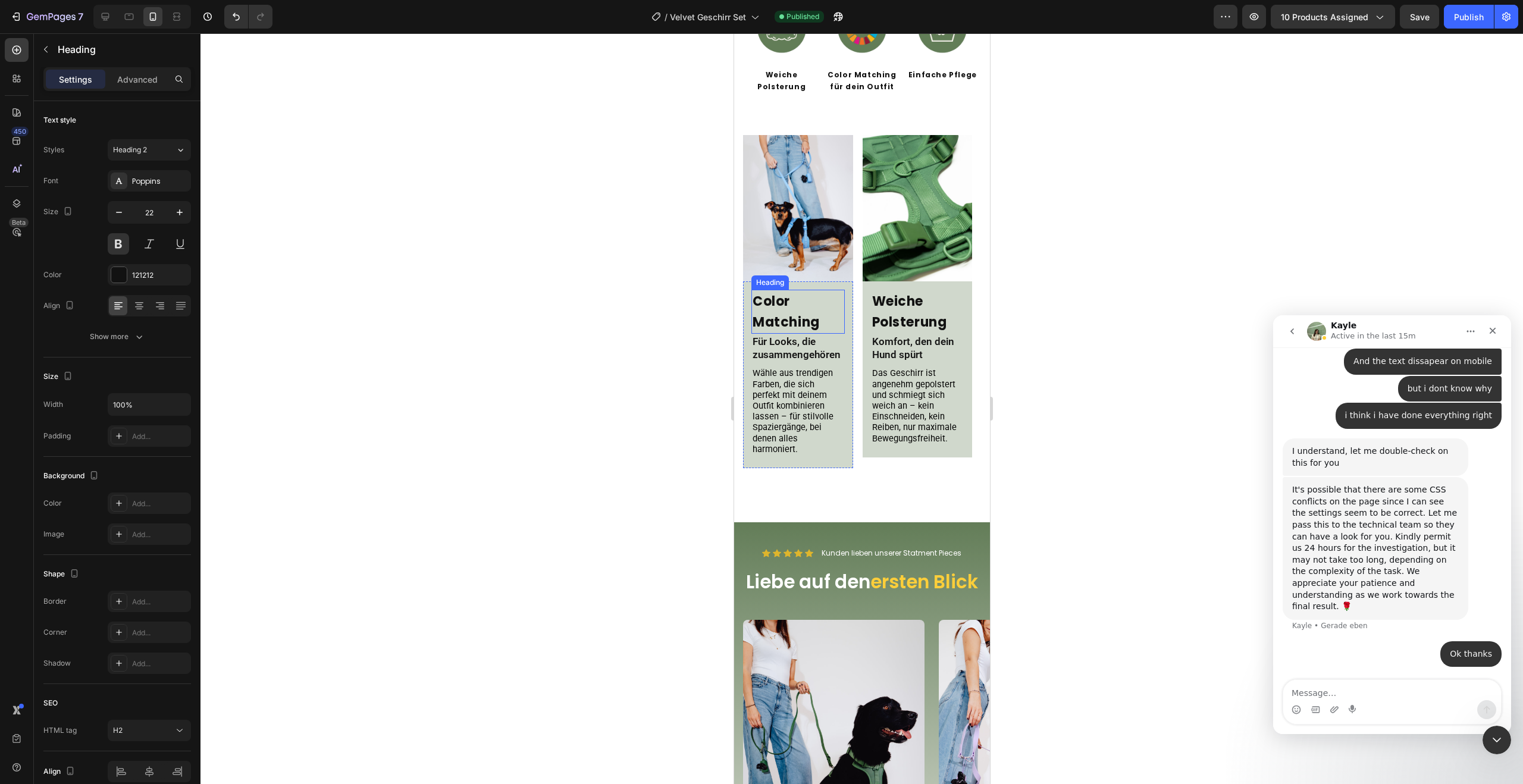
click at [799, 306] on h2 "Color Matching" at bounding box center [797, 312] width 93 height 44
click at [850, 281] on div "Color Matching Heading 0 Für Looks, die zusammengehören Text Block [PERSON_NAME…" at bounding box center [797, 374] width 110 height 187
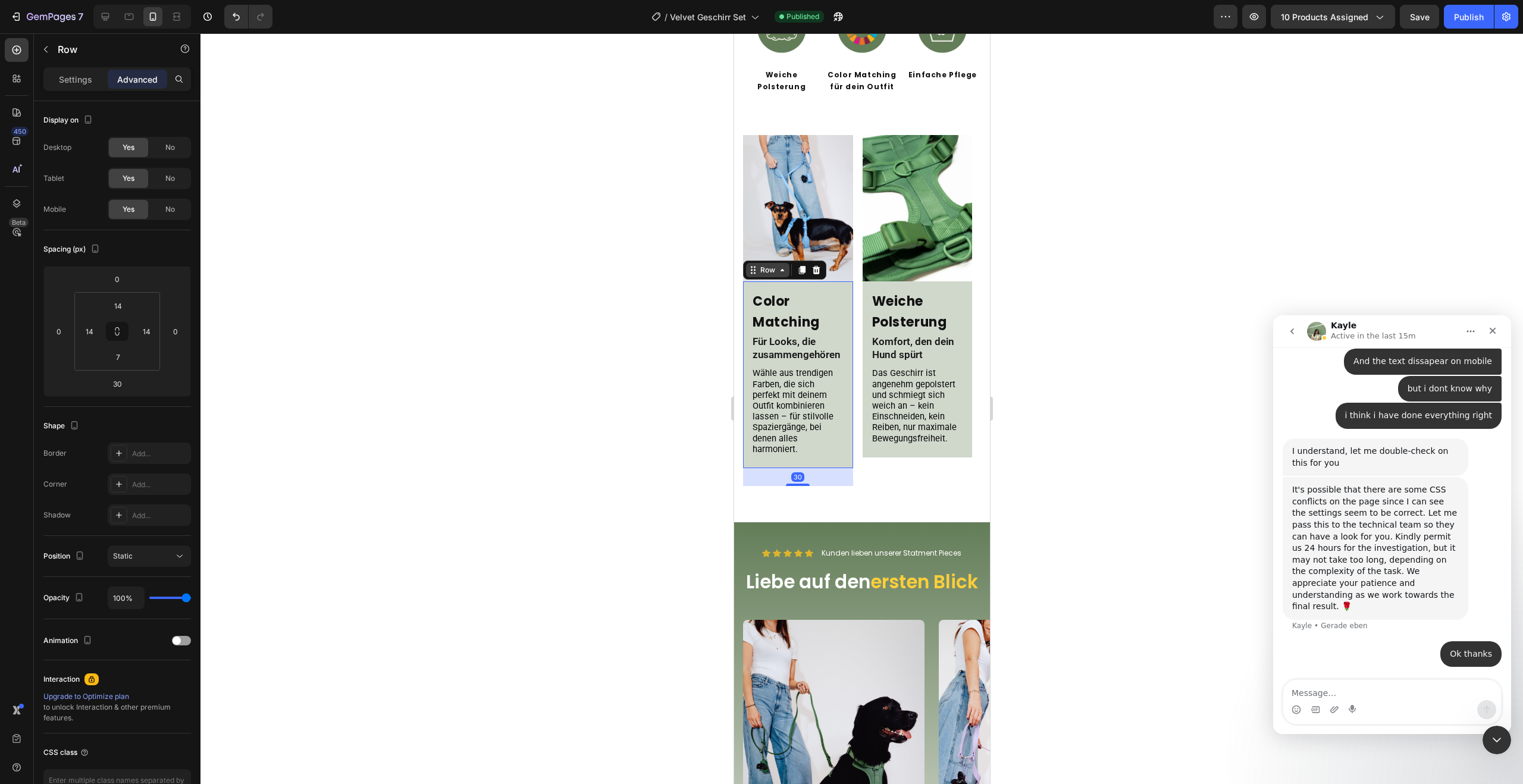
click at [777, 265] on icon at bounding box center [782, 270] width 10 height 10
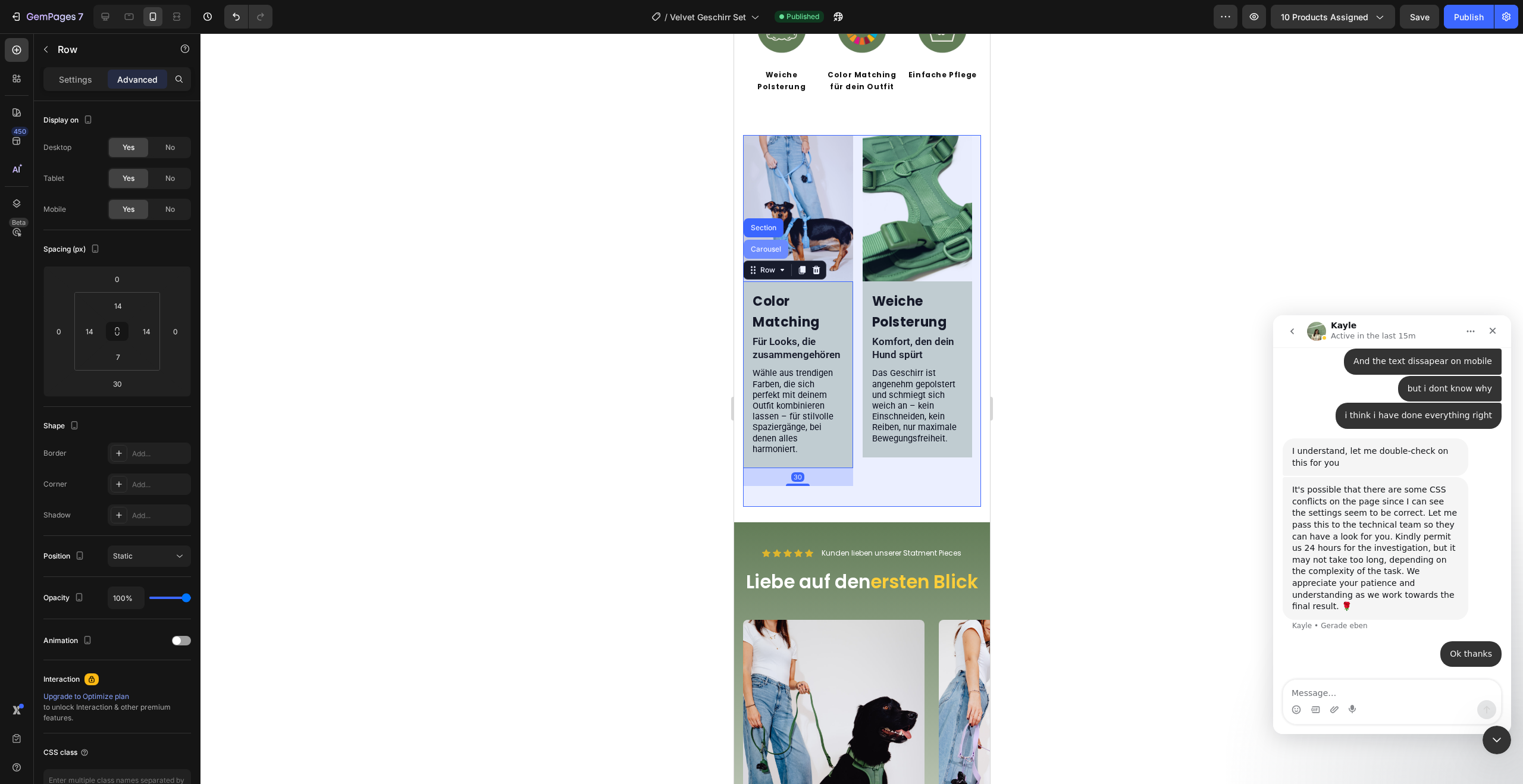
click at [773, 243] on div "Carousel" at bounding box center [765, 249] width 44 height 19
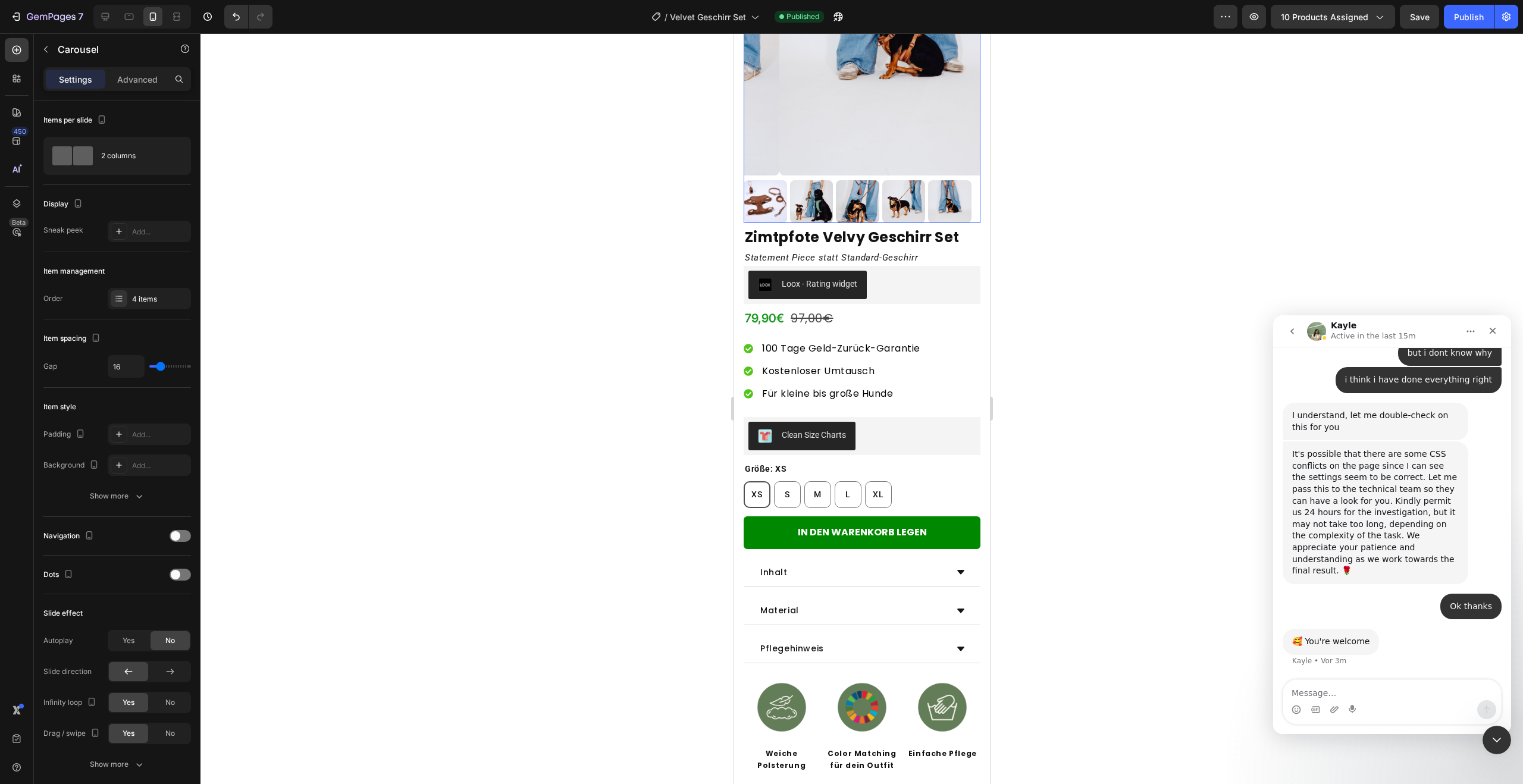
scroll to position [0, 0]
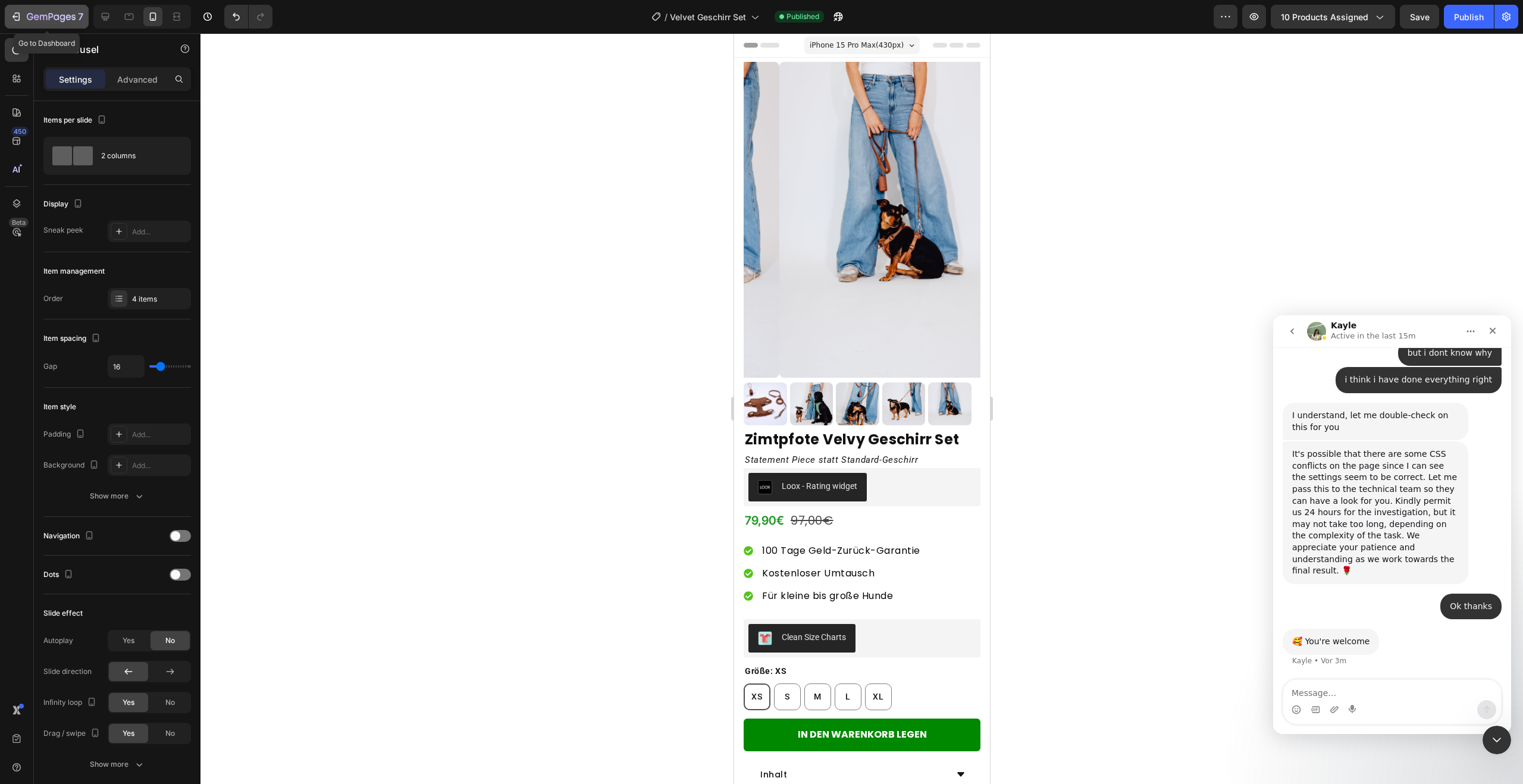
click at [67, 21] on icon "button" at bounding box center [51, 18] width 49 height 10
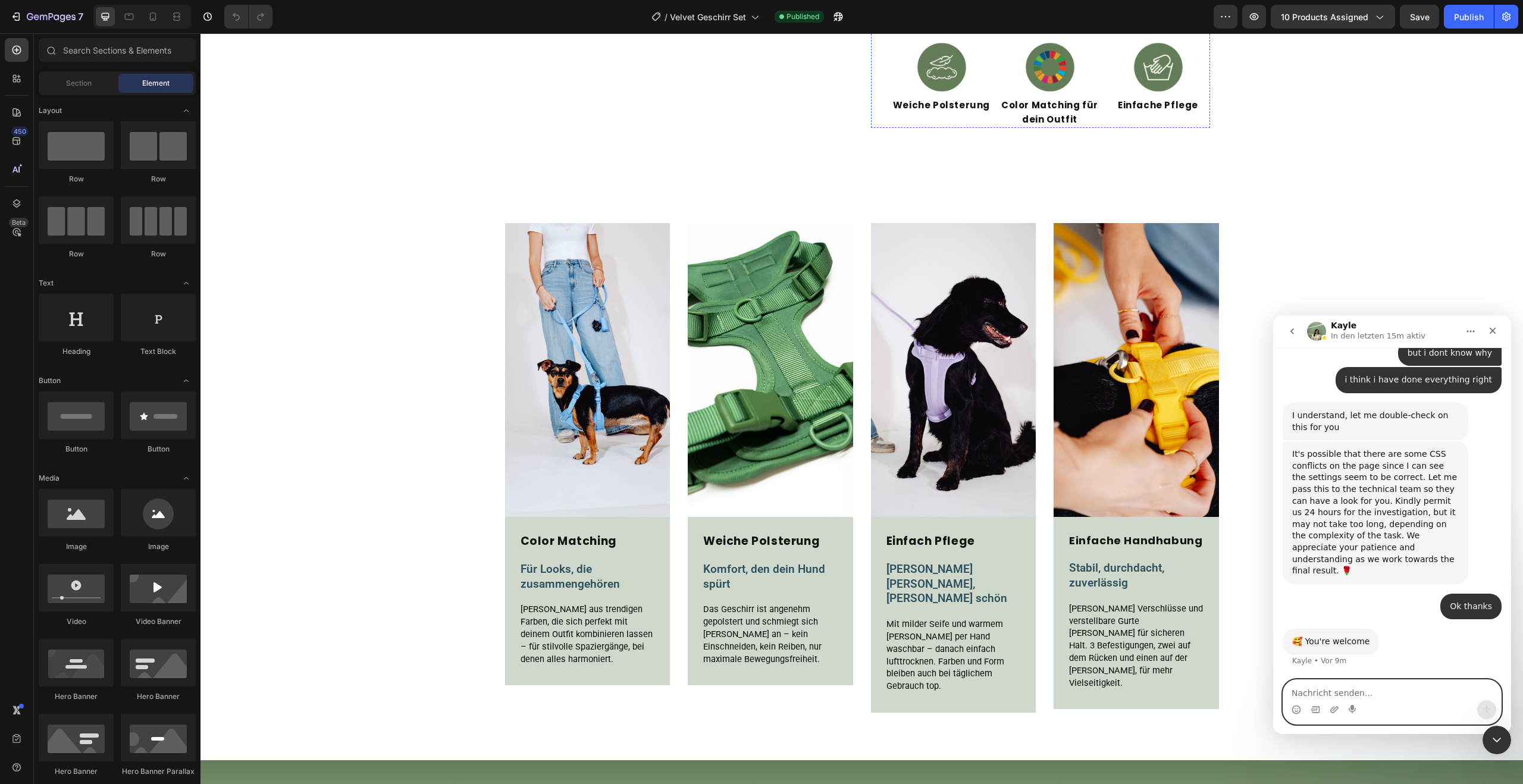
scroll to position [506, 0]
click at [1061, 293] on img at bounding box center [1136, 369] width 166 height 294
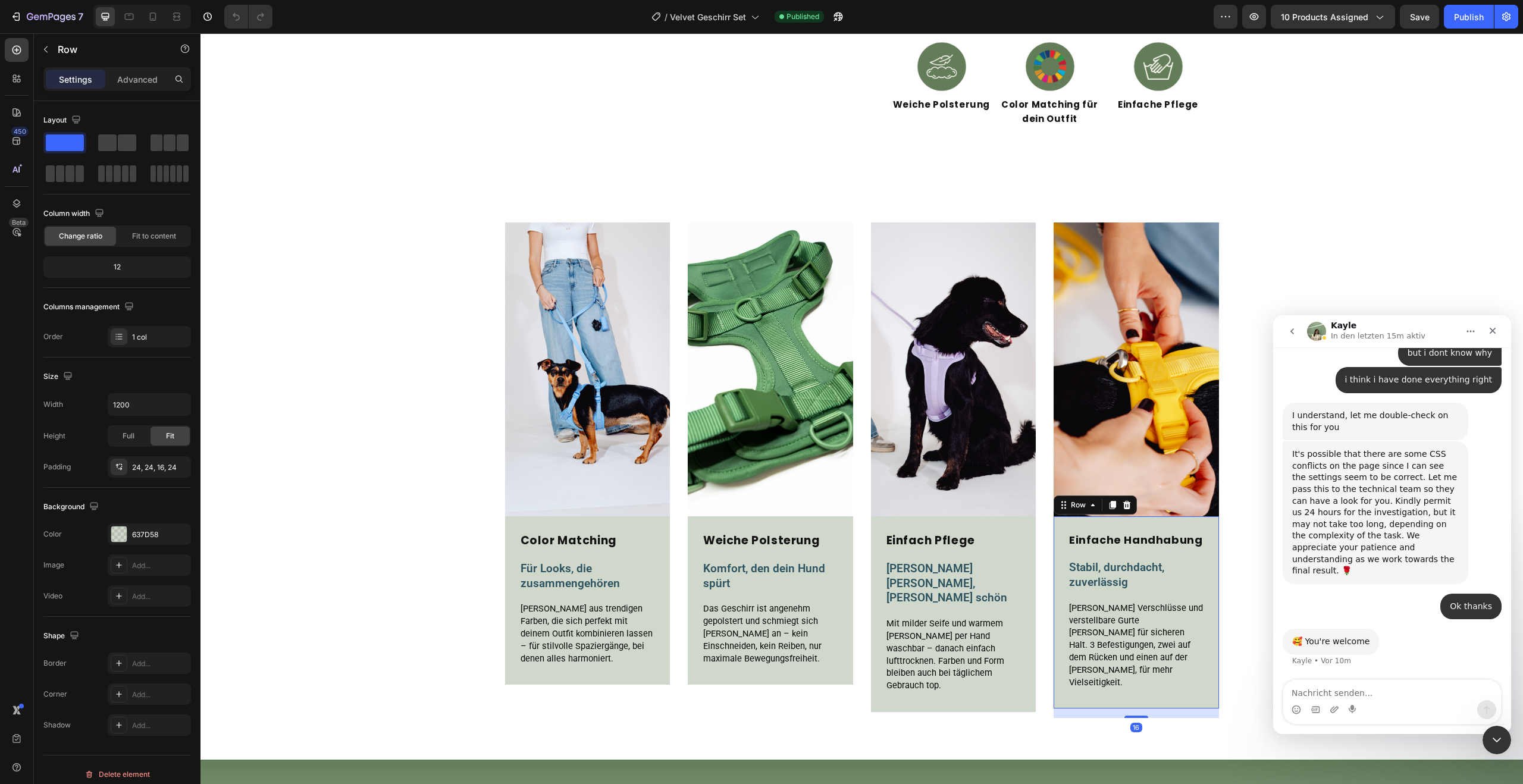
click at [1160, 683] on div "Einfache Handhabung Heading Stabil, durchdacht, zuverlässig Text Block Stabile …" at bounding box center [1136, 615] width 137 height 169
